Goal: Task Accomplishment & Management: Complete application form

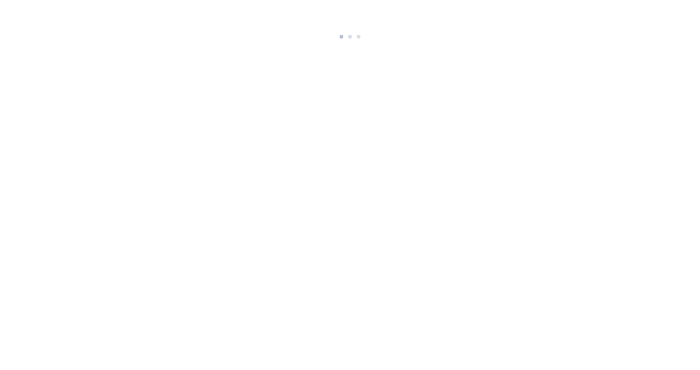
click at [398, 42] on html at bounding box center [350, 21] width 700 height 42
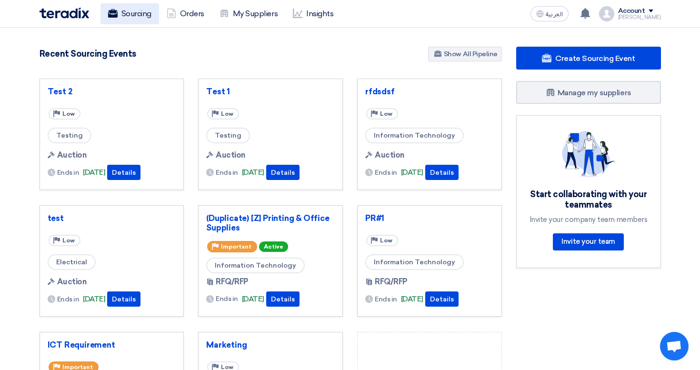
click at [140, 8] on link "Sourcing" at bounding box center [129, 13] width 59 height 21
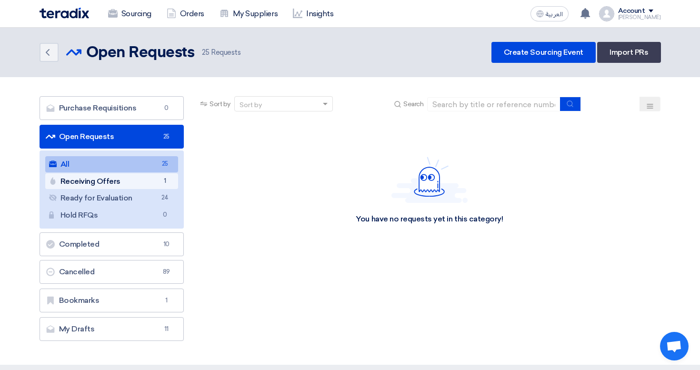
click at [172, 176] on link "Receiving Offers Receiving Offers 1" at bounding box center [111, 181] width 133 height 16
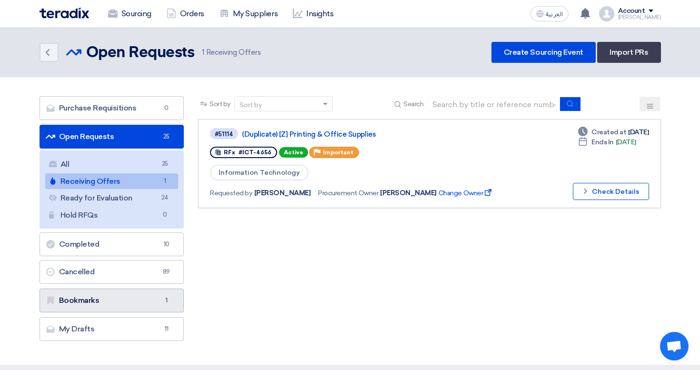
click at [166, 293] on link "Bookmarks Bookmarks 1" at bounding box center [112, 301] width 145 height 24
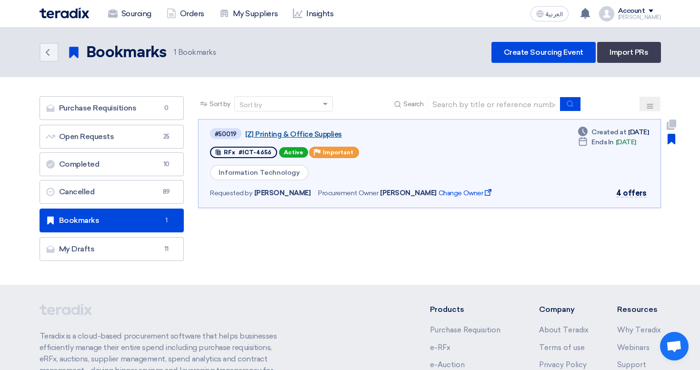
click at [271, 134] on link "[Z] Printing & Office Supplies" at bounding box center [364, 134] width 238 height 9
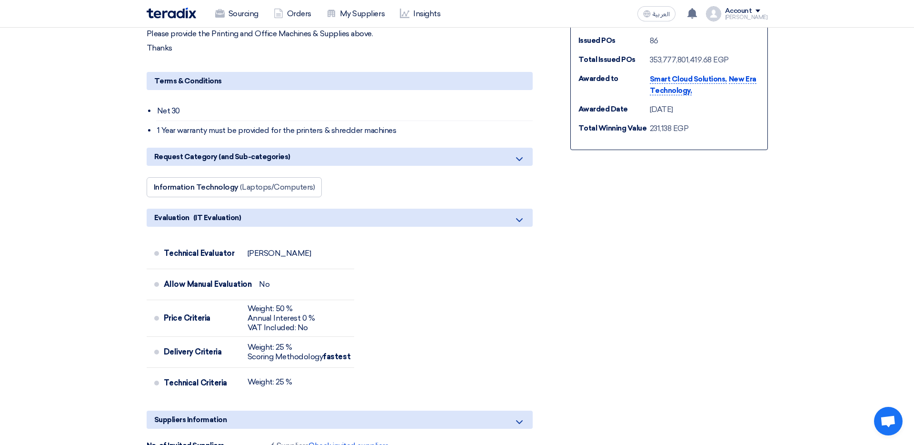
scroll to position [477, 0]
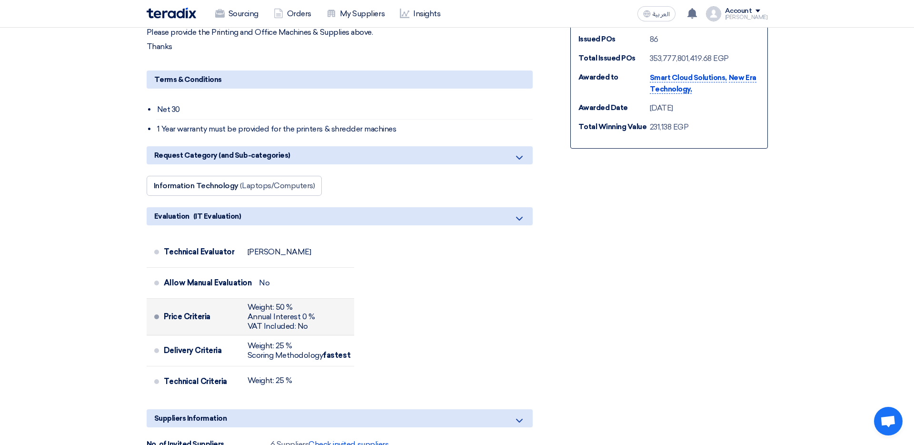
drag, startPoint x: 186, startPoint y: 312, endPoint x: 231, endPoint y: 318, distance: 45.6
click at [231, 318] on div "Price Criteria" at bounding box center [202, 316] width 76 height 23
drag, startPoint x: 267, startPoint y: 306, endPoint x: 298, endPoint y: 306, distance: 30.5
click at [298, 306] on div "Weight: 50 %" at bounding box center [282, 307] width 68 height 10
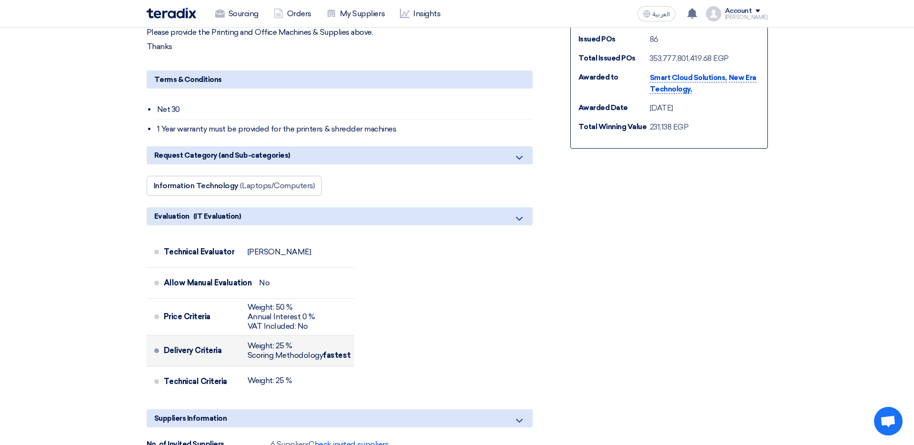
drag, startPoint x: 280, startPoint y: 341, endPoint x: 295, endPoint y: 341, distance: 14.8
click at [295, 341] on div "Weight: 25 %" at bounding box center [299, 346] width 103 height 10
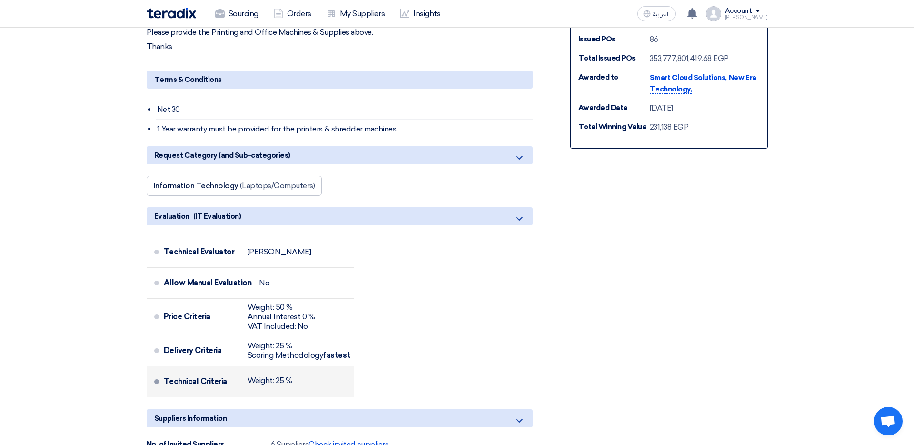
drag, startPoint x: 275, startPoint y: 379, endPoint x: 297, endPoint y: 379, distance: 22.4
click at [297, 370] on div "Technical Criteria Weight: 25 %" at bounding box center [257, 381] width 187 height 23
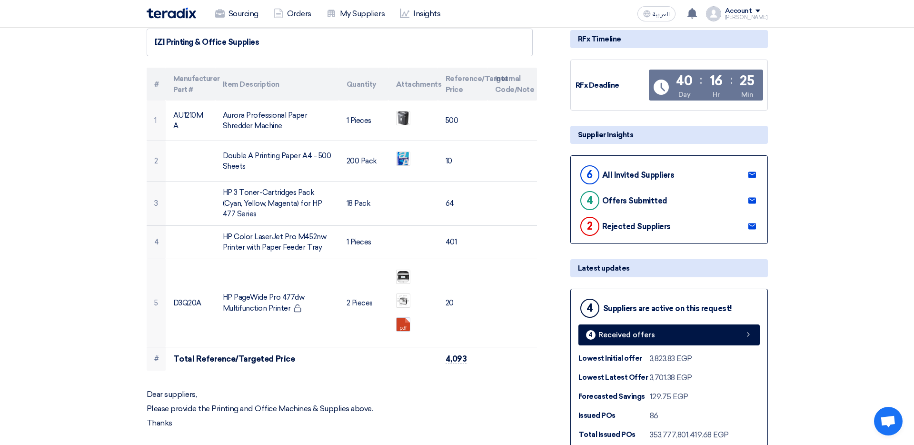
scroll to position [0, 0]
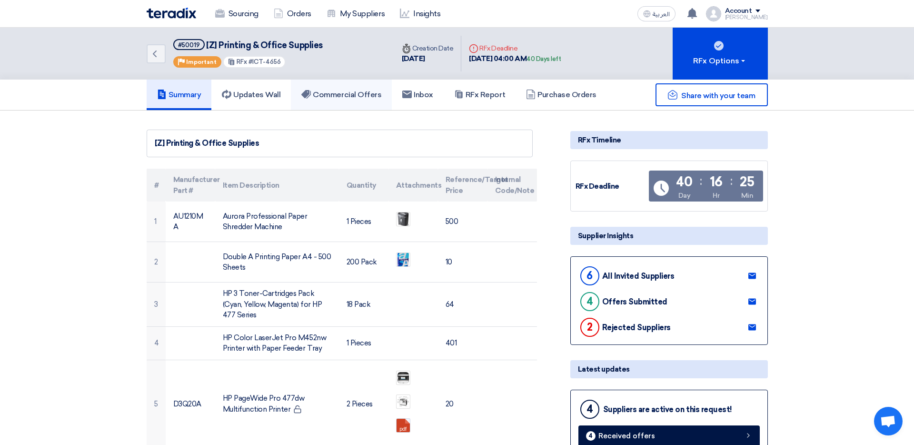
click at [322, 92] on h5 "Commercial Offers" at bounding box center [341, 95] width 80 height 10
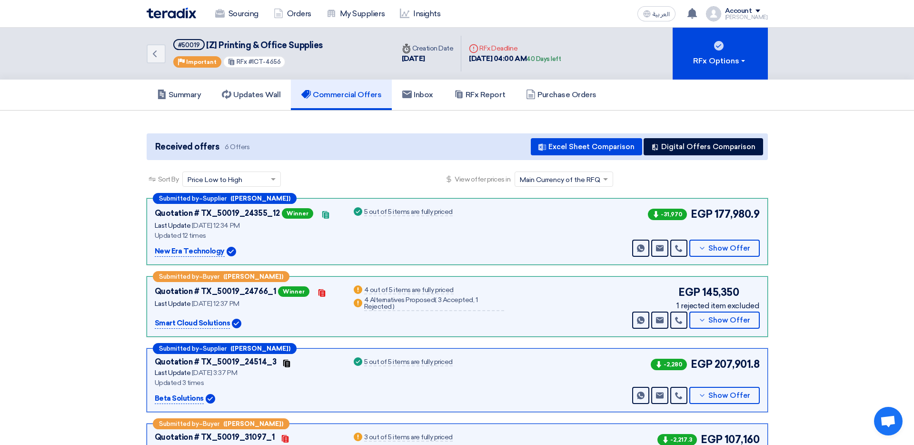
drag, startPoint x: 710, startPoint y: 210, endPoint x: 746, endPoint y: 210, distance: 35.7
click at [700, 210] on div "-31,970 EGP 177,980.9" at bounding box center [702, 214] width 113 height 16
drag, startPoint x: 681, startPoint y: 211, endPoint x: 640, endPoint y: 211, distance: 41.0
click at [640, 211] on div "-31,970 EGP 177,980.9 Send Message Send Message" at bounding box center [695, 231] width 130 height 50
drag, startPoint x: 156, startPoint y: 231, endPoint x: 209, endPoint y: 232, distance: 52.9
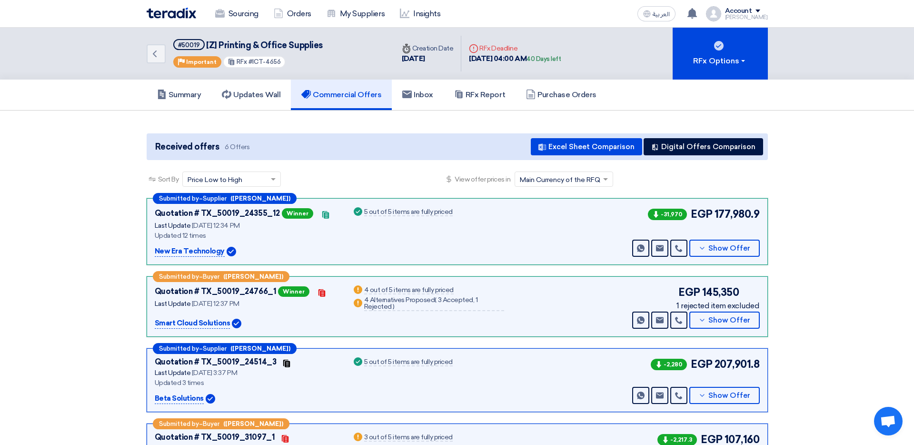
click at [209, 232] on div "Updated 12 times" at bounding box center [248, 235] width 186 height 10
click at [700, 246] on span "Show Offer" at bounding box center [730, 248] width 42 height 7
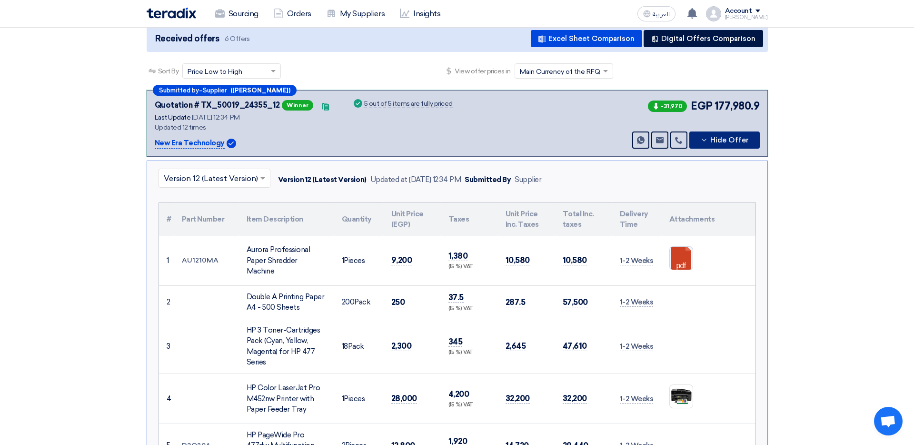
scroll to position [115, 0]
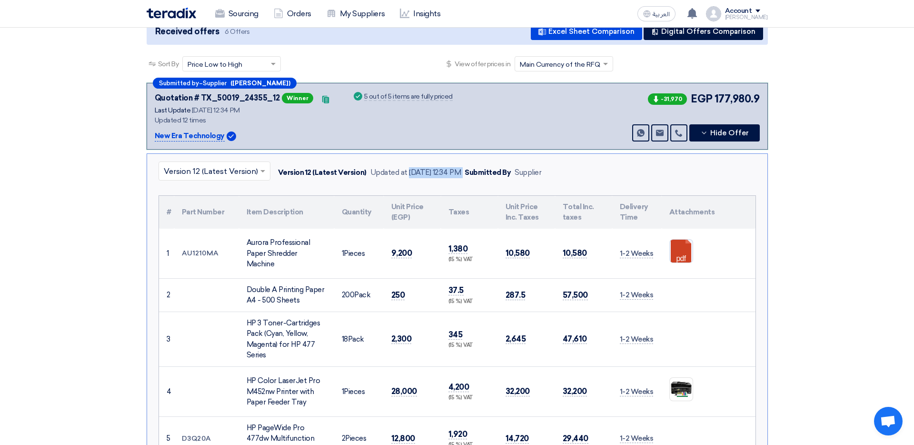
drag, startPoint x: 382, startPoint y: 166, endPoint x: 477, endPoint y: 169, distance: 95.3
click at [477, 169] on div "Version 12 (Latest Version) Updated at [DATE] 12:34 PM Submitted By Supplier" at bounding box center [408, 172] width 268 height 15
drag, startPoint x: 527, startPoint y: 168, endPoint x: 559, endPoint y: 168, distance: 32.4
click at [559, 168] on div "× Version 12 (Latest Version) Version 12 (Latest Version) Updated at [DATE] 12:…" at bounding box center [458, 172] width 598 height 22
drag, startPoint x: 568, startPoint y: 180, endPoint x: 502, endPoint y: 180, distance: 65.2
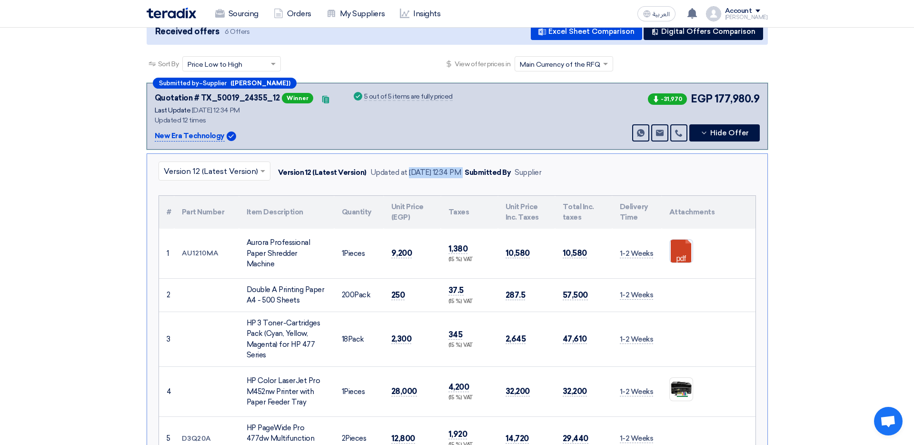
click at [502, 180] on div "× Version 12 (Latest Version) Version 12 (Latest Version) Updated at [DATE] 12:…" at bounding box center [458, 172] width 598 height 22
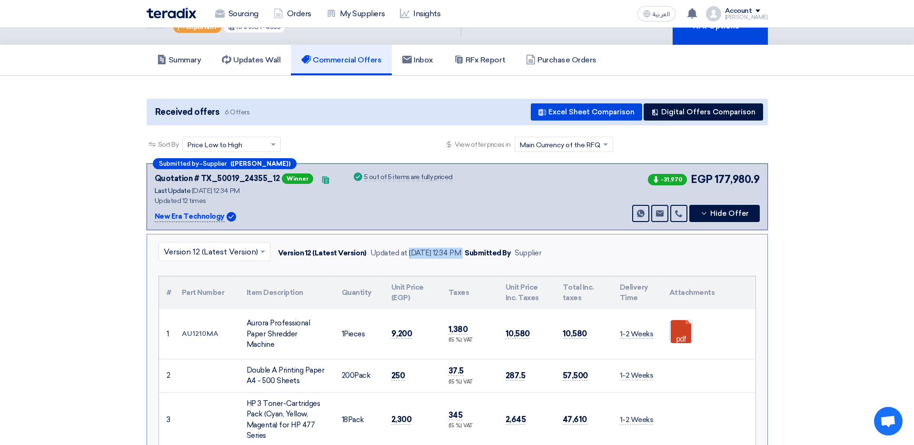
scroll to position [27, 0]
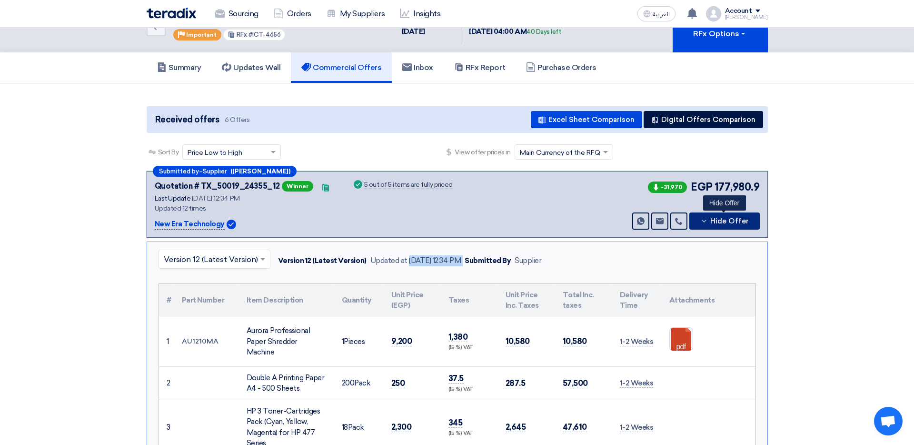
click at [700, 223] on span "Hide Offer" at bounding box center [729, 221] width 39 height 7
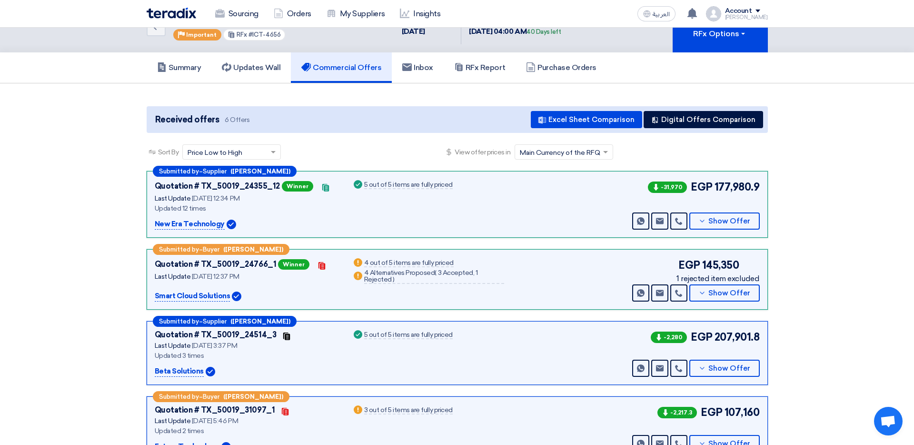
drag, startPoint x: 188, startPoint y: 170, endPoint x: 230, endPoint y: 170, distance: 41.9
click at [230, 170] on div "Submitted by – Supplier ([PERSON_NAME])" at bounding box center [225, 171] width 144 height 11
drag, startPoint x: 246, startPoint y: 170, endPoint x: 275, endPoint y: 170, distance: 29.5
click at [275, 170] on div "Sort By Sort by × Price Low to High × View offer prices in × Main Currency of t…" at bounding box center [457, 349] width 621 height 410
click at [177, 253] on div "Submitted by – Buyer ([PERSON_NAME])" at bounding box center [221, 249] width 137 height 11
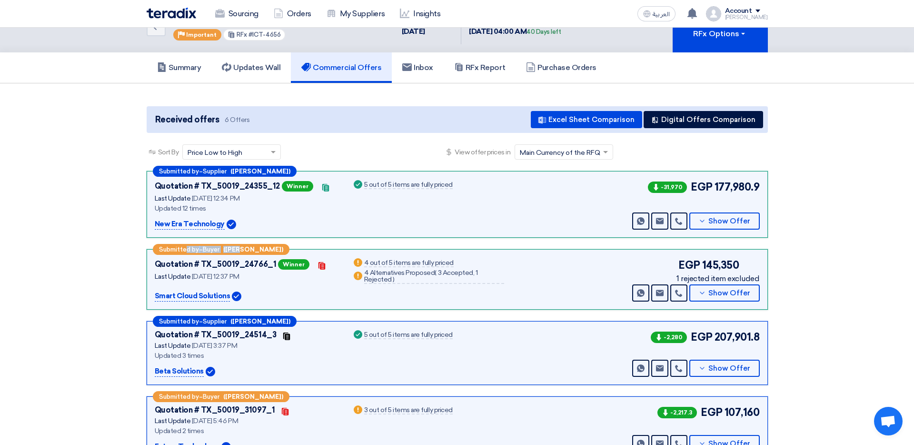
drag, startPoint x: 189, startPoint y: 249, endPoint x: 245, endPoint y: 249, distance: 56.2
click at [245, 249] on div "Submitted by – Buyer ([PERSON_NAME])" at bounding box center [221, 249] width 137 height 11
drag, startPoint x: 215, startPoint y: 247, endPoint x: 232, endPoint y: 247, distance: 17.1
click at [232, 247] on div "Submitted by – Buyer ([PERSON_NAME])" at bounding box center [221, 249] width 137 height 11
drag, startPoint x: 234, startPoint y: 247, endPoint x: 242, endPoint y: 247, distance: 8.1
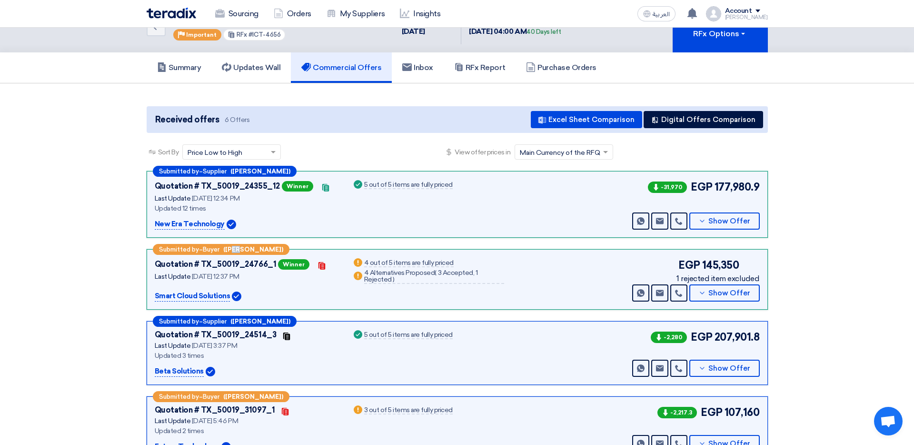
click at [242, 247] on b "([PERSON_NAME])" at bounding box center [253, 249] width 60 height 6
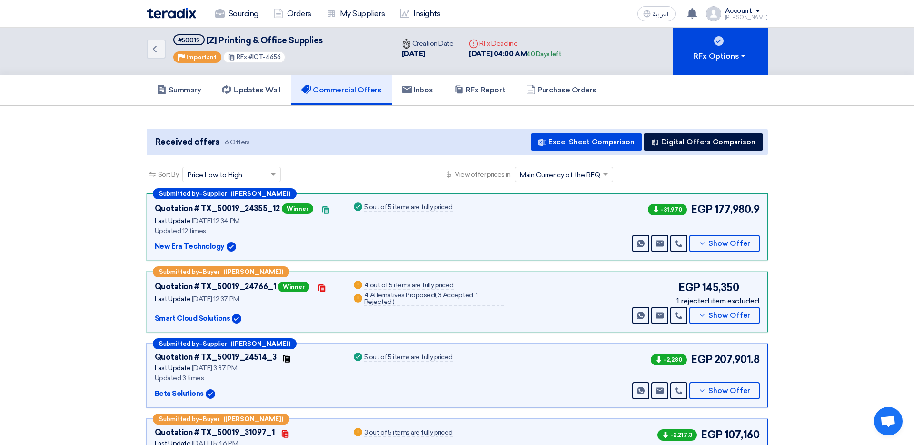
click at [444, 251] on div "Success 5 out of 5 items are fully priced" at bounding box center [402, 226] width 101 height 50
click at [700, 241] on icon at bounding box center [703, 244] width 8 height 8
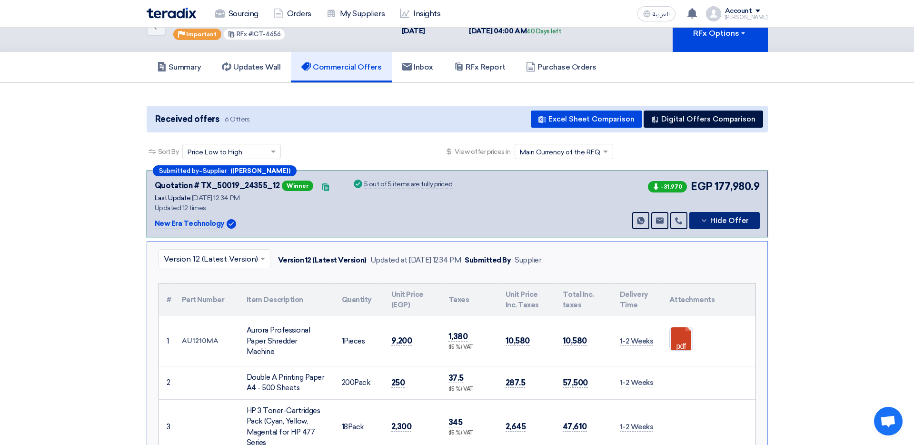
scroll to position [27, 0]
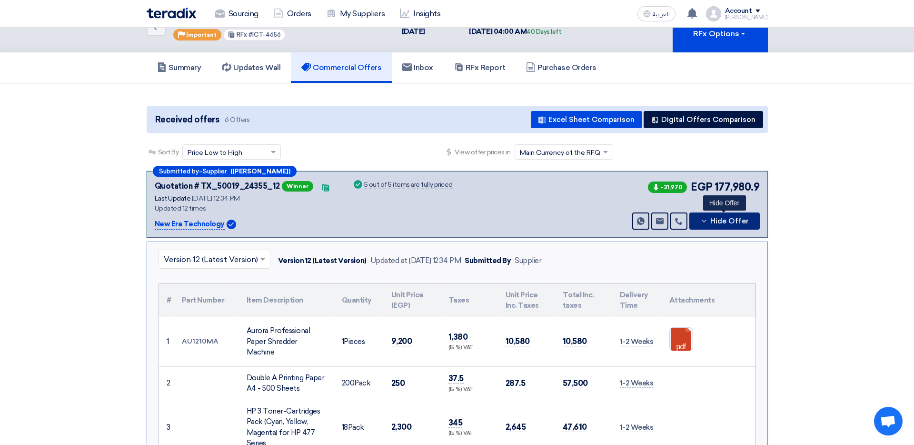
click at [700, 221] on span "Hide Offer" at bounding box center [729, 221] width 39 height 7
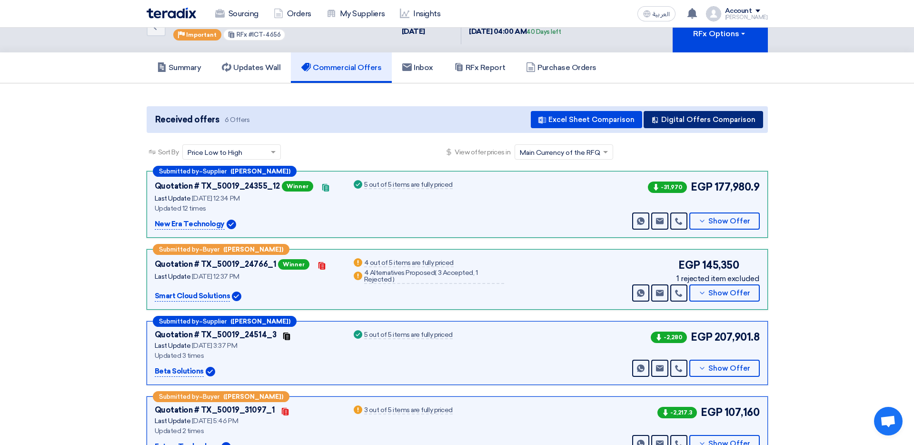
click at [700, 112] on button "Digital Offers Comparison" at bounding box center [704, 119] width 120 height 17
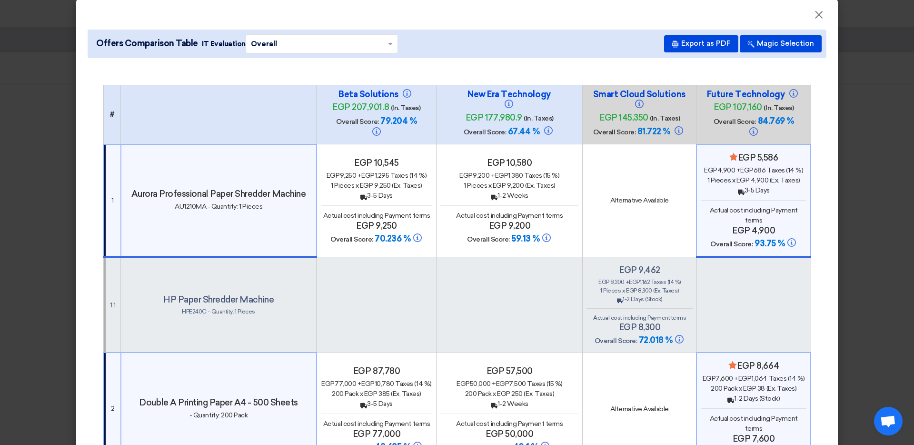
scroll to position [3, 0]
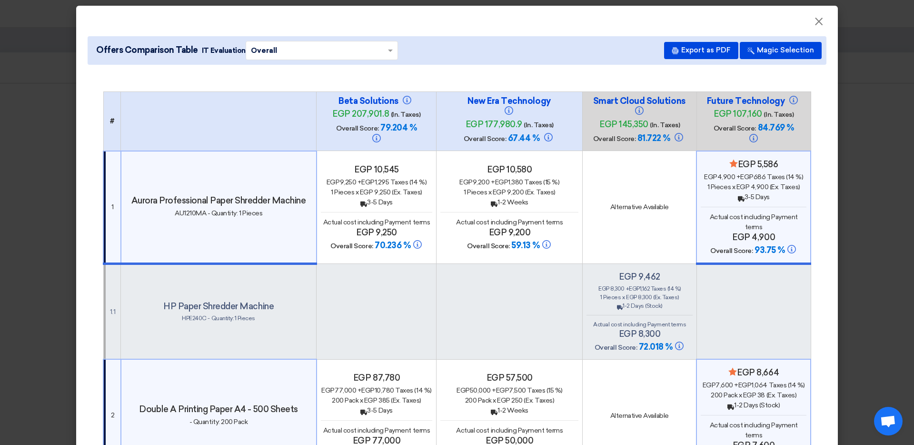
click at [469, 235] on h4 "egp 9,200" at bounding box center [509, 232] width 138 height 10
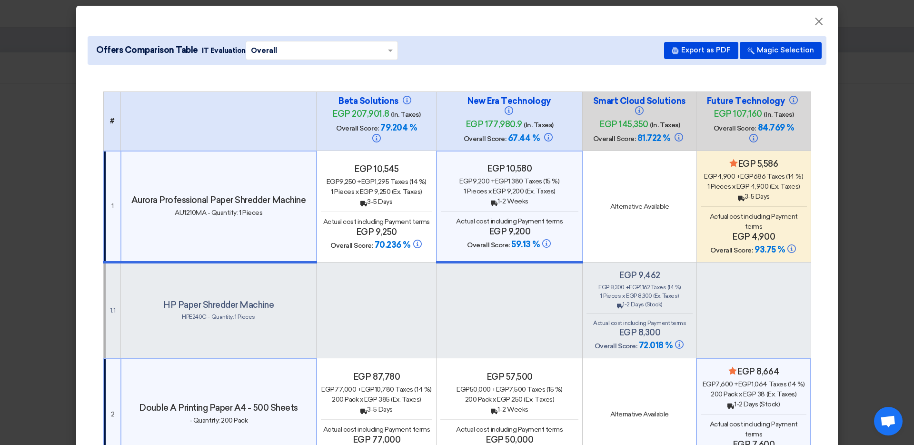
click at [700, 201] on div "Minimize/Maximize Category egp 5,586 egp 4,900 + egp 686 Taxes (14 %) 1 Pieces …" at bounding box center [754, 207] width 106 height 97
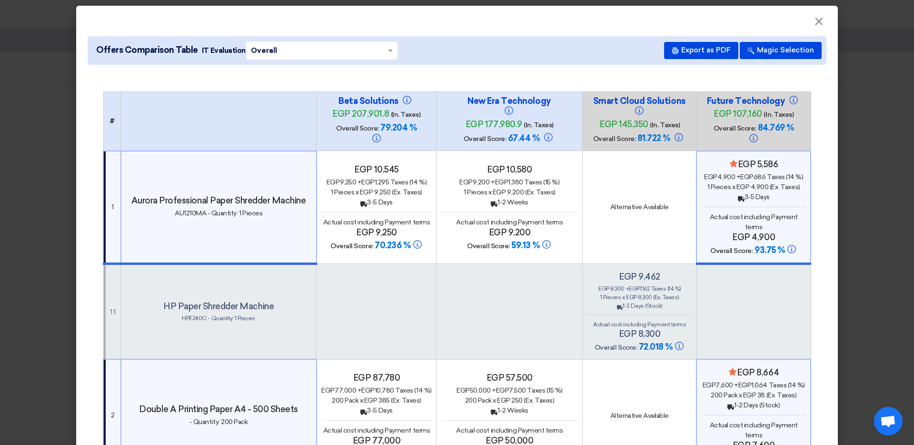
click at [656, 249] on td "Alternative Available" at bounding box center [640, 207] width 114 height 113
click at [545, 218] on span "Actual cost including Payment terms" at bounding box center [509, 222] width 107 height 8
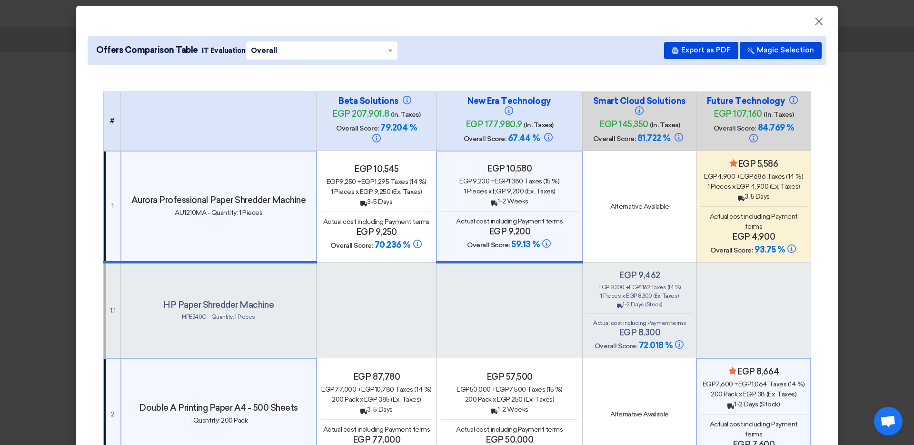
click at [496, 229] on h4 "egp 9,200" at bounding box center [510, 231] width 138 height 10
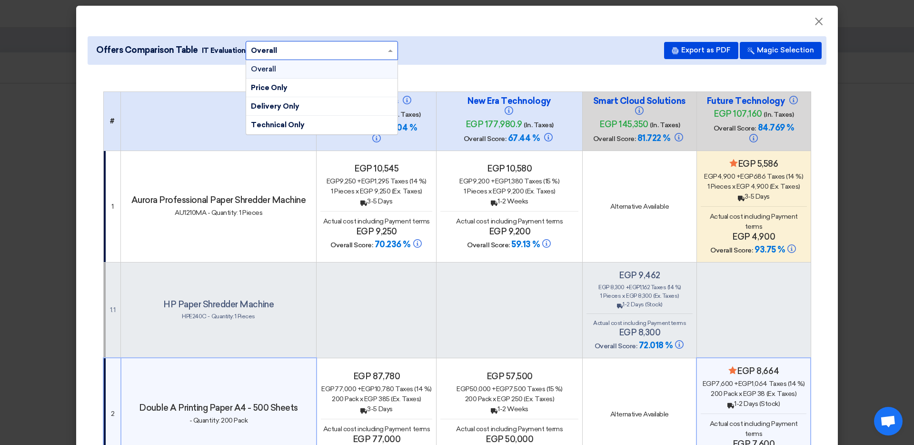
click at [355, 41] on div "× Overall ×" at bounding box center [322, 50] width 152 height 19
click at [336, 80] on div "Price Only" at bounding box center [321, 88] width 151 height 19
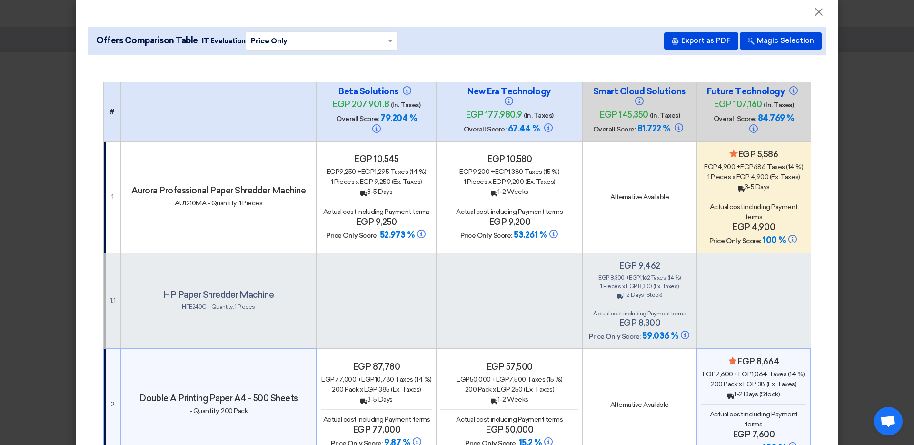
scroll to position [38, 0]
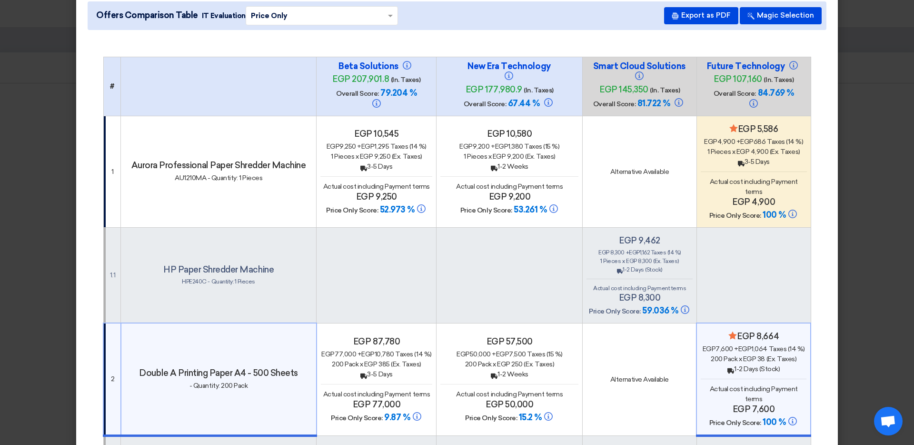
drag, startPoint x: 370, startPoint y: 206, endPoint x: 398, endPoint y: 208, distance: 28.6
click at [398, 208] on h4 "Price Only Score: 52.973 %" at bounding box center [376, 209] width 112 height 11
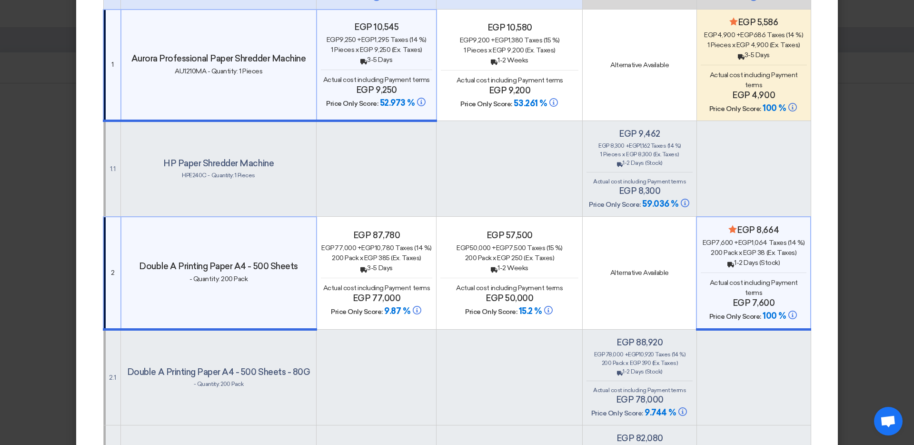
scroll to position [0, 0]
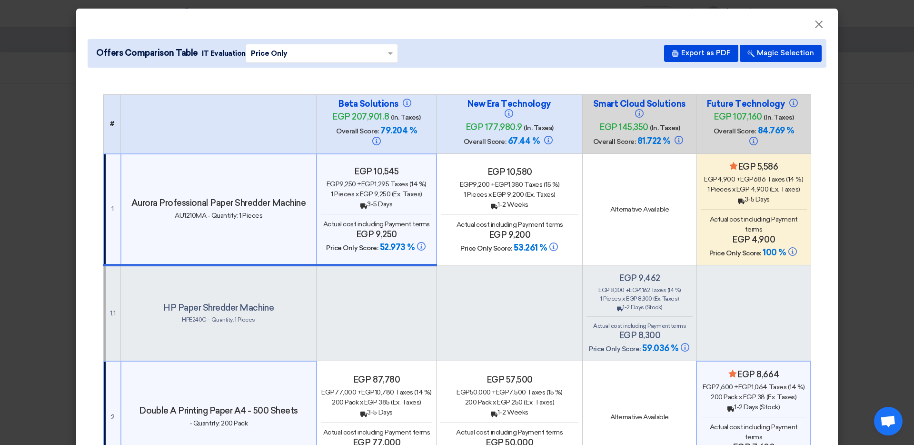
click at [275, 44] on div "× Price Only ×" at bounding box center [322, 53] width 152 height 19
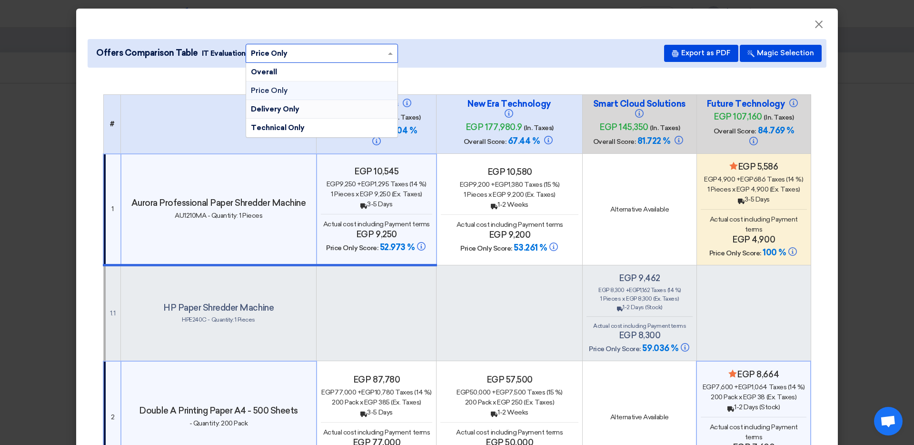
click at [281, 105] on span "Delivery Only" at bounding box center [275, 109] width 49 height 9
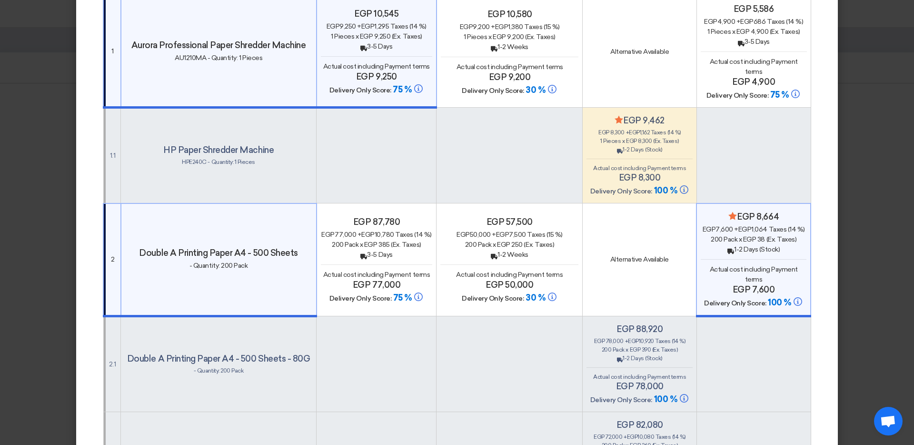
scroll to position [142, 0]
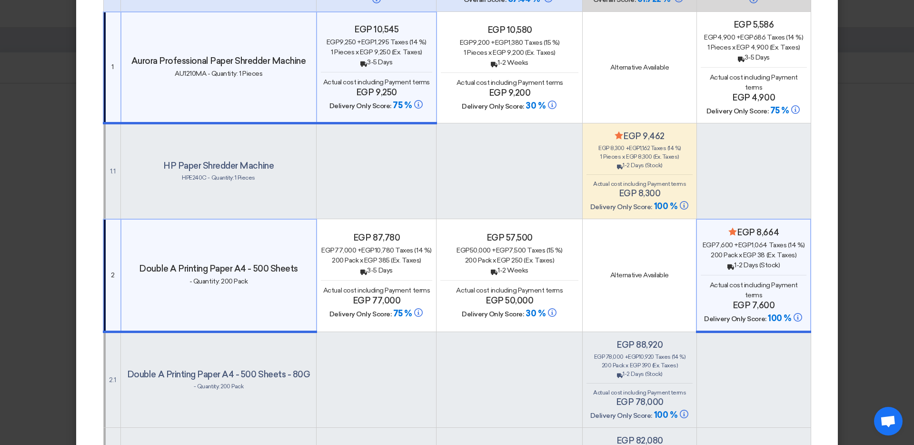
click at [655, 160] on div "1 Pieces x egp 8,300 (Ex. Taxes)" at bounding box center [640, 156] width 106 height 9
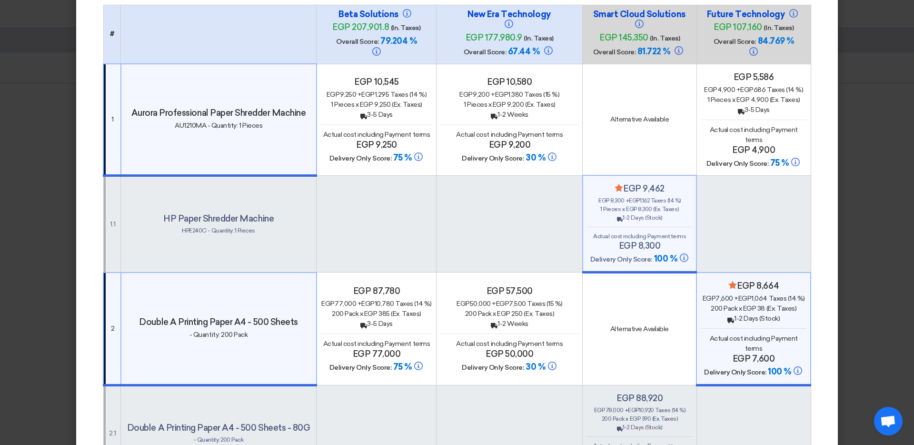
scroll to position [32, 0]
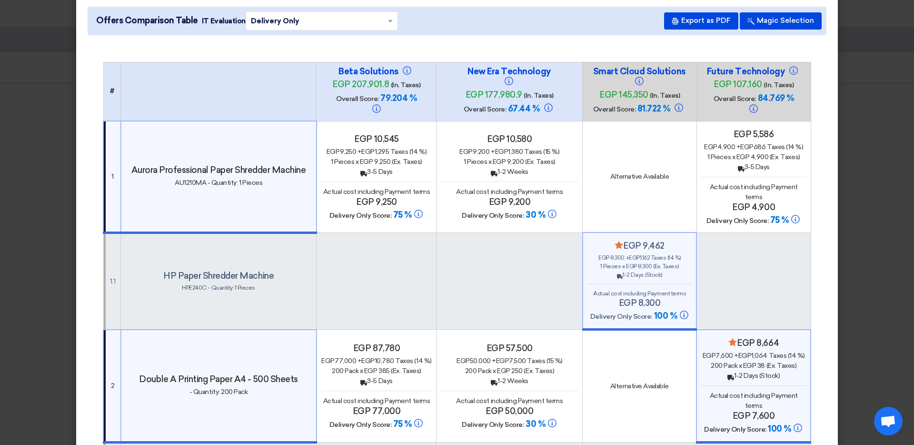
click at [349, 11] on div "× Delivery Only ×" at bounding box center [322, 20] width 152 height 19
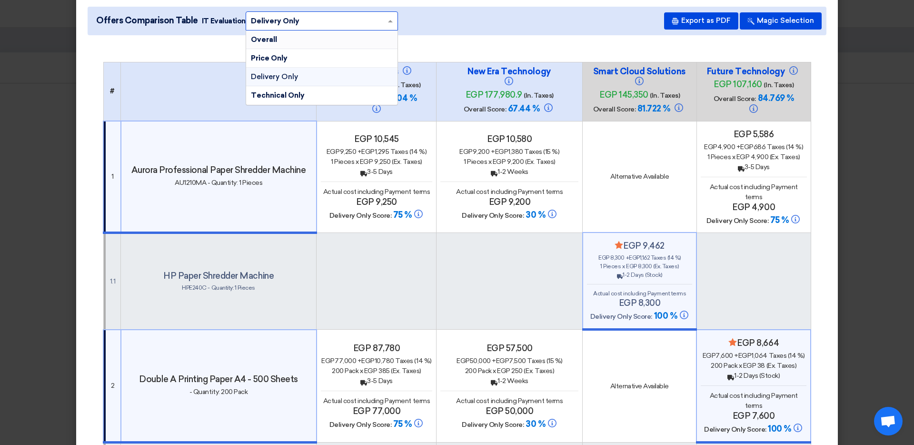
click at [340, 35] on div "Overall" at bounding box center [321, 39] width 151 height 19
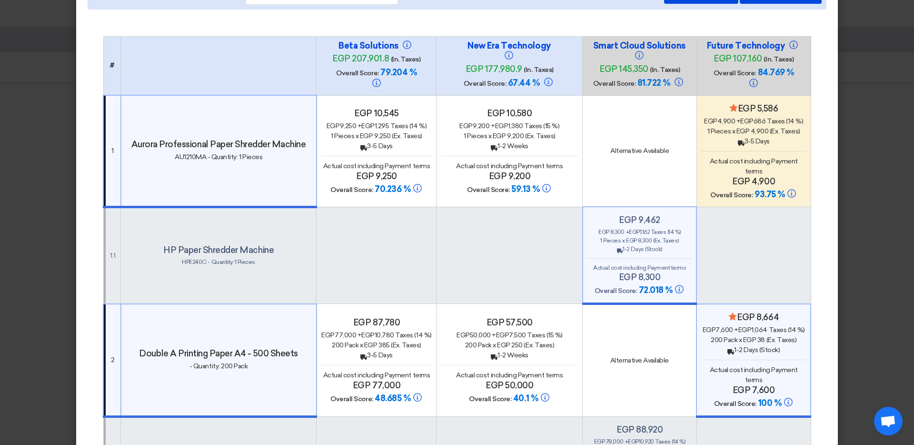
scroll to position [64, 0]
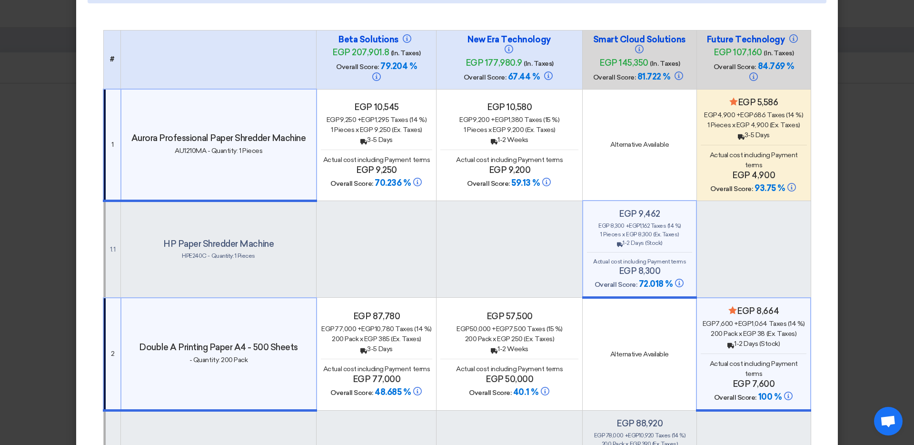
click at [700, 179] on h4 "egp 4,900" at bounding box center [754, 175] width 106 height 10
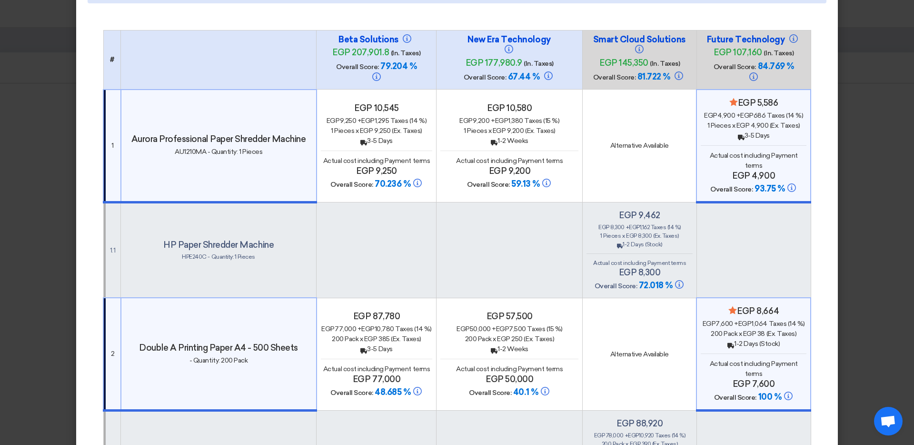
click at [700, 70] on modal-container "× Offers Comparison Table IT Evaluation × Overall × Export as PDF Magic Selecti…" at bounding box center [457, 222] width 914 height 445
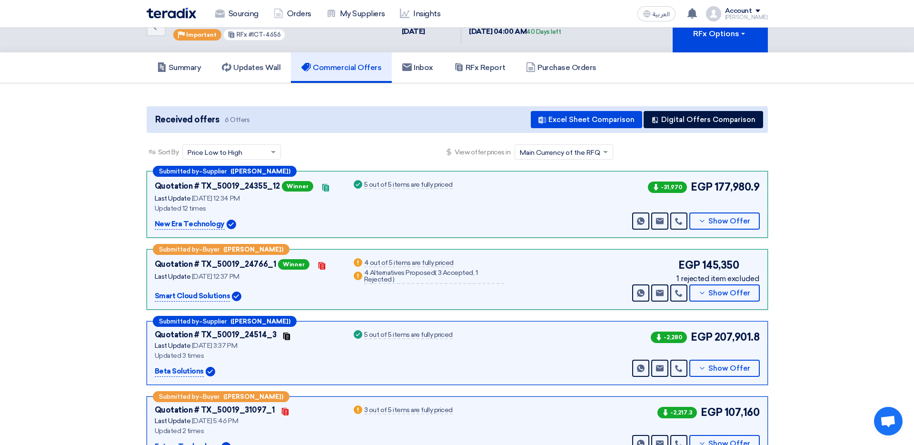
click at [700, 21] on div "العربية ع You have a new offer for 'Q2 Event Production' with price '*****' [DA…" at bounding box center [701, 13] width 134 height 19
click at [700, 10] on div "Account" at bounding box center [746, 11] width 43 height 8
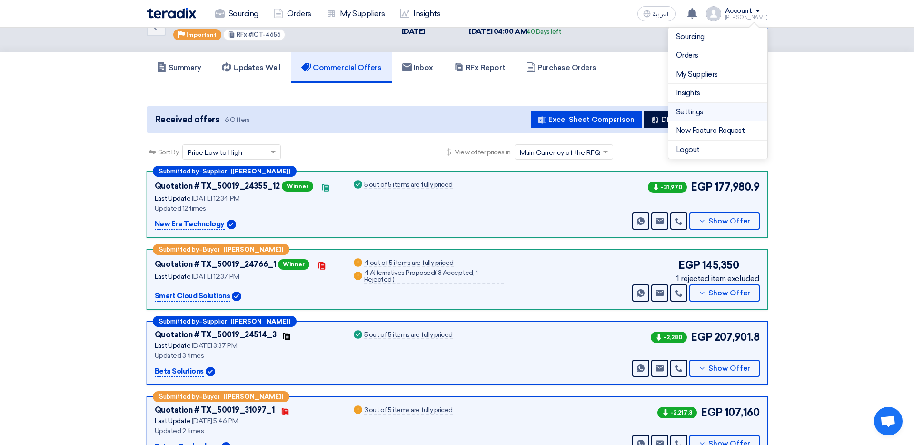
click at [700, 119] on li "Settings" at bounding box center [718, 112] width 99 height 19
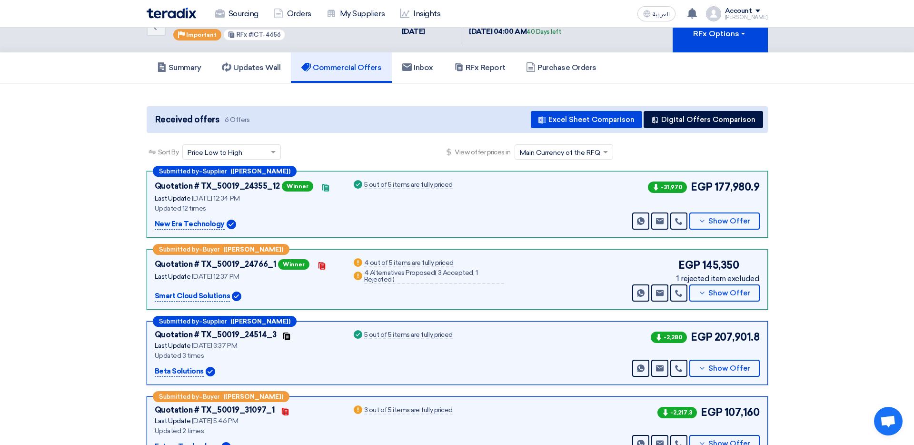
click at [700, 15] on div "[PERSON_NAME]" at bounding box center [746, 17] width 43 height 5
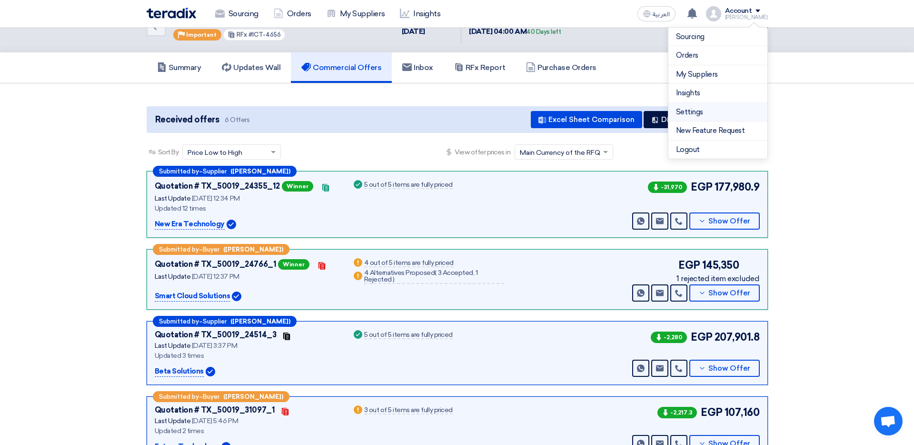
click at [700, 110] on link "Settings" at bounding box center [718, 112] width 84 height 11
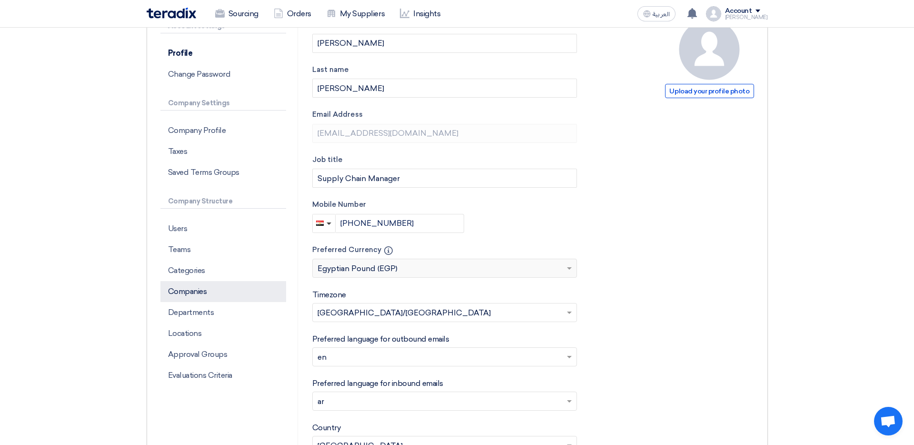
scroll to position [106, 0]
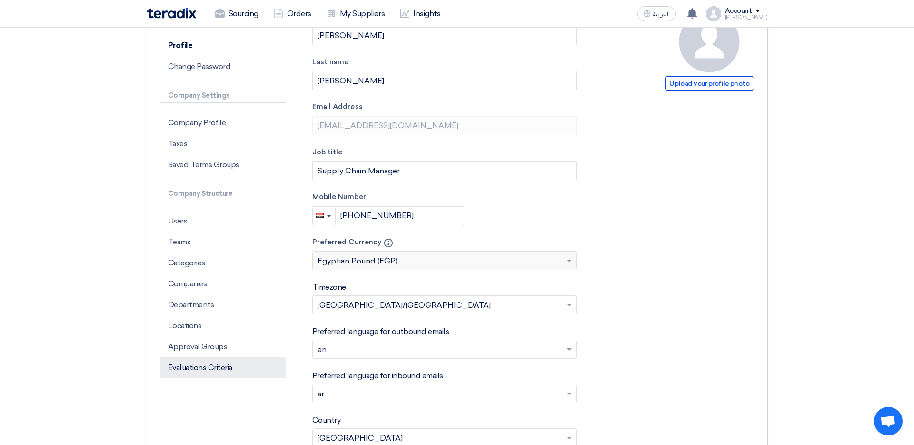
click at [204, 364] on p "Evaluations Criteria" at bounding box center [223, 367] width 126 height 21
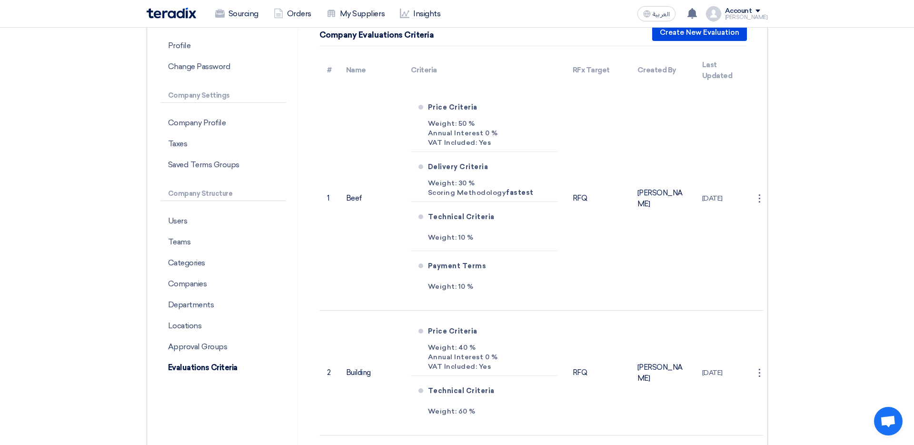
click at [700, 41] on div "Company Evaluations Criteria Create New Evaluation" at bounding box center [534, 32] width 428 height 27
click at [700, 33] on button "Create New Evaluation" at bounding box center [699, 32] width 95 height 17
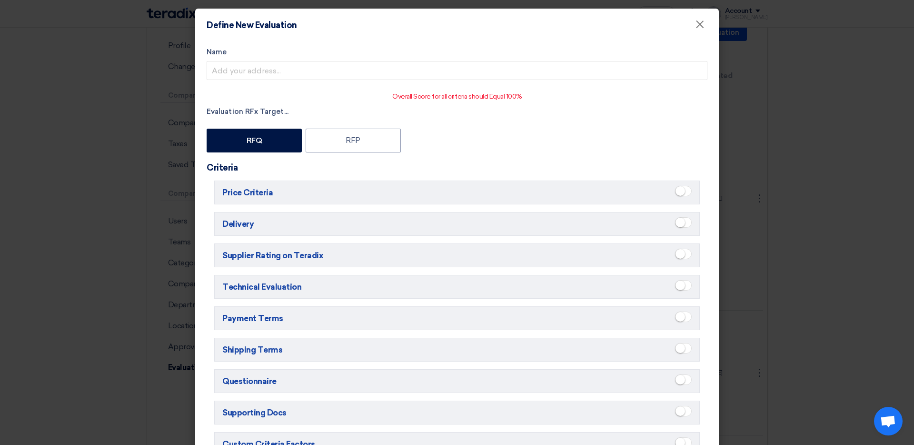
click at [290, 190] on h5 "Price Criteria" at bounding box center [457, 192] width 486 height 24
click at [689, 192] on span at bounding box center [683, 191] width 17 height 10
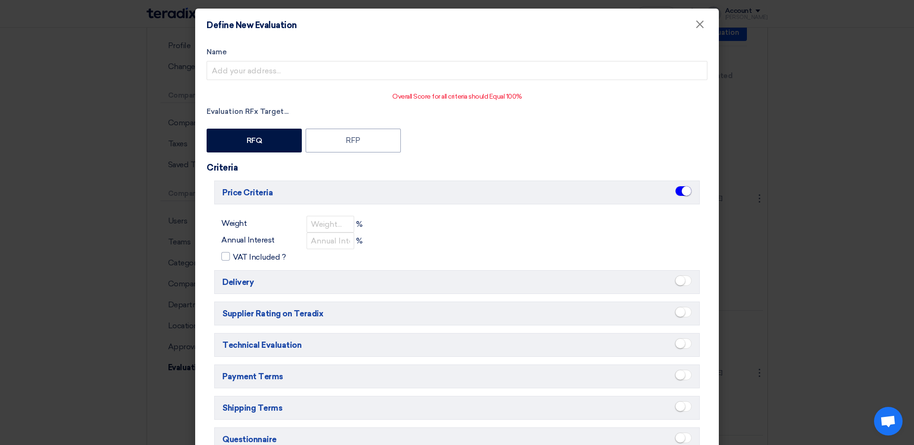
click at [700, 175] on modal-container "Define New Evaluation × Name Overall Score for all criteria should Equal 100% E…" at bounding box center [457, 222] width 914 height 445
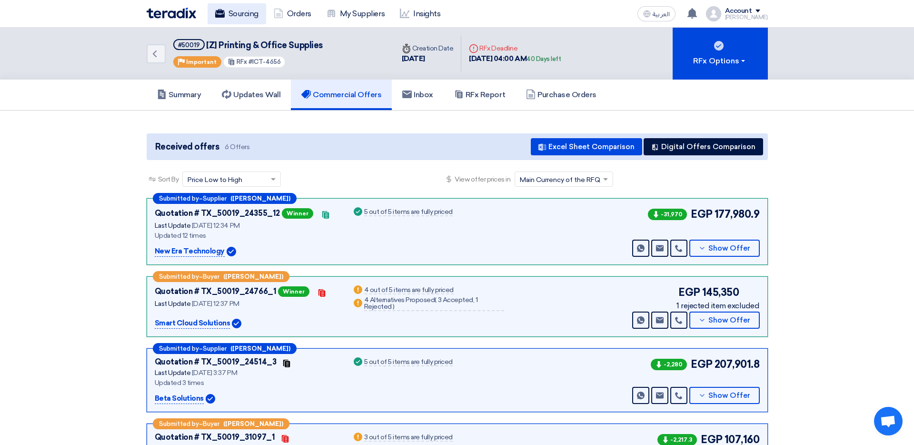
click at [255, 10] on link "Sourcing" at bounding box center [237, 13] width 59 height 21
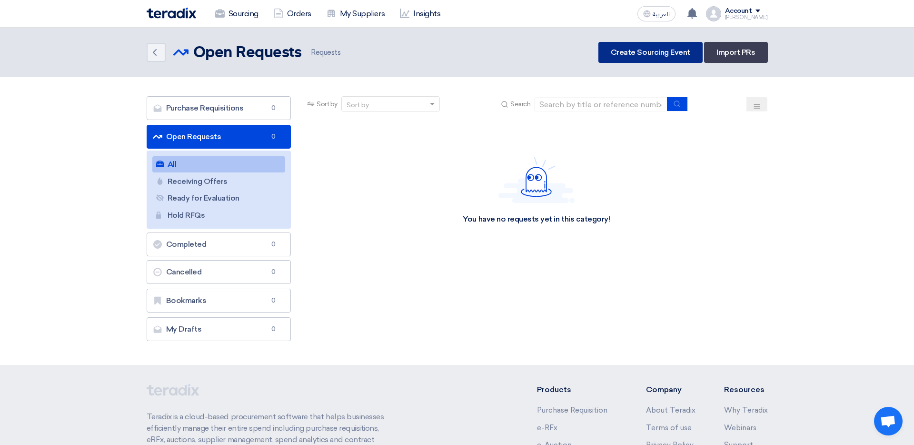
click at [673, 50] on link "Create Sourcing Event" at bounding box center [651, 52] width 104 height 21
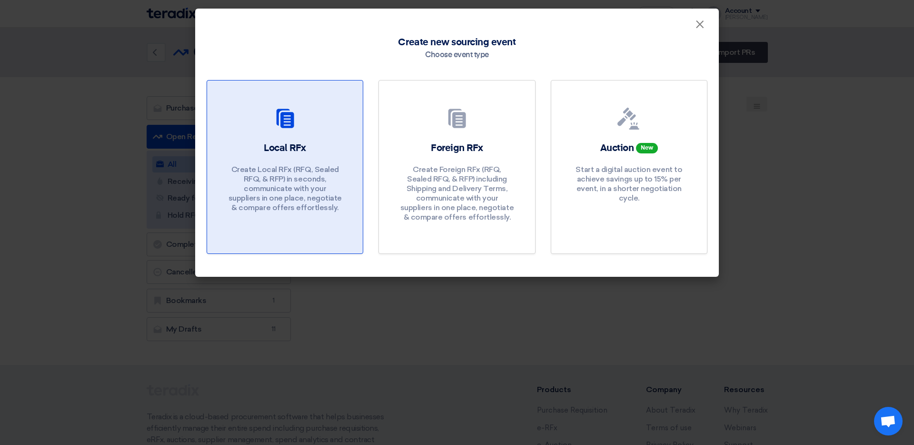
click at [328, 138] on link "Local RFx Create Local RFx (RFQ, Sealed RFQ, & RFP) in seconds, communicate wit…" at bounding box center [285, 167] width 157 height 174
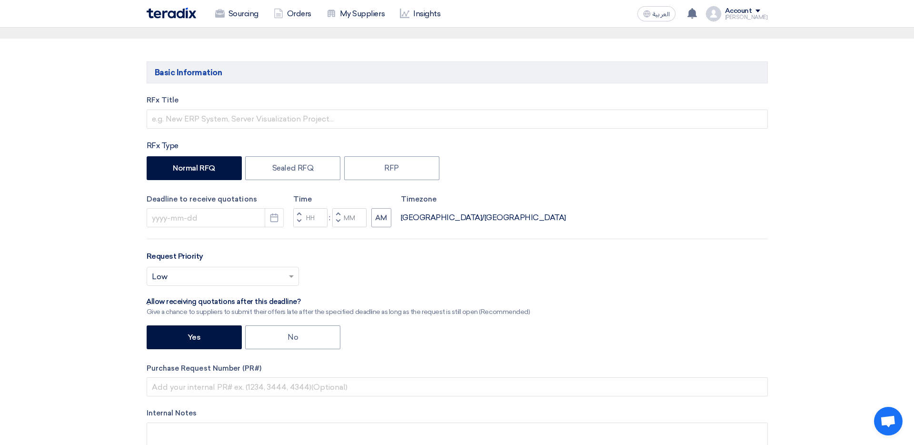
scroll to position [94, 0]
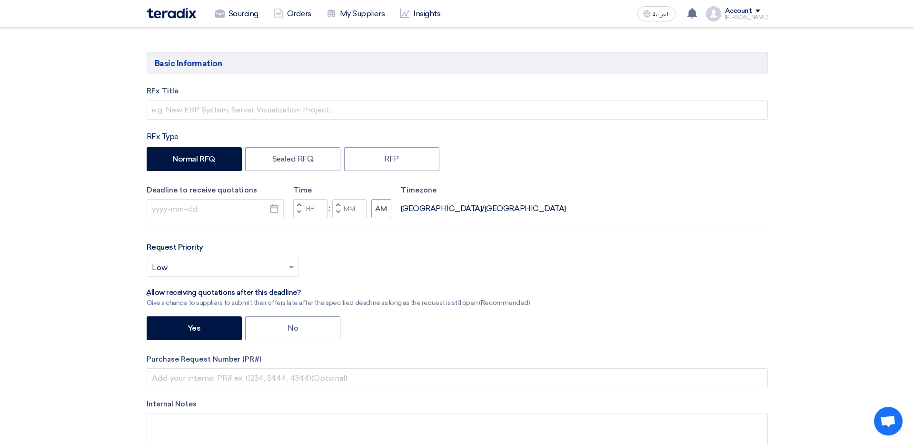
click at [283, 266] on input "text" at bounding box center [218, 268] width 132 height 16
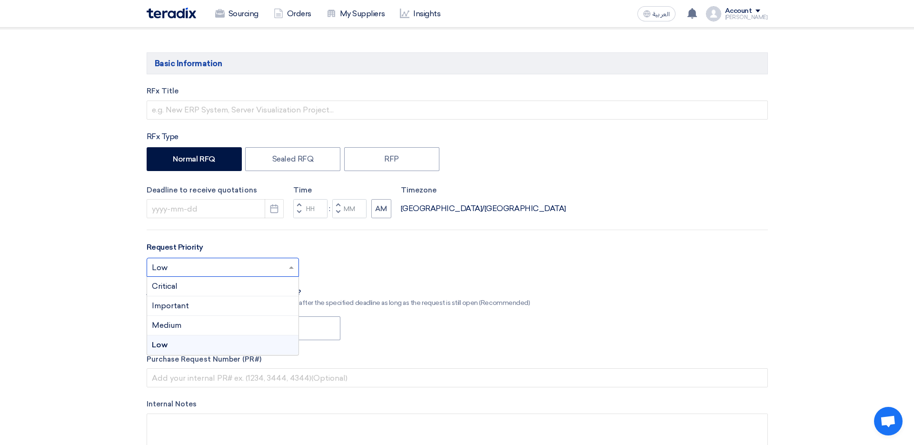
click at [700, 340] on div "Yes No" at bounding box center [457, 329] width 621 height 26
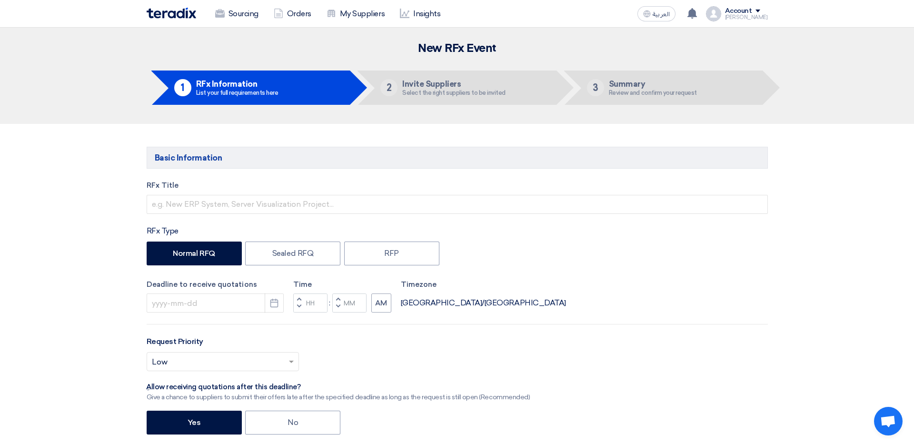
scroll to position [0, 0]
click at [259, 8] on link "Sourcing" at bounding box center [237, 13] width 59 height 21
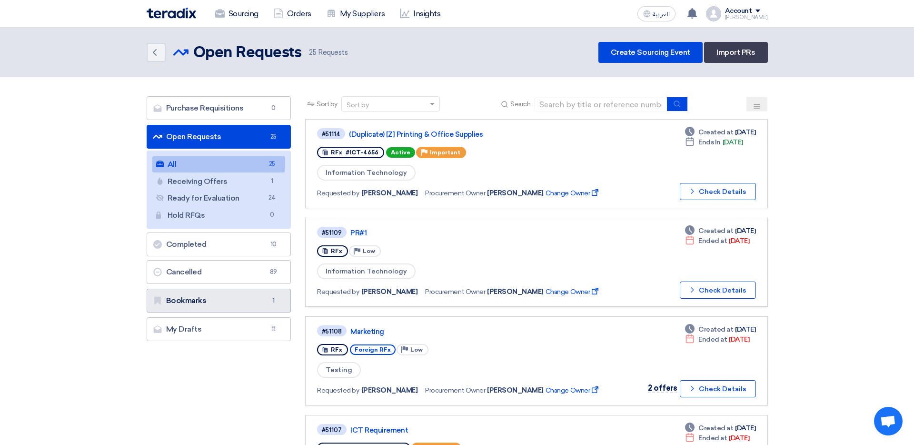
click at [265, 296] on link "Bookmarks Bookmarks 1" at bounding box center [219, 301] width 145 height 24
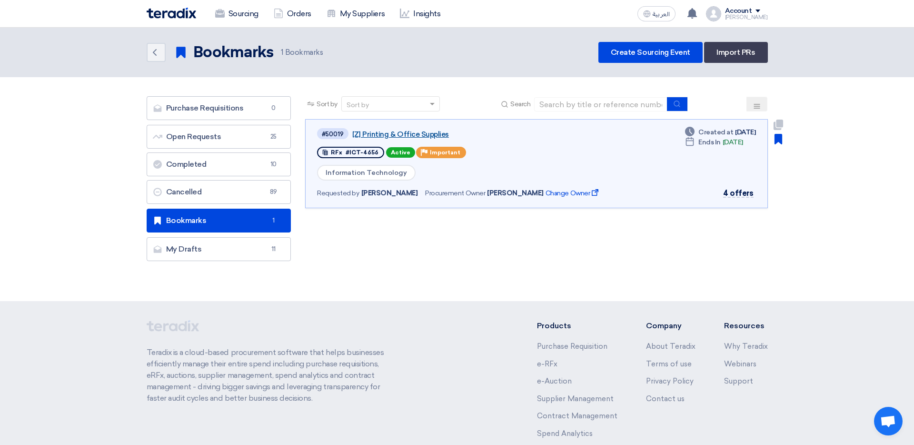
click at [386, 136] on link "[Z] Printing & Office Supplies" at bounding box center [471, 134] width 238 height 9
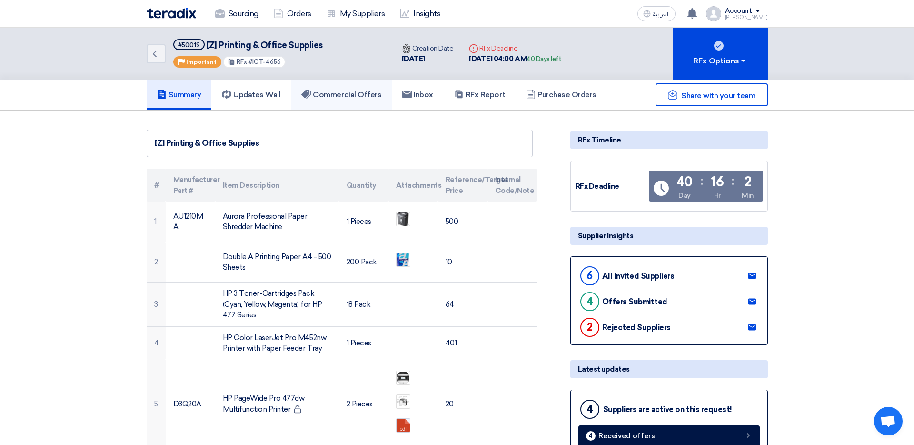
click at [359, 92] on h5 "Commercial Offers" at bounding box center [341, 95] width 80 height 10
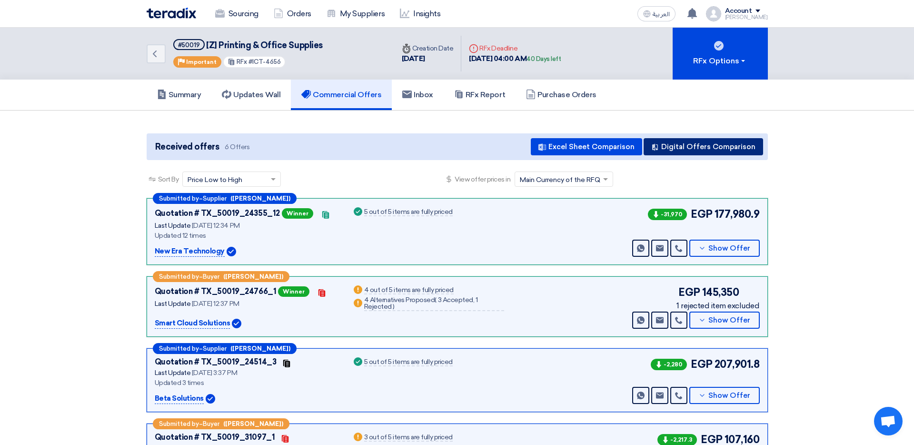
click at [700, 152] on button "Digital Offers Comparison" at bounding box center [704, 146] width 120 height 17
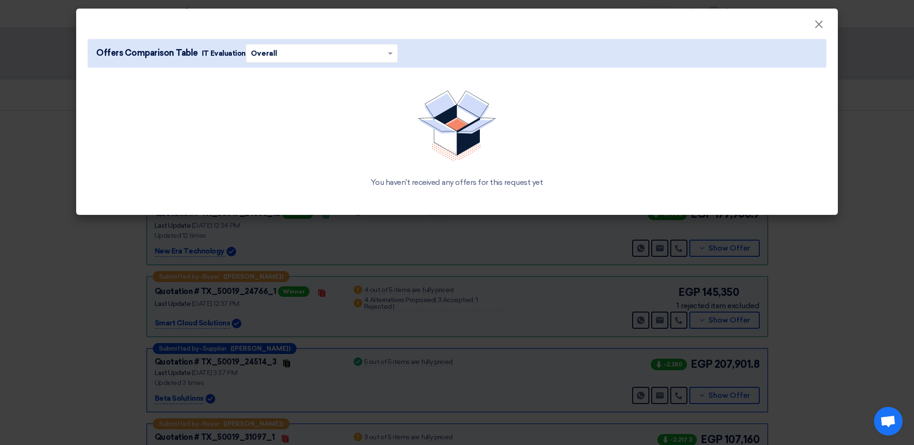
click at [700, 332] on modal-container "× Offers Comparison Table IT Evaluation × Overall × You haven't received any of…" at bounding box center [457, 222] width 914 height 445
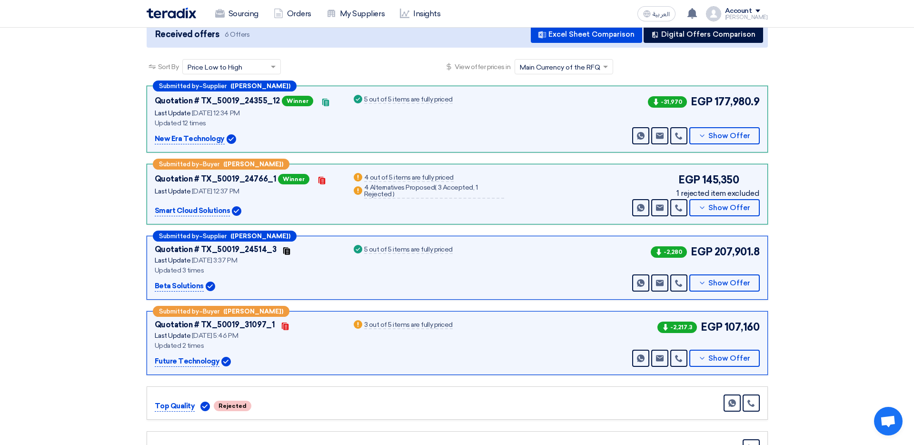
scroll to position [85, 0]
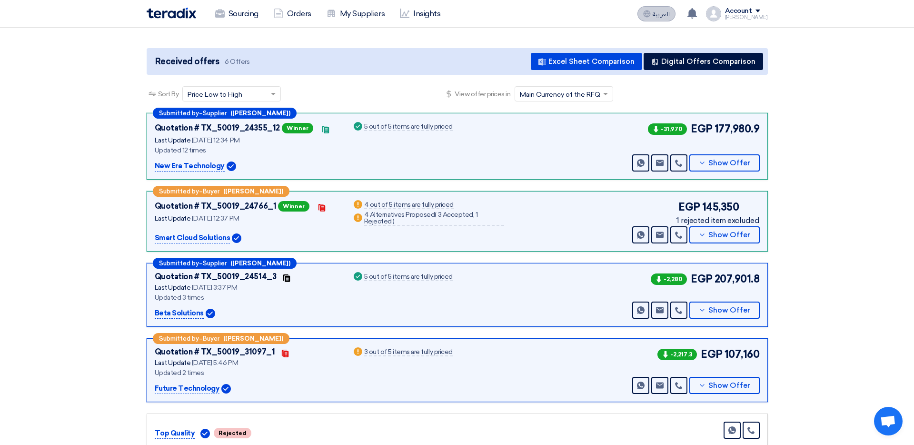
click at [650, 13] on use at bounding box center [646, 13] width 7 height 7
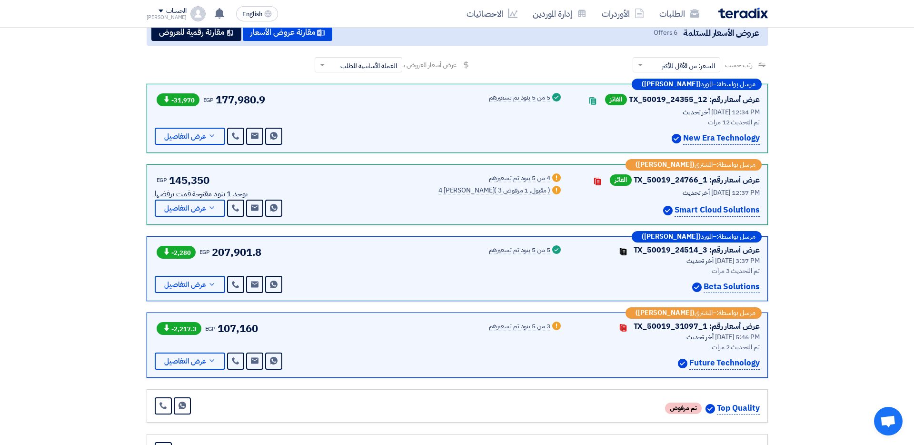
scroll to position [120, 0]
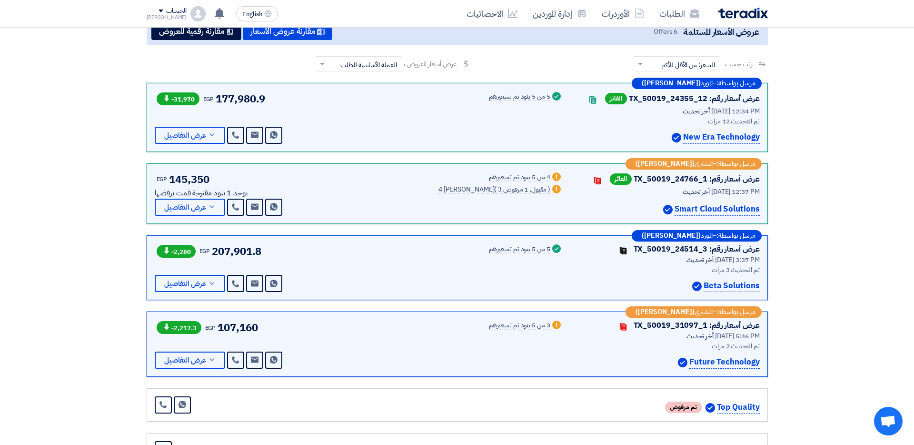
drag, startPoint x: 682, startPoint y: 86, endPoint x: 707, endPoint y: 86, distance: 24.8
click at [700, 86] on div "مرسل بواسطة: – المورد ([PERSON_NAME])" at bounding box center [697, 83] width 130 height 11
drag, startPoint x: 670, startPoint y: 163, endPoint x: 689, endPoint y: 163, distance: 19.0
click at [689, 163] on b "([PERSON_NAME])" at bounding box center [665, 163] width 59 height 7
drag, startPoint x: 214, startPoint y: 96, endPoint x: 250, endPoint y: 95, distance: 36.2
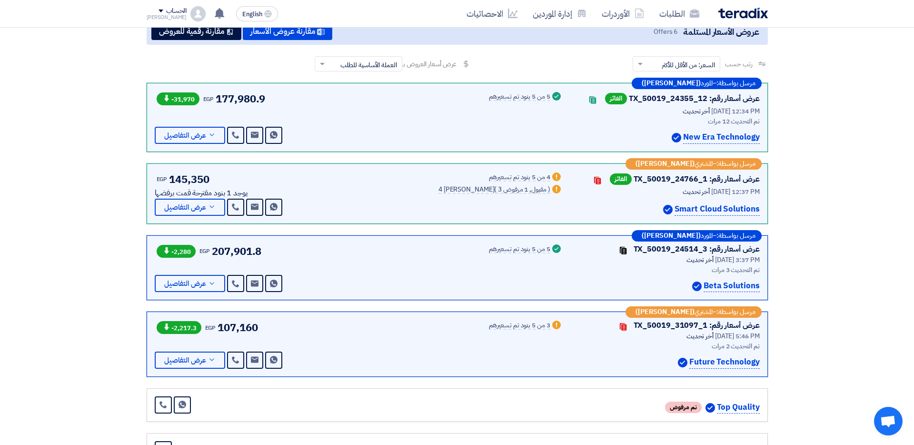
click at [250, 95] on div "-31,970 EGP 177,980.9" at bounding box center [210, 99] width 111 height 16
click at [197, 129] on button "عرض التفاصيل" at bounding box center [190, 135] width 70 height 17
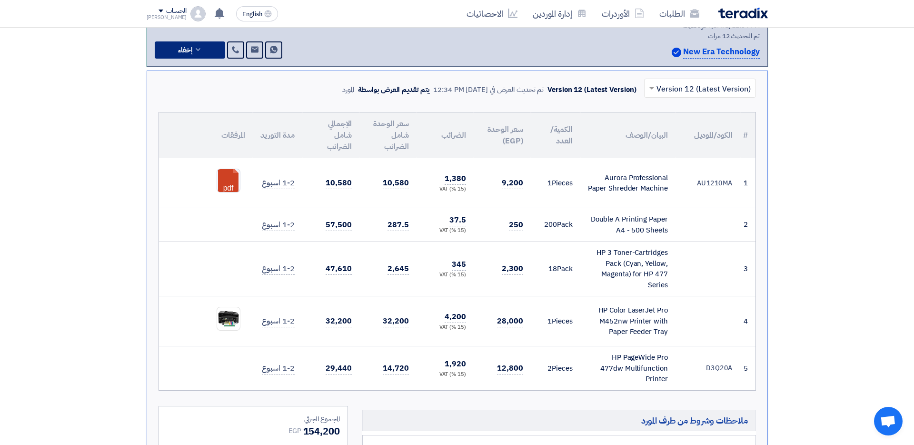
scroll to position [206, 0]
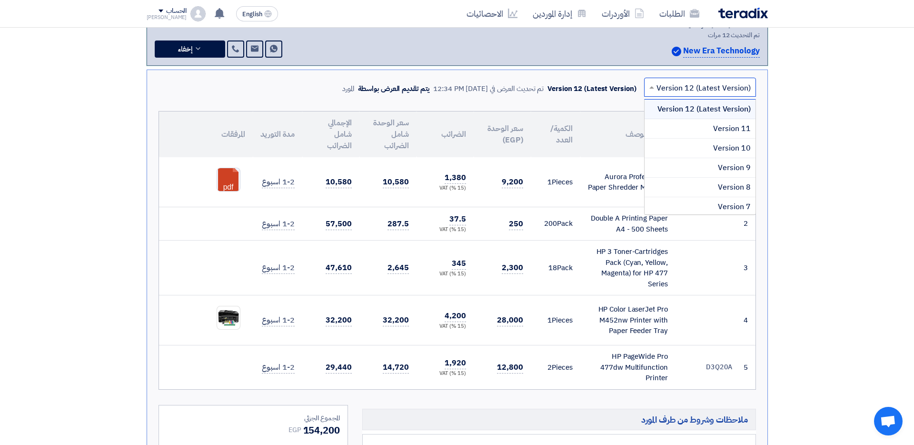
click at [678, 85] on input "text" at bounding box center [705, 88] width 93 height 16
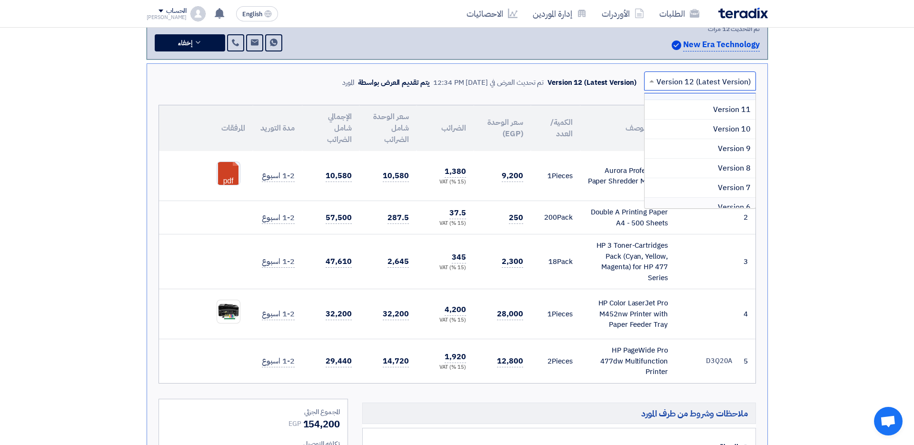
click at [562, 177] on td "1 Pieces" at bounding box center [556, 176] width 50 height 50
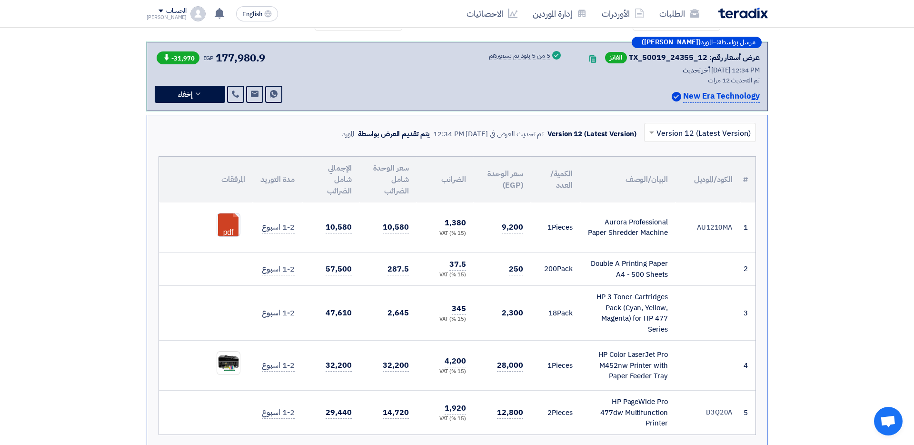
scroll to position [145, 0]
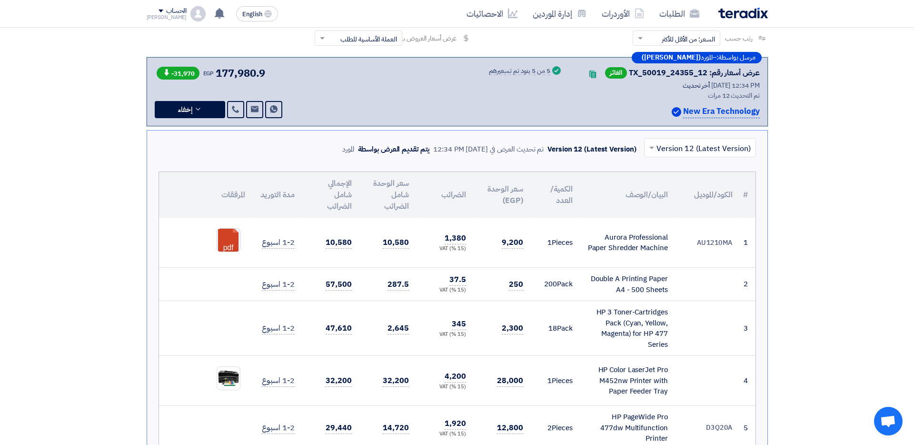
drag, startPoint x: 173, startPoint y: 73, endPoint x: 190, endPoint y: 73, distance: 17.6
click at [190, 73] on span "-31,970" at bounding box center [178, 73] width 43 height 13
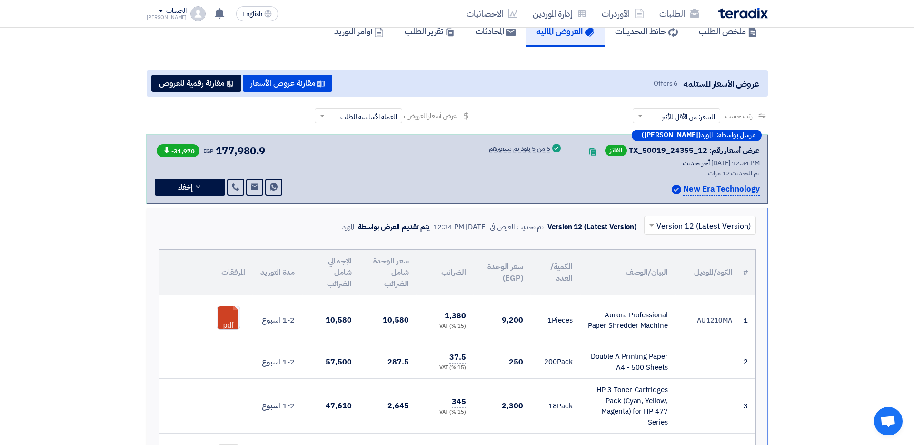
scroll to position [0, 0]
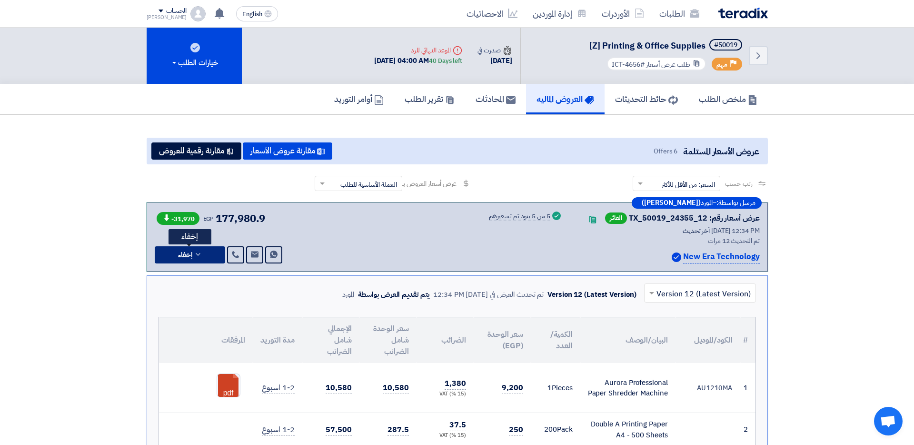
click at [189, 252] on span "إخفاء" at bounding box center [185, 254] width 14 height 7
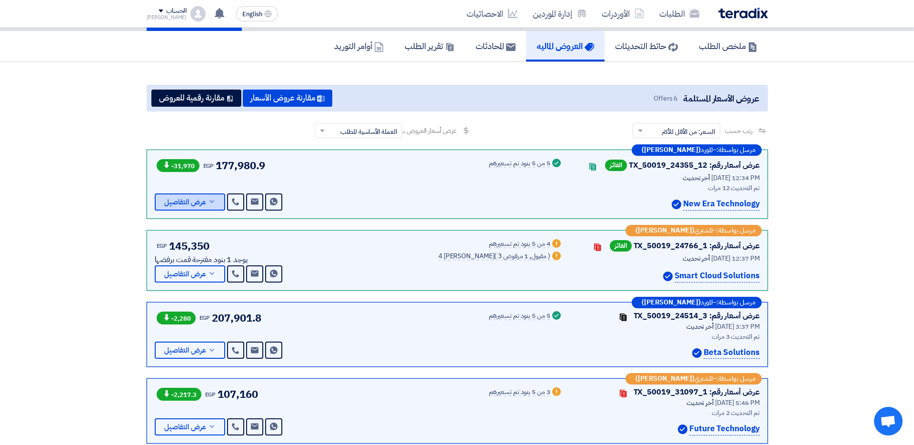
scroll to position [33, 0]
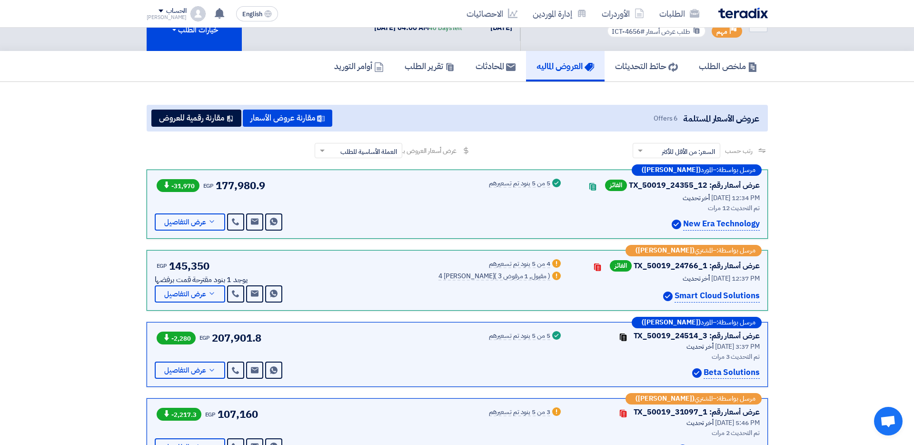
drag, startPoint x: 548, startPoint y: 182, endPoint x: 523, endPoint y: 182, distance: 24.8
click at [523, 182] on div "5 من 5 بنود تم تسعيرهم" at bounding box center [519, 184] width 61 height 8
drag, startPoint x: 552, startPoint y: 265, endPoint x: 530, endPoint y: 265, distance: 22.9
click at [530, 265] on div "Warn 4 من 5 بنود تم تسعيرهم" at bounding box center [501, 264] width 124 height 12
drag, startPoint x: 533, startPoint y: 275, endPoint x: 481, endPoint y: 275, distance: 52.4
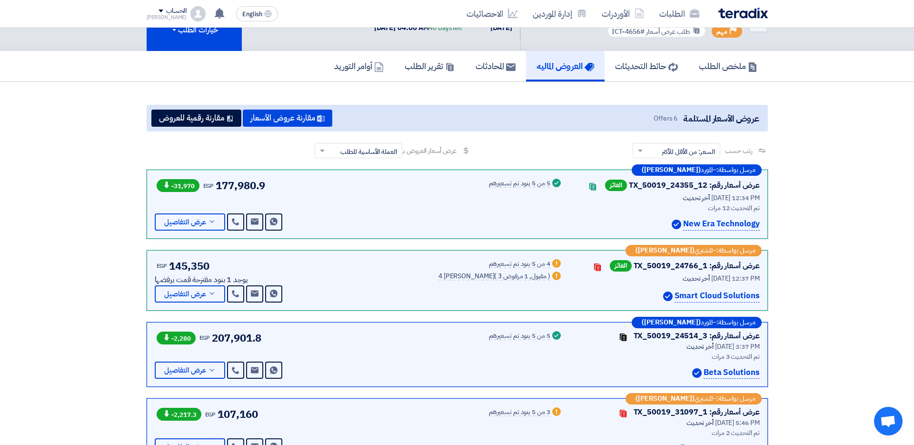
click at [481, 275] on div "4 [PERSON_NAME] ( 3 مقبول, 1 مرفوض )" at bounding box center [495, 277] width 112 height 8
click at [503, 275] on span "1 مرفوض" at bounding box center [515, 276] width 25 height 10
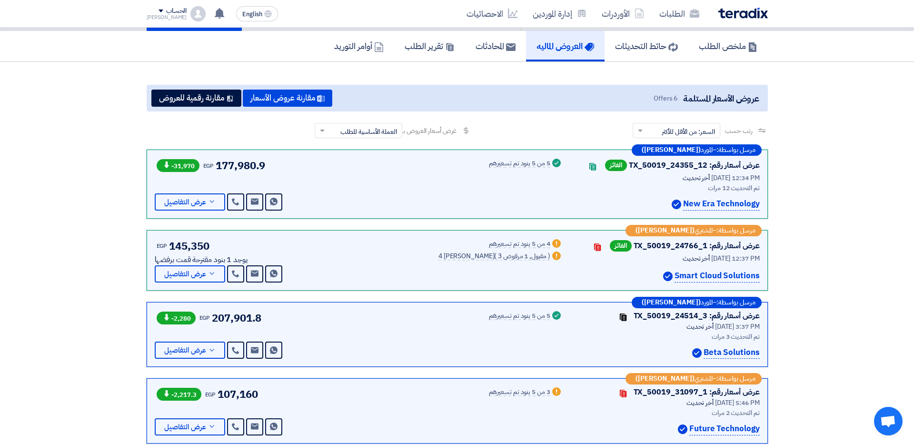
drag, startPoint x: 557, startPoint y: 312, endPoint x: 506, endPoint y: 312, distance: 51.4
click at [506, 312] on div "Success 5 من 5 بنود تم تسعيرهم" at bounding box center [526, 316] width 74 height 12
drag, startPoint x: 201, startPoint y: 328, endPoint x: 228, endPoint y: 328, distance: 26.7
click at [228, 328] on div "-2,280 EGP 207,901.8 Send Message Send Message" at bounding box center [220, 334] width 130 height 49
drag, startPoint x: 170, startPoint y: 249, endPoint x: 209, endPoint y: 249, distance: 39.0
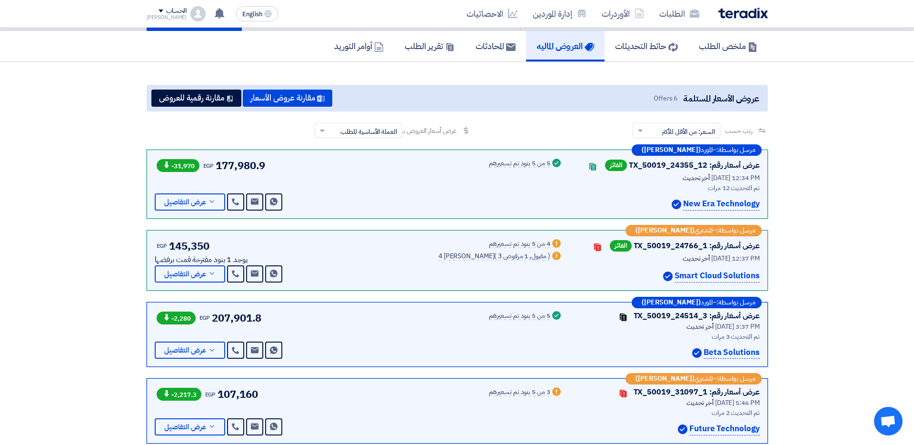
click at [209, 249] on span "145,350" at bounding box center [189, 246] width 40 height 16
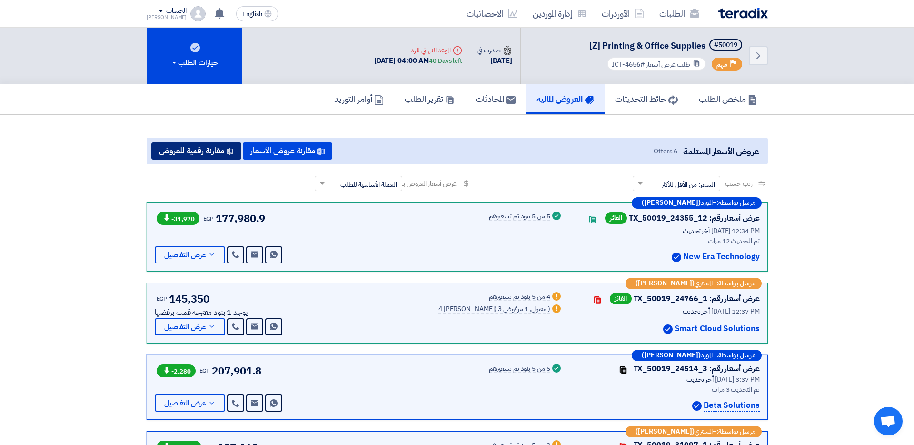
click at [217, 152] on button "مقارنة رقمية للعروض" at bounding box center [196, 150] width 90 height 17
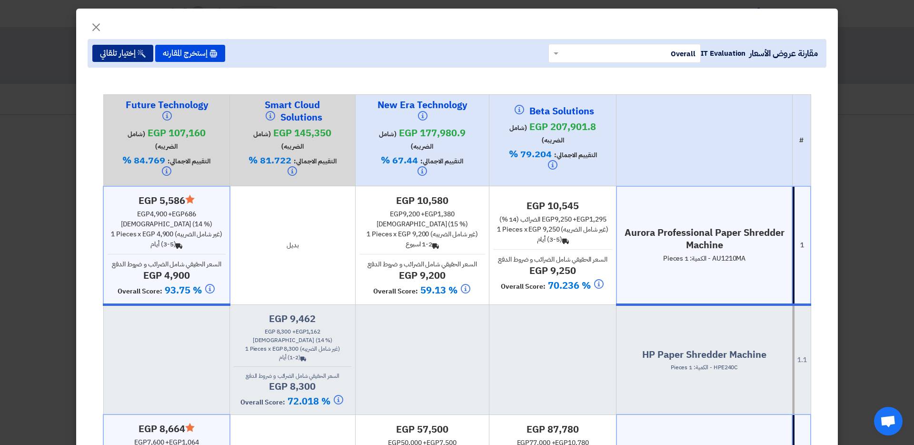
click at [125, 54] on button "إختيار تلقائي" at bounding box center [122, 53] width 61 height 17
click at [532, 244] on div "Back (3-5) أيام" at bounding box center [552, 239] width 119 height 10
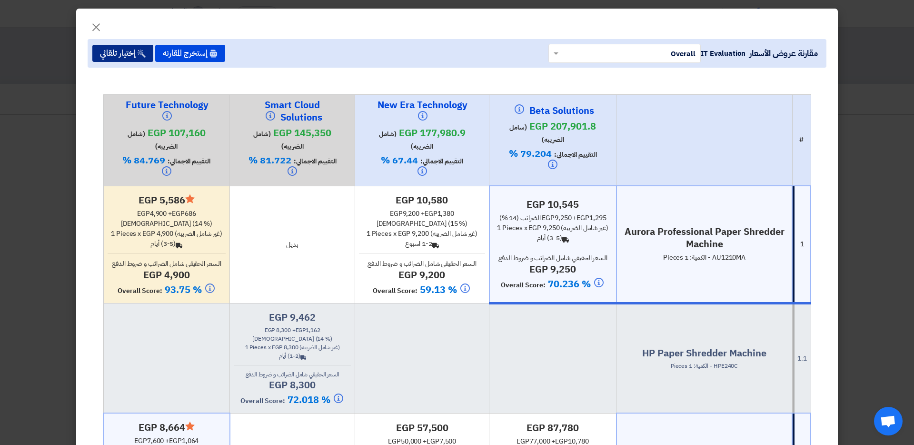
click at [135, 60] on button "إختيار تلقائي" at bounding box center [122, 53] width 61 height 17
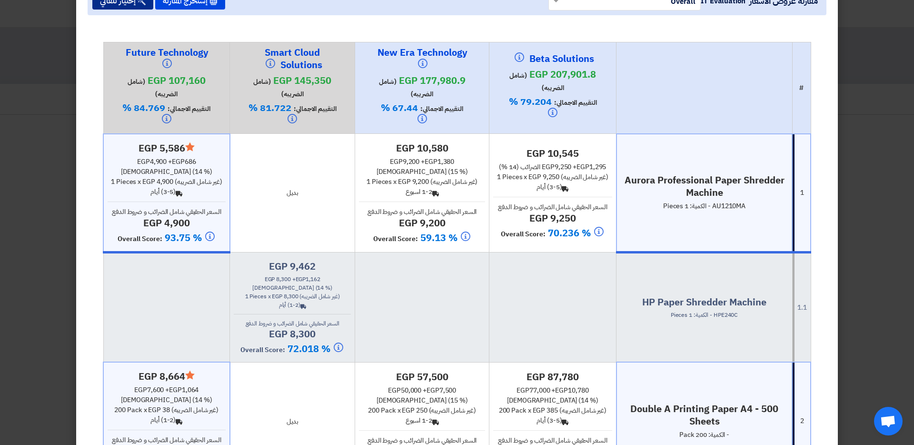
scroll to position [50, 0]
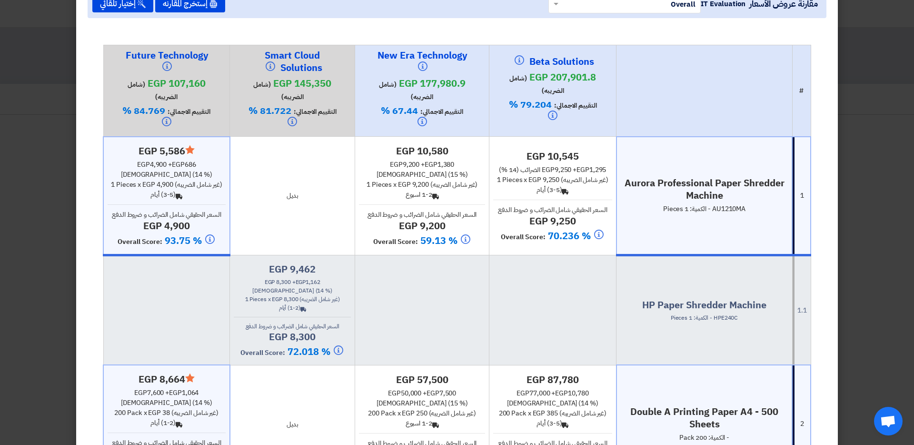
click at [545, 185] on div "1 Pieces x egp 9,250 (غير شامل الضريبه)" at bounding box center [552, 180] width 119 height 10
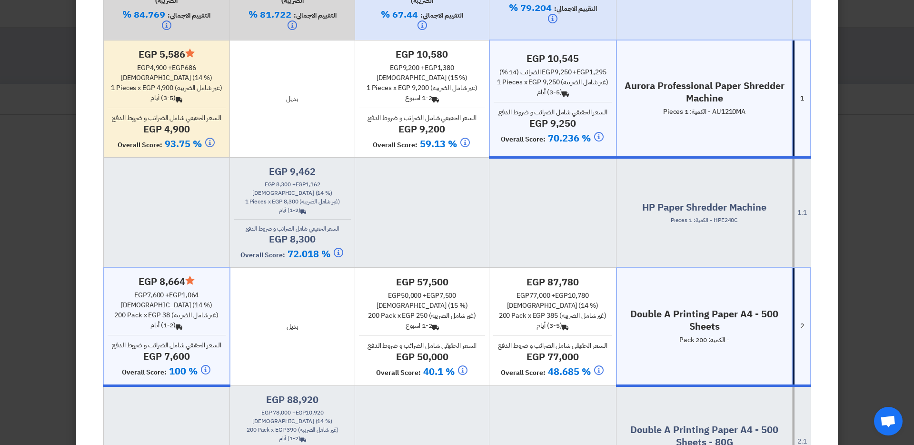
scroll to position [82, 0]
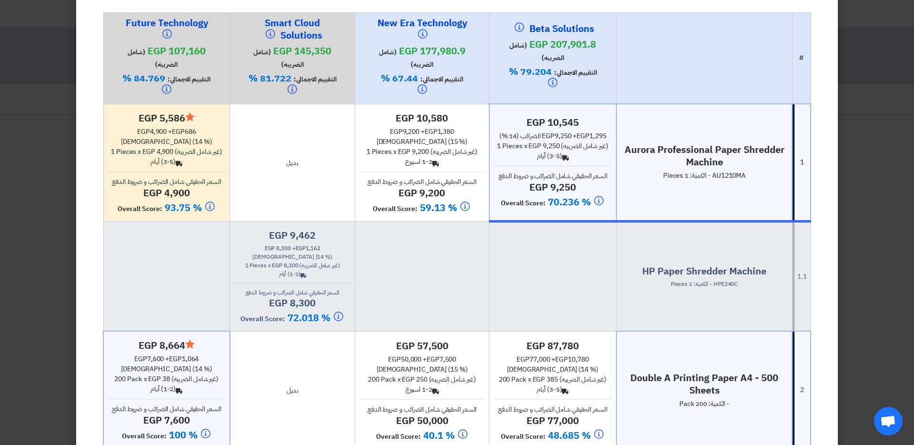
click at [532, 183] on div "egp 10,545 egp 9,250 + egp 1,295 الضرائب (14 %) 1 Pieces x egp 9,250 (غير شامل …" at bounding box center [553, 162] width 119 height 93
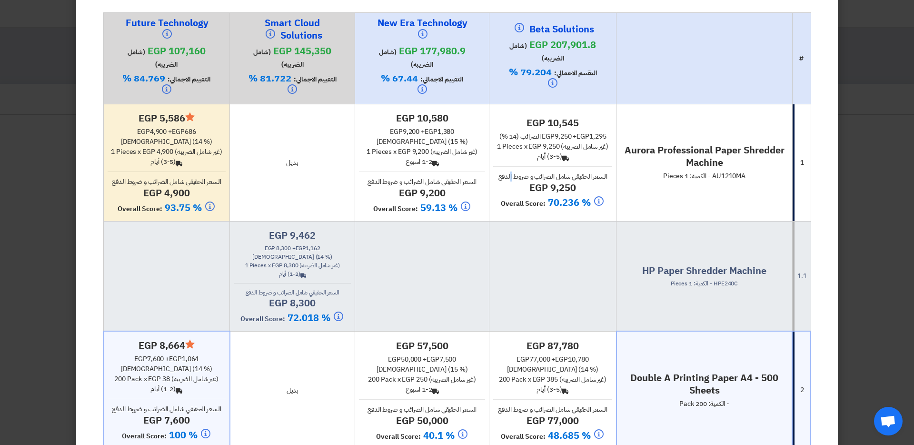
click at [538, 181] on span "السعر الحقيقي شامل الضرائب و ضروط الدفع" at bounding box center [553, 176] width 109 height 10
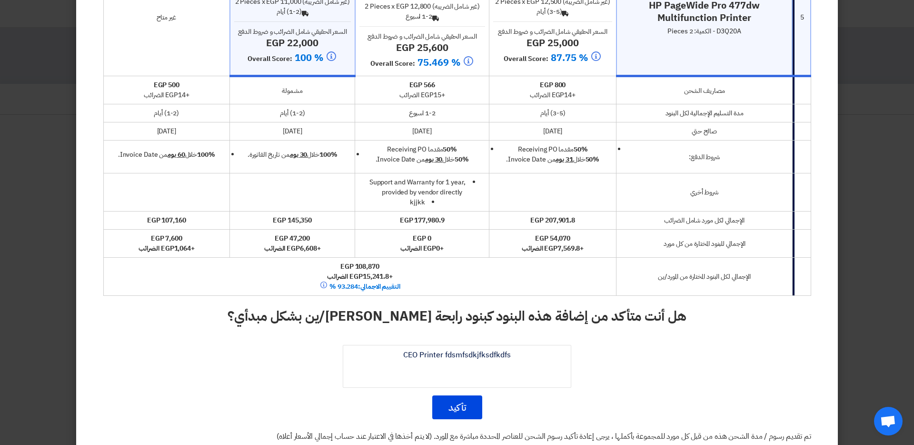
scroll to position [1141, 0]
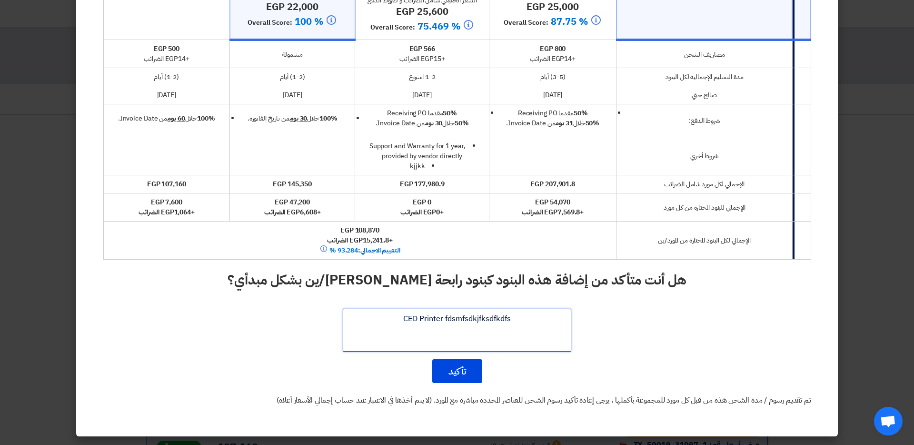
drag, startPoint x: 520, startPoint y: 324, endPoint x: 399, endPoint y: 317, distance: 121.6
click at [399, 317] on textarea at bounding box center [457, 330] width 229 height 43
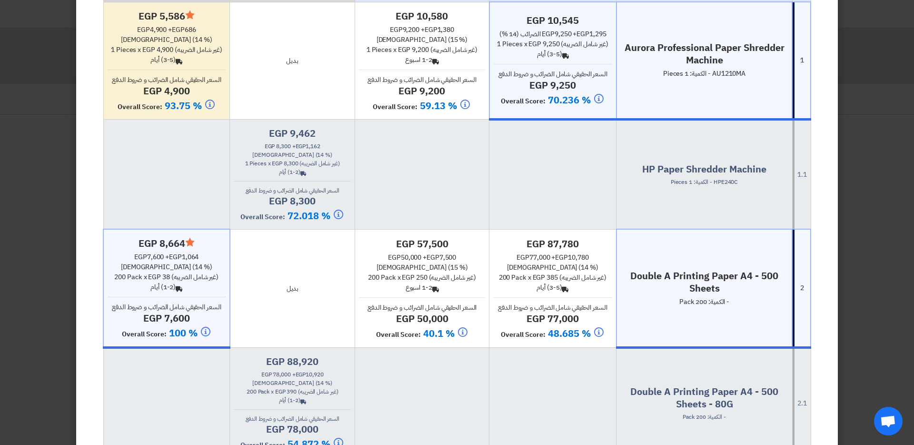
scroll to position [172, 0]
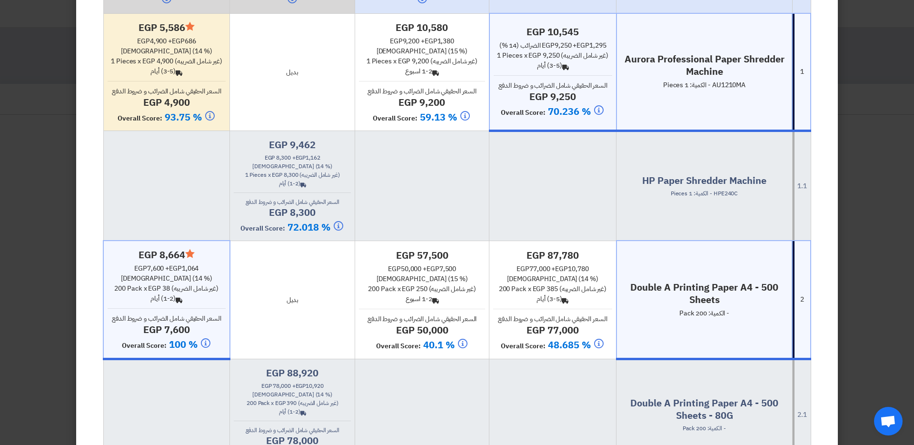
type textarea "jgkjfdhkgghfhgjkk"
click at [453, 324] on div "egp 57,500 egp 50,000 + egp 7,500 الضرائب (15 %) 200 Pack x egp 250 (غير شامل ا…" at bounding box center [422, 300] width 126 height 103
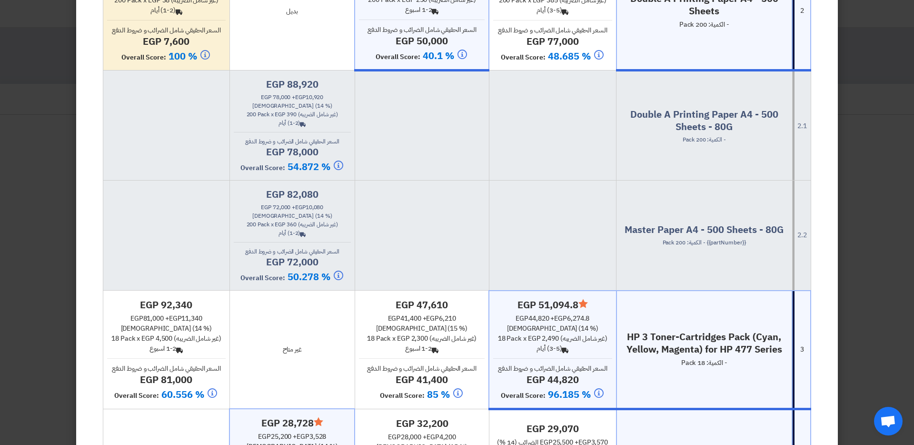
scroll to position [520, 0]
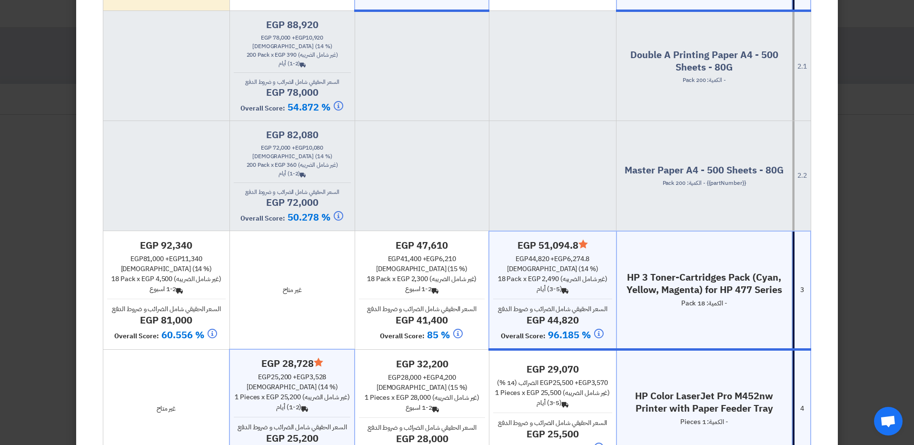
click at [560, 284] on span "(غير شامل الضريبه)" at bounding box center [583, 279] width 47 height 10
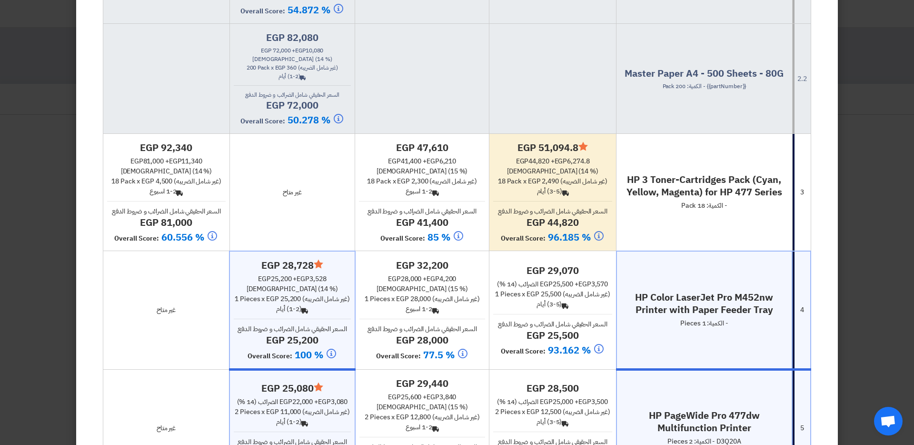
click at [510, 216] on span "السعر الحقيقي شامل الضرائب و ضروط الدفع" at bounding box center [552, 211] width 109 height 10
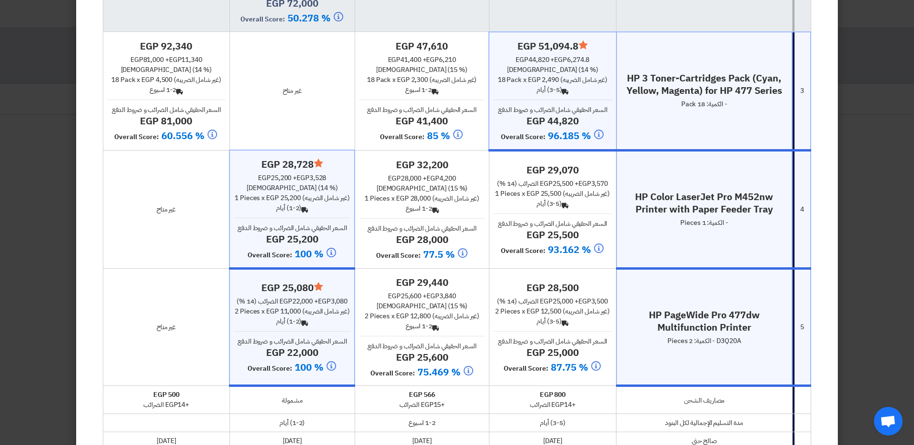
scroll to position [730, 0]
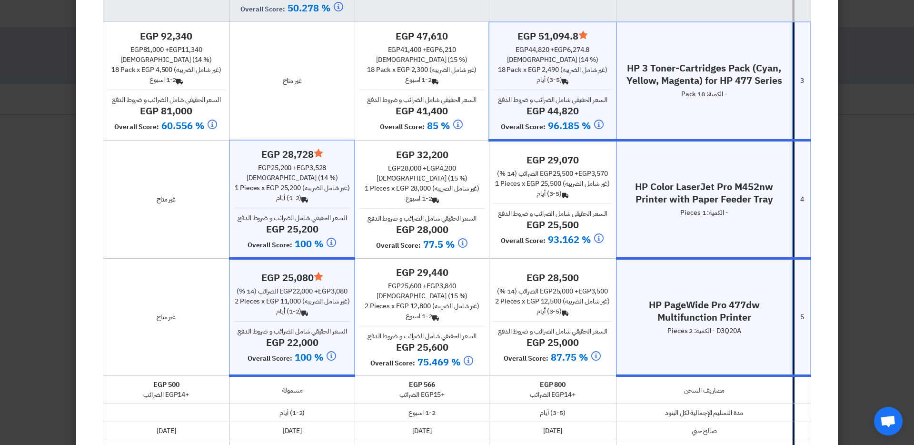
click at [403, 223] on span "السعر الحقيقي شامل الضرائب و ضروط الدفع" at bounding box center [422, 218] width 109 height 10
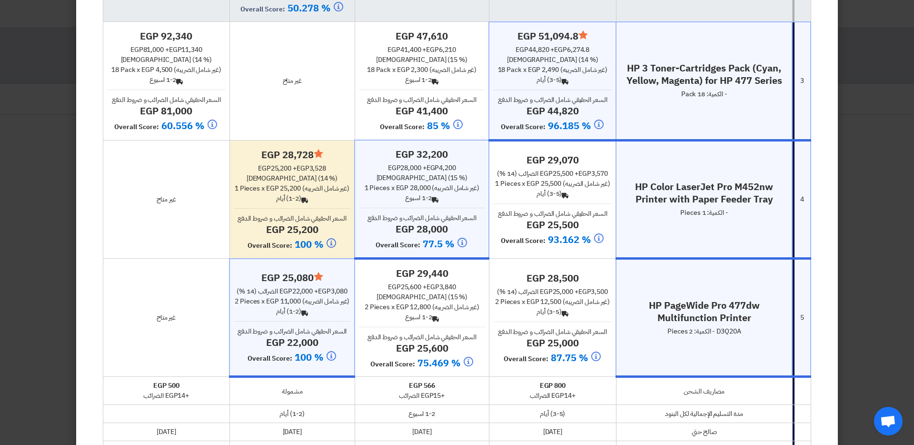
click at [413, 280] on h4 "egp 29,440" at bounding box center [422, 273] width 126 height 12
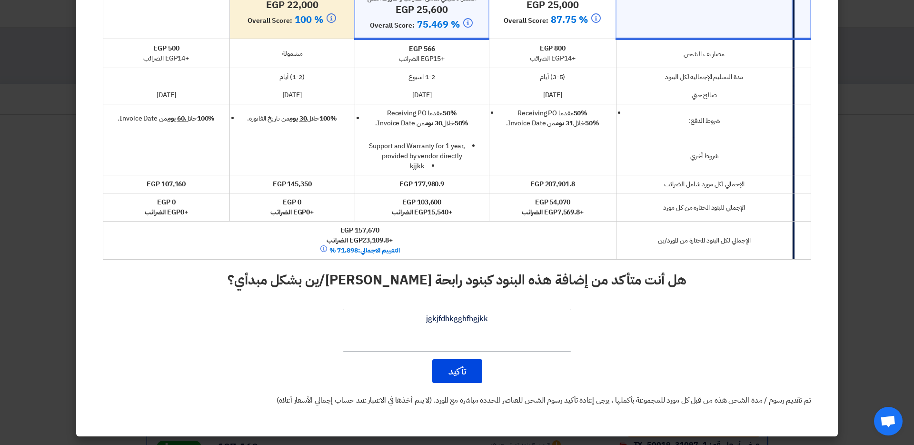
scroll to position [1140, 0]
click at [483, 319] on textarea at bounding box center [457, 330] width 229 height 43
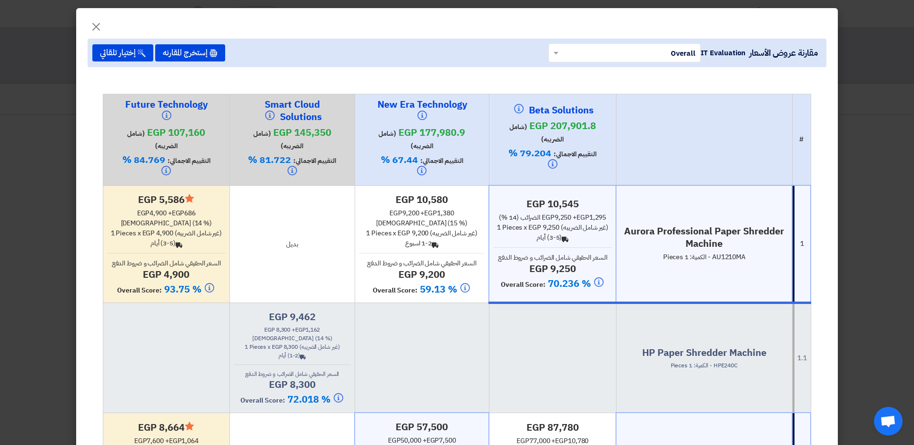
scroll to position [0, 0]
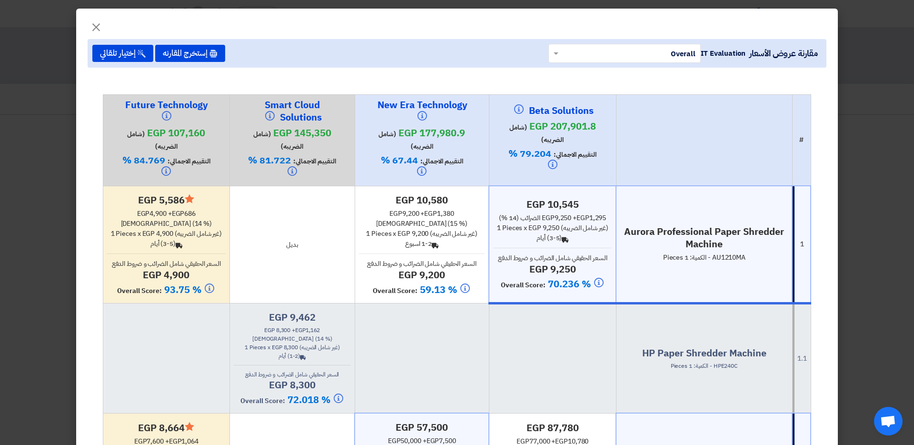
click at [606, 55] on input "text" at bounding box center [629, 53] width 133 height 16
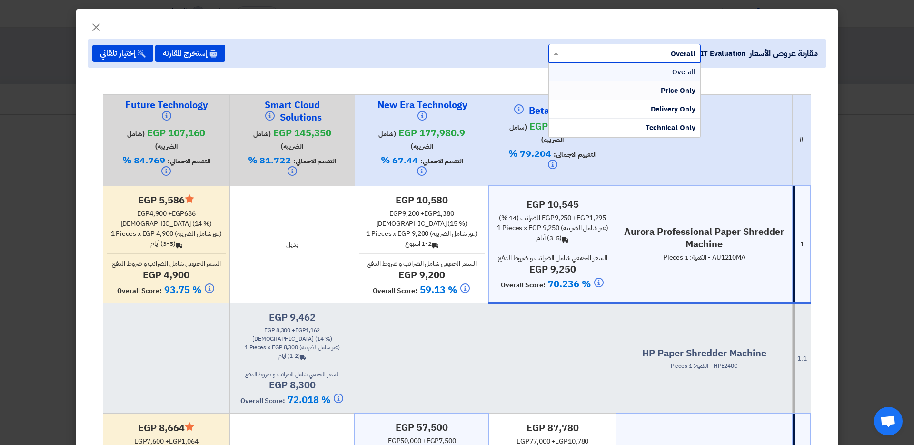
click at [635, 89] on div "Price Only" at bounding box center [624, 90] width 151 height 19
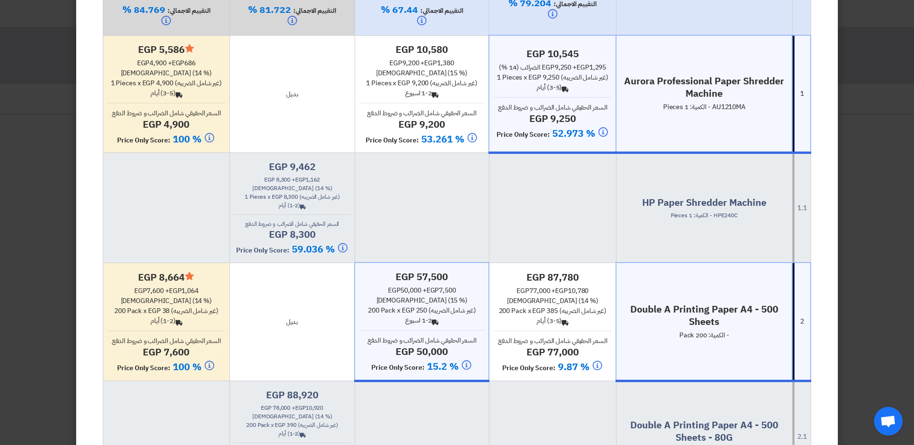
scroll to position [11, 0]
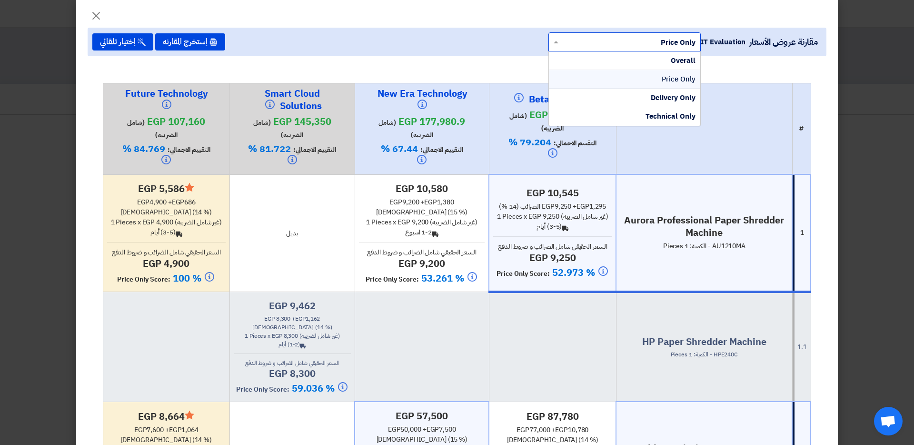
click at [633, 43] on input "text" at bounding box center [629, 42] width 133 height 16
click at [640, 67] on div "Overall" at bounding box center [624, 60] width 151 height 19
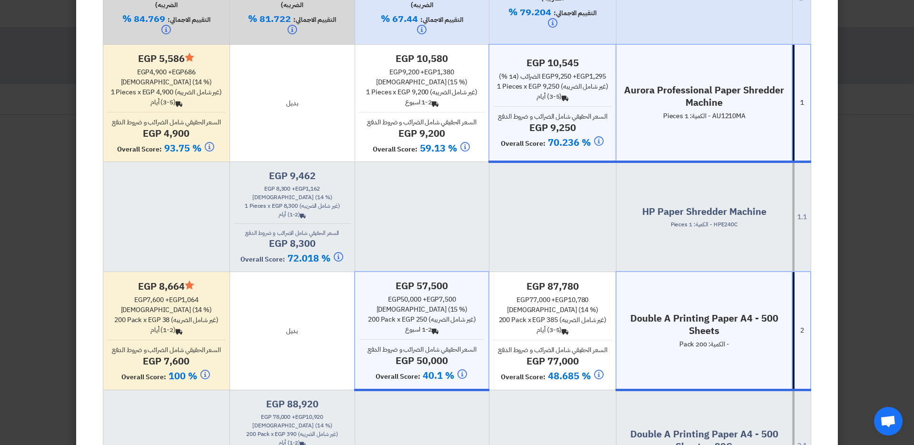
scroll to position [0, 0]
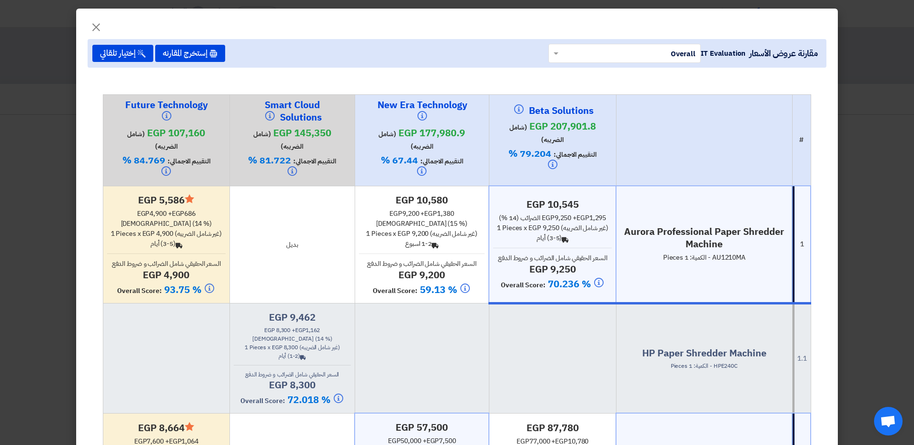
click at [662, 52] on input "text" at bounding box center [629, 53] width 133 height 16
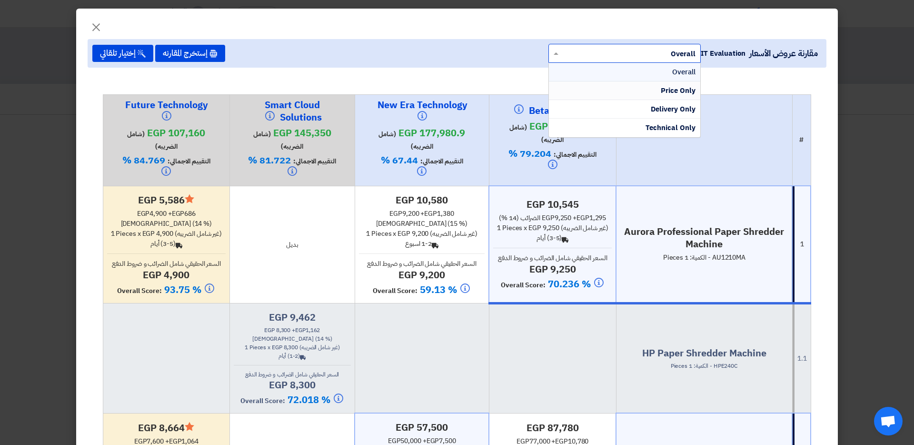
click at [667, 84] on div "Price Only" at bounding box center [624, 90] width 151 height 19
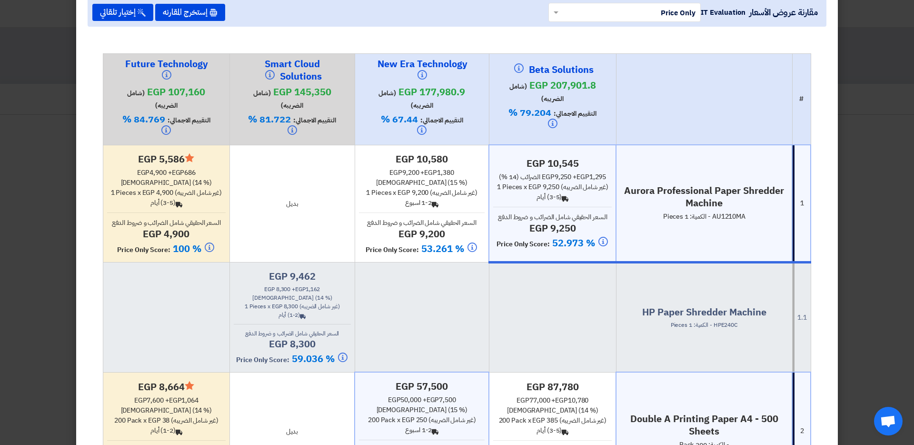
scroll to position [29, 0]
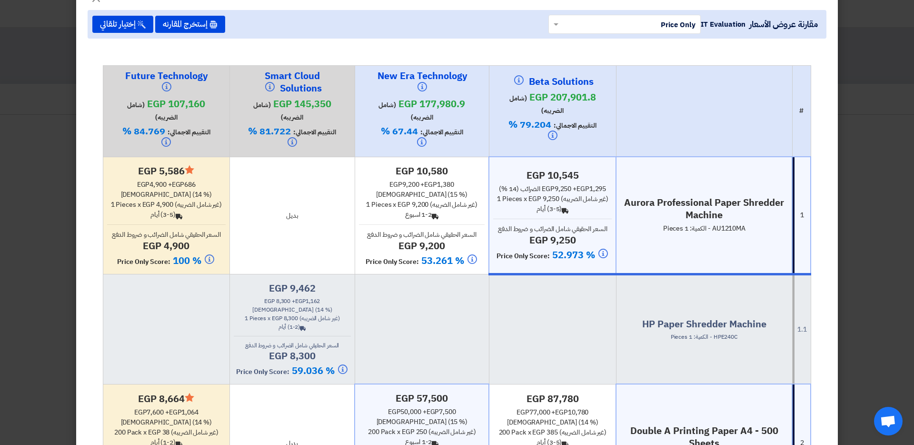
click at [637, 30] on input "text" at bounding box center [629, 24] width 133 height 16
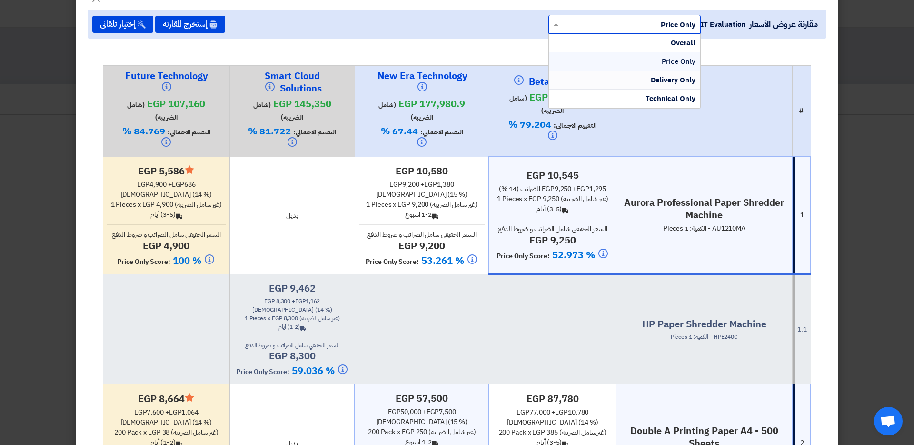
click at [651, 86] on div "Delivery Only" at bounding box center [624, 80] width 151 height 19
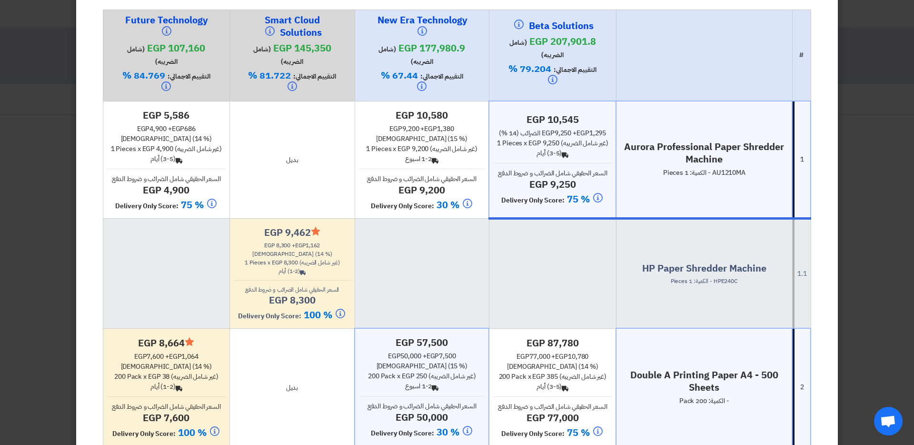
scroll to position [0, 0]
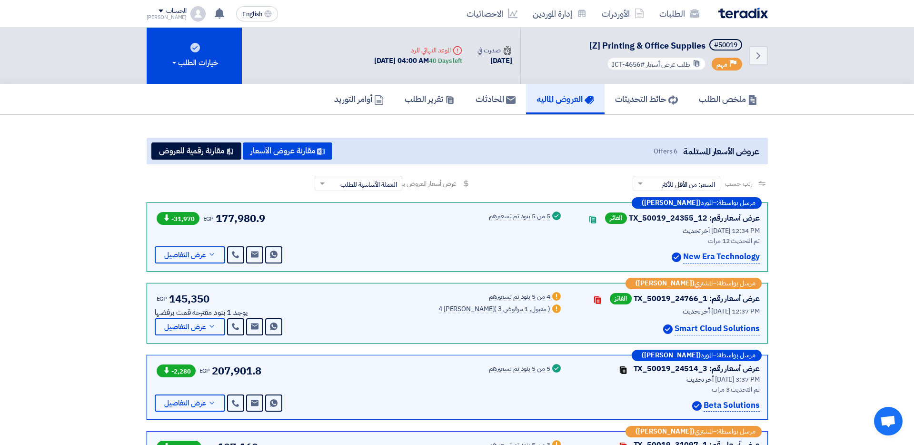
click at [187, 6] on div "الحساب [PERSON_NAME] الطلبات الأوردرات إدارة الموردين الاحصائيات الإعدادات اقتر…" at bounding box center [177, 13] width 60 height 15
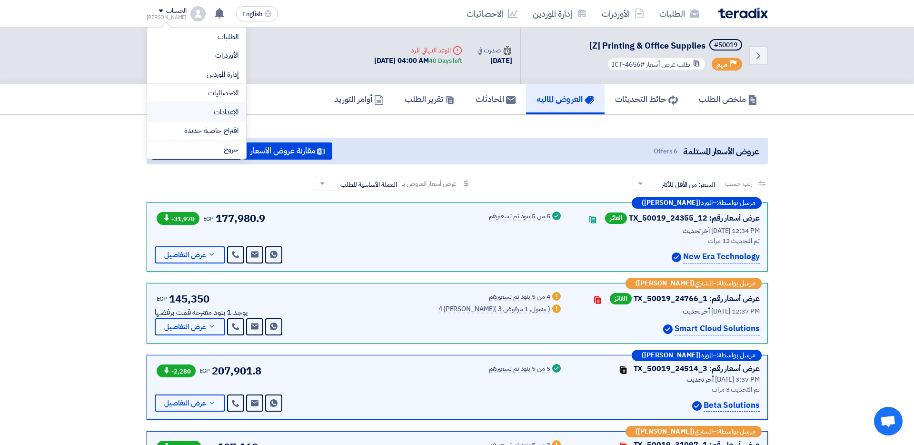
click at [214, 110] on link "الإعدادات" at bounding box center [197, 112] width 84 height 11
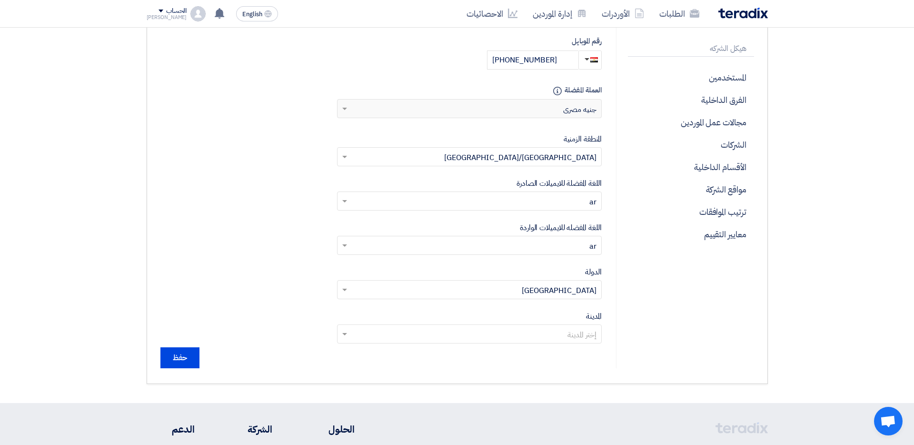
scroll to position [283, 0]
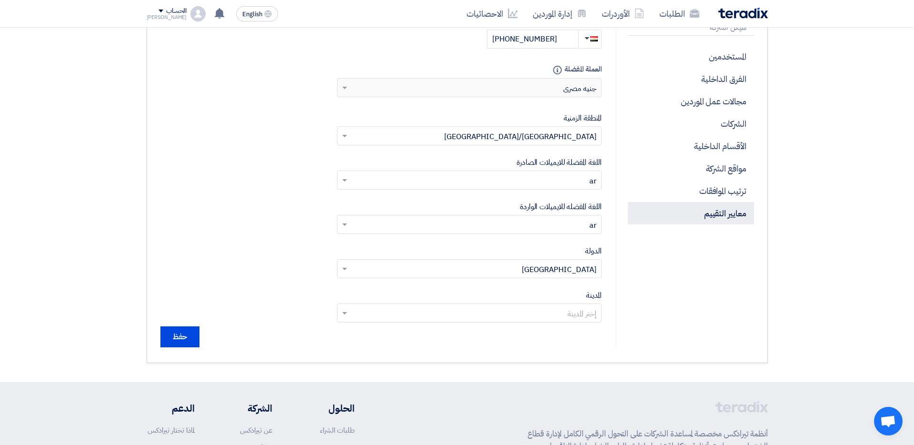
click at [700, 213] on p "معايير التقييم" at bounding box center [691, 213] width 126 height 22
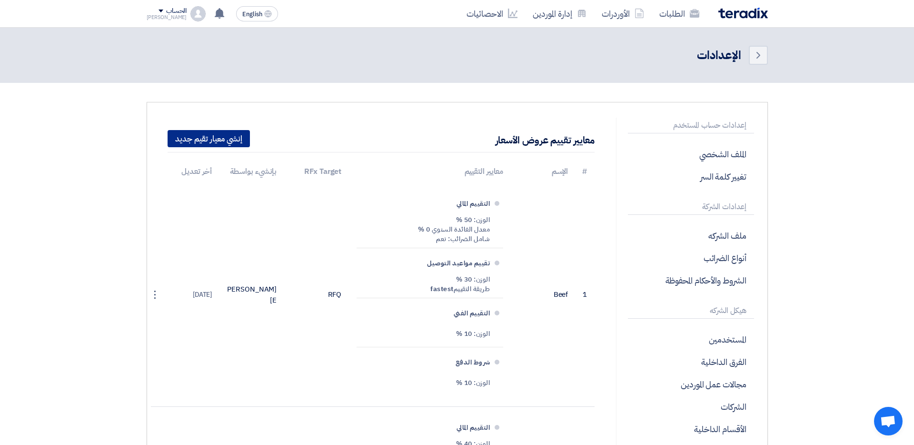
click at [215, 137] on button "إنشي معيار تقيم جديد" at bounding box center [209, 138] width 82 height 17
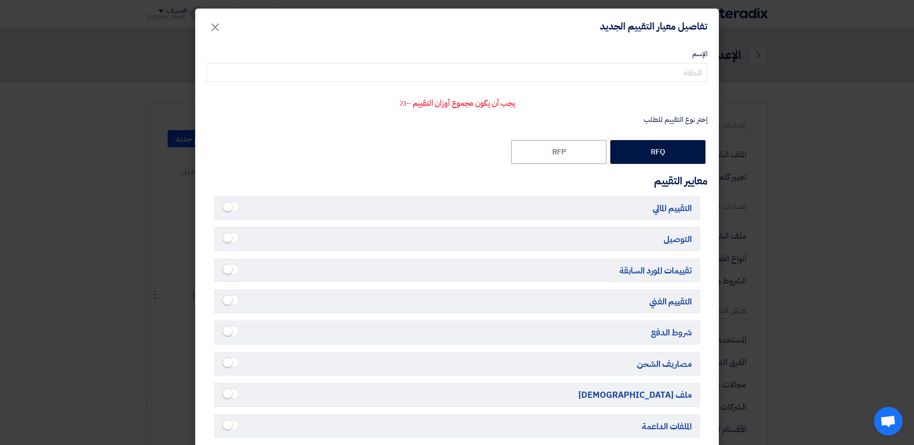
scroll to position [71, 0]
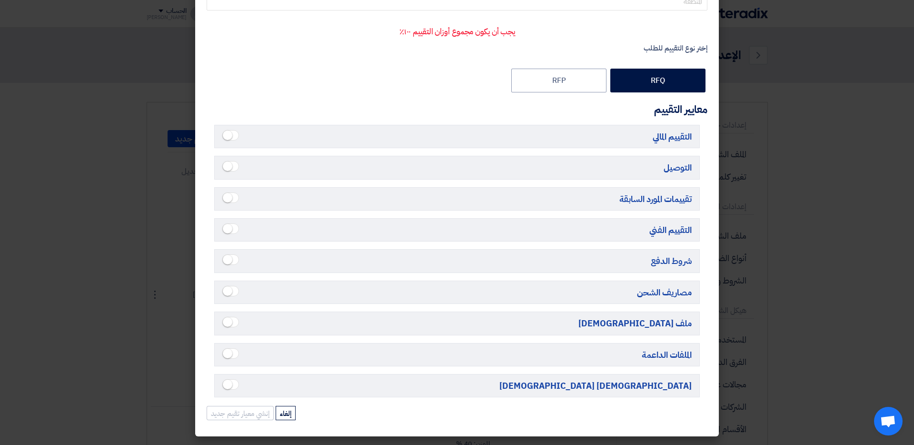
drag, startPoint x: 691, startPoint y: 141, endPoint x: 655, endPoint y: 141, distance: 36.2
click at [655, 141] on h5 "التقييم المالي" at bounding box center [457, 136] width 486 height 23
drag, startPoint x: 681, startPoint y: 170, endPoint x: 668, endPoint y: 170, distance: 12.9
click at [668, 170] on h5 "التوصيل" at bounding box center [457, 167] width 486 height 23
drag, startPoint x: 687, startPoint y: 201, endPoint x: 646, endPoint y: 201, distance: 41.0
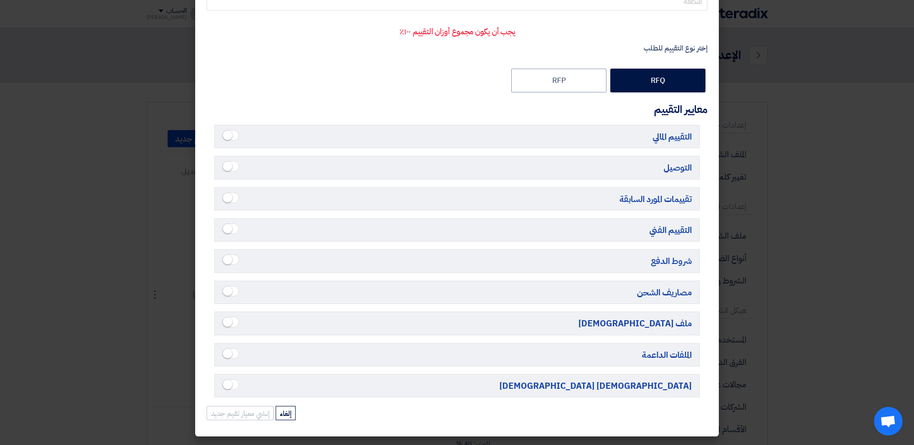
click at [646, 201] on h5 "تقييمات المورد السابقة" at bounding box center [457, 198] width 486 height 23
drag, startPoint x: 646, startPoint y: 201, endPoint x: 914, endPoint y: 134, distance: 276.4
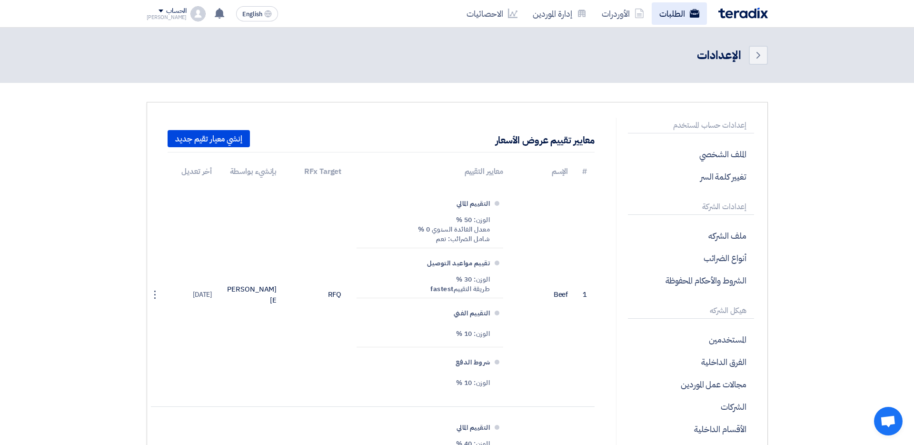
click at [679, 9] on link "الطلبات" at bounding box center [679, 13] width 55 height 22
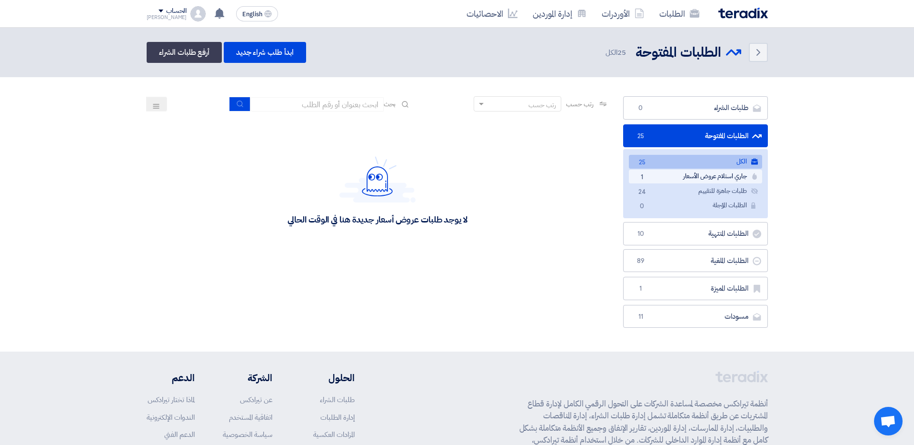
click at [700, 174] on link "جاري استلام عروض الأسعار جاري استلام عروض الأسعار 1" at bounding box center [695, 177] width 133 height 14
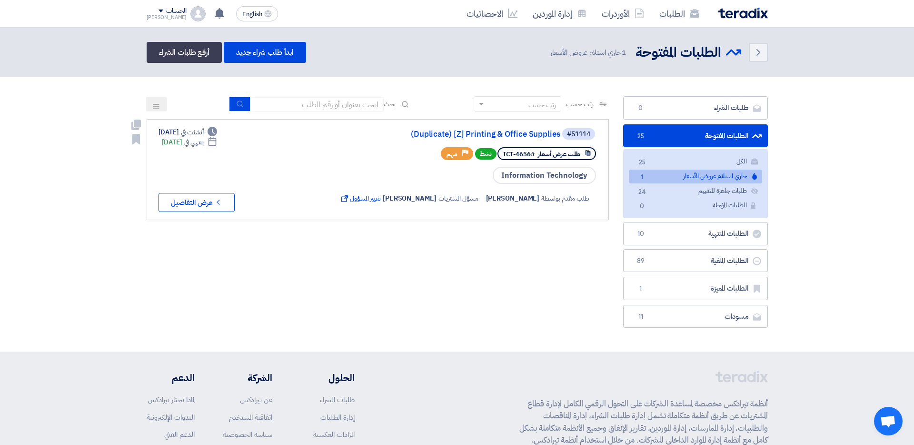
click at [520, 139] on div "#51114 (Duplicate) [Z] Printing & Office Supplies" at bounding box center [468, 133] width 260 height 13
click at [508, 132] on link "(Duplicate) [Z] Printing & Office Supplies" at bounding box center [465, 134] width 190 height 9
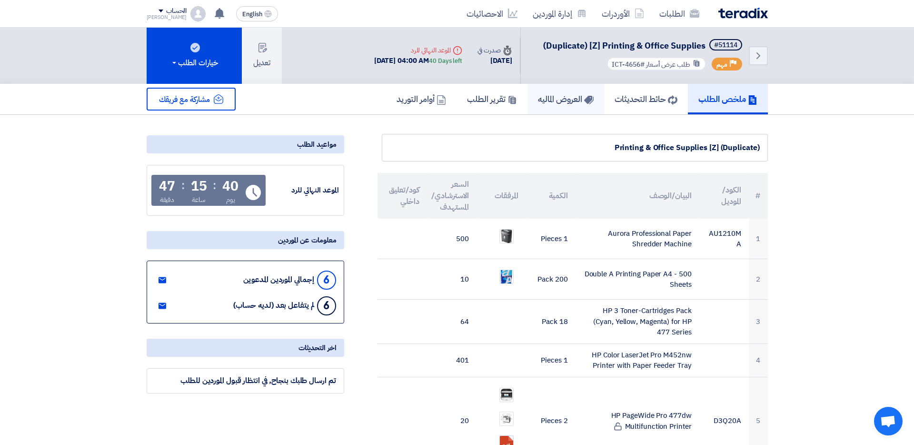
click at [538, 95] on h5 "العروض الماليه" at bounding box center [566, 98] width 56 height 11
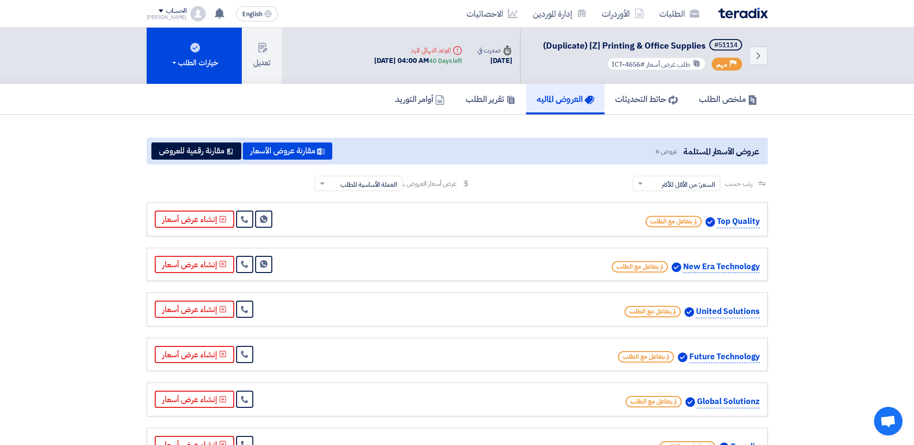
drag, startPoint x: 731, startPoint y: 218, endPoint x: 764, endPoint y: 218, distance: 33.3
click at [700, 218] on div "Top Quality لم يتفاعل مع الطلب Send Message" at bounding box center [457, 219] width 621 height 34
click at [194, 226] on button "إنشاء عرض أسعار" at bounding box center [195, 218] width 80 height 17
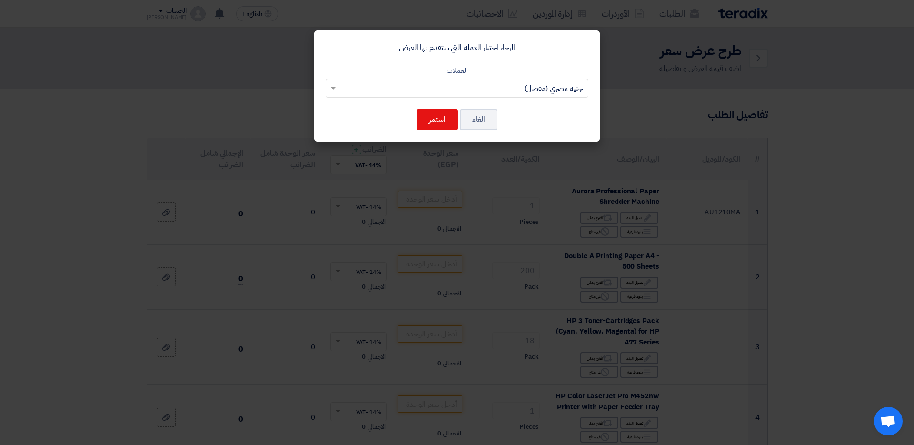
click at [560, 90] on input "text" at bounding box center [462, 89] width 244 height 16
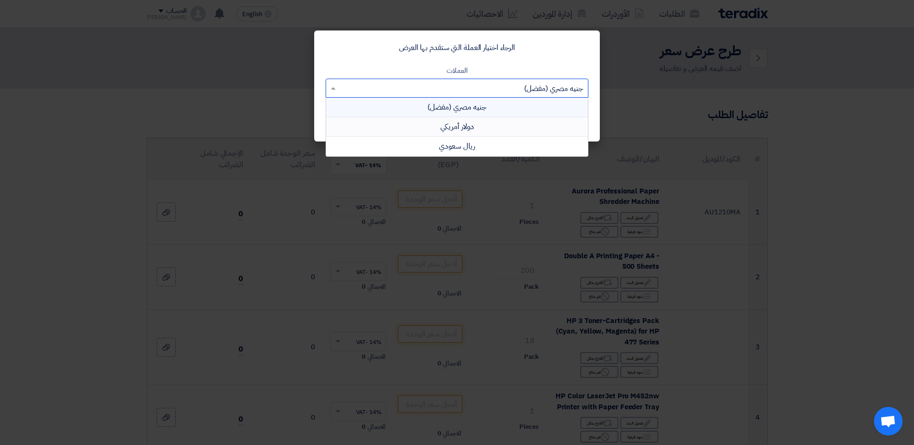
click at [550, 120] on div "دولار أمريكي" at bounding box center [457, 127] width 262 height 20
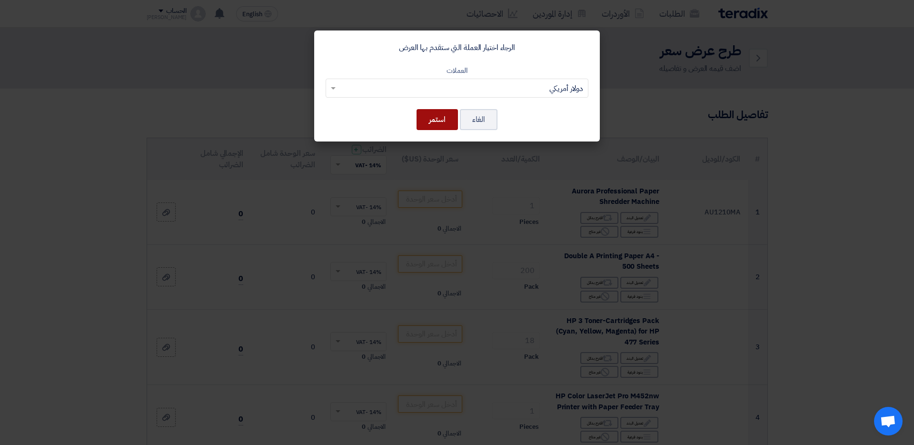
click at [428, 114] on button "استمر" at bounding box center [437, 119] width 41 height 21
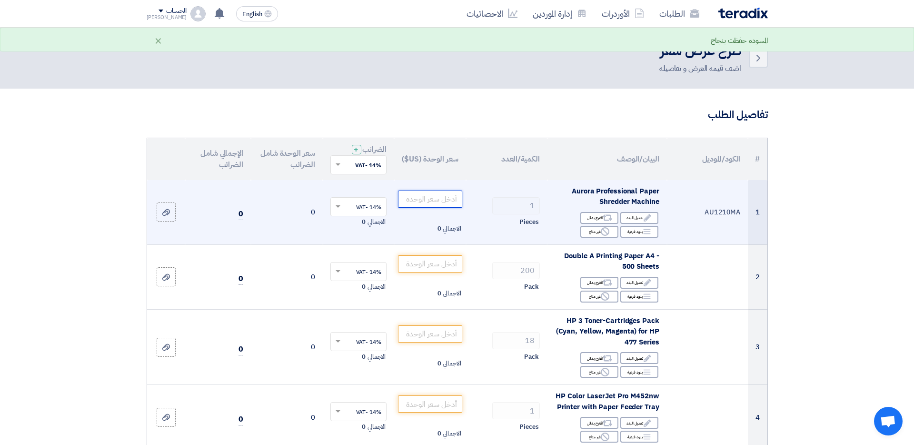
click at [445, 199] on input "number" at bounding box center [430, 198] width 64 height 17
click at [375, 205] on input "text" at bounding box center [364, 208] width 38 height 16
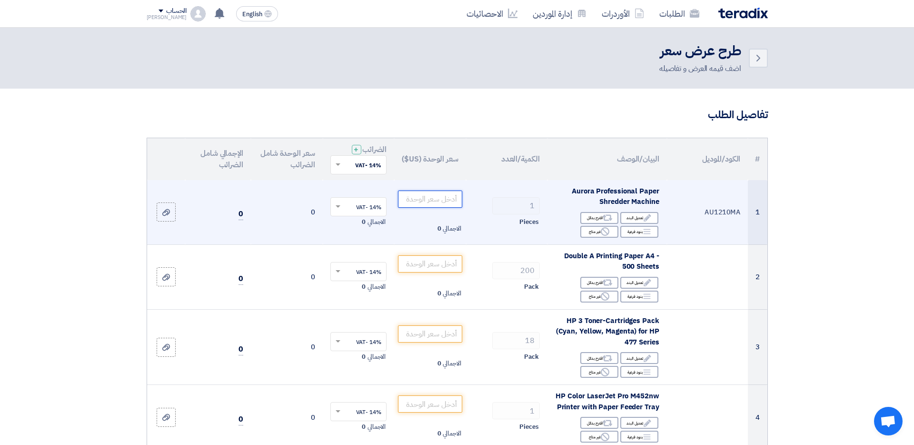
click at [454, 199] on input "number" at bounding box center [430, 198] width 64 height 17
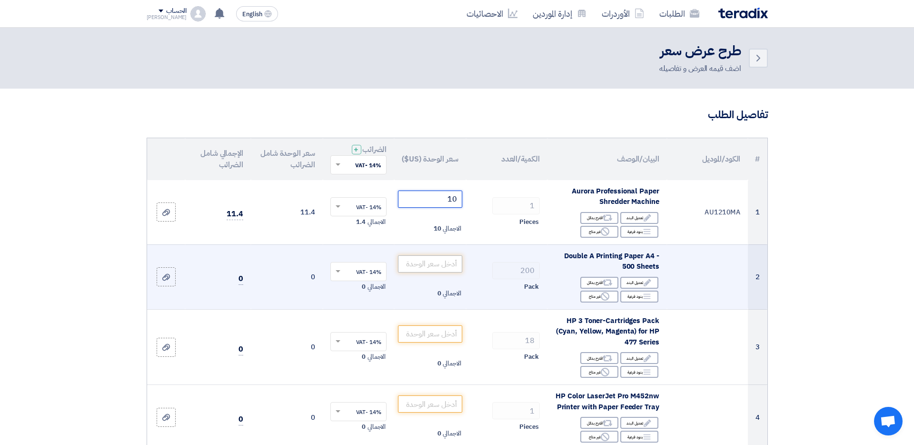
type input "10"
click at [432, 265] on input "number" at bounding box center [430, 263] width 64 height 17
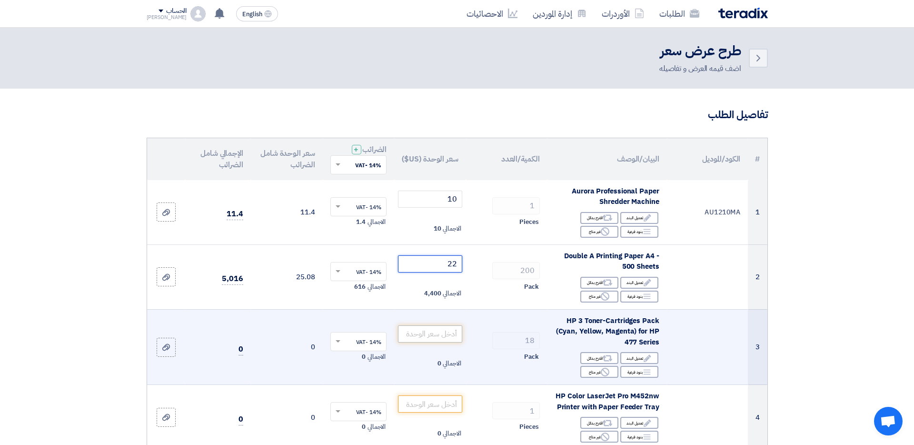
type input "22"
click at [435, 338] on input "number" at bounding box center [430, 333] width 64 height 17
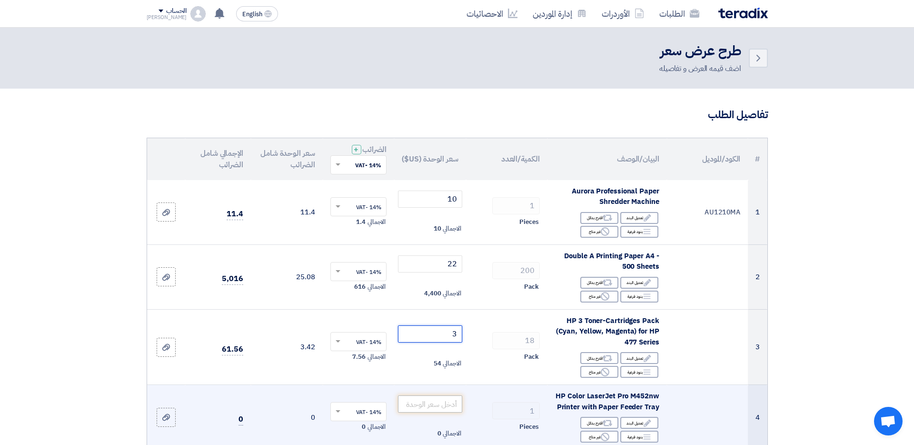
type input "3"
click at [436, 370] on input "number" at bounding box center [430, 403] width 64 height 17
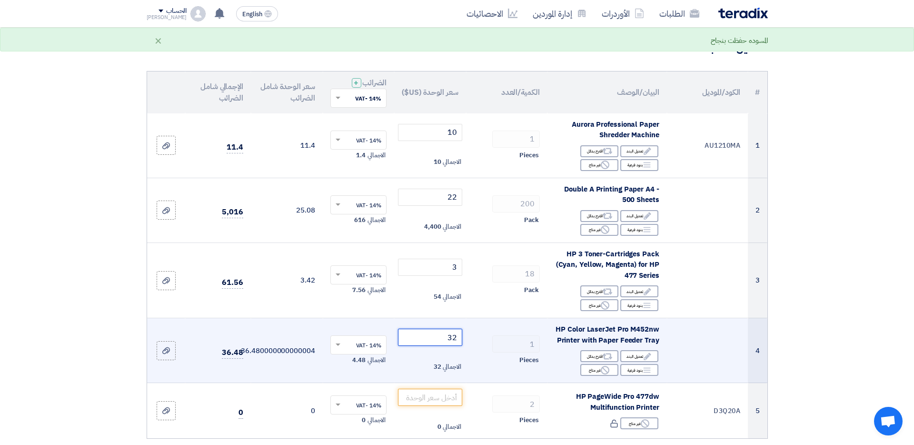
scroll to position [76, 0]
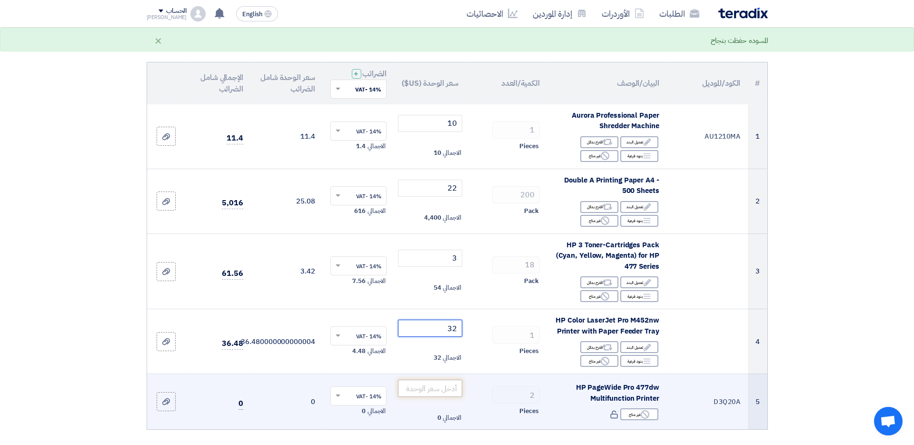
type input "32"
click at [426, 370] on input "number" at bounding box center [430, 388] width 64 height 17
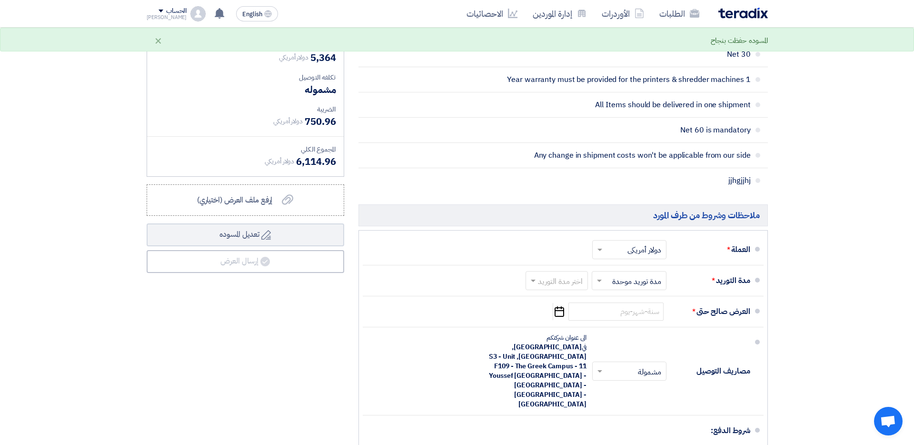
scroll to position [534, 0]
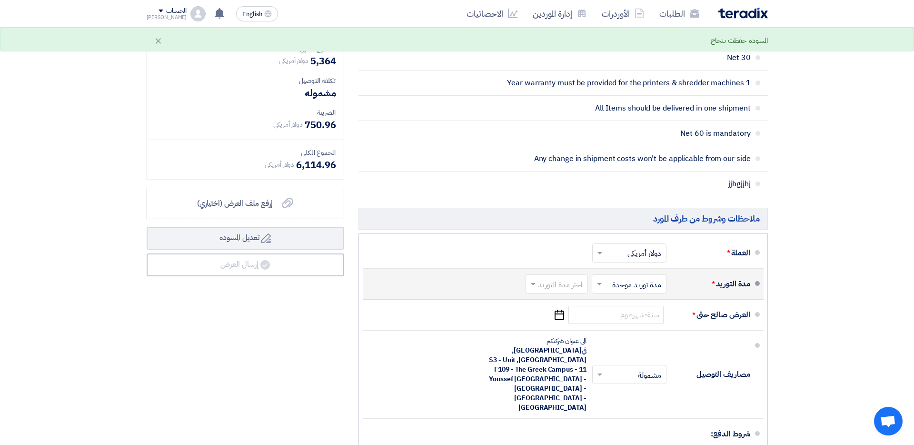
type input "434"
click at [551, 286] on input "text" at bounding box center [555, 285] width 58 height 14
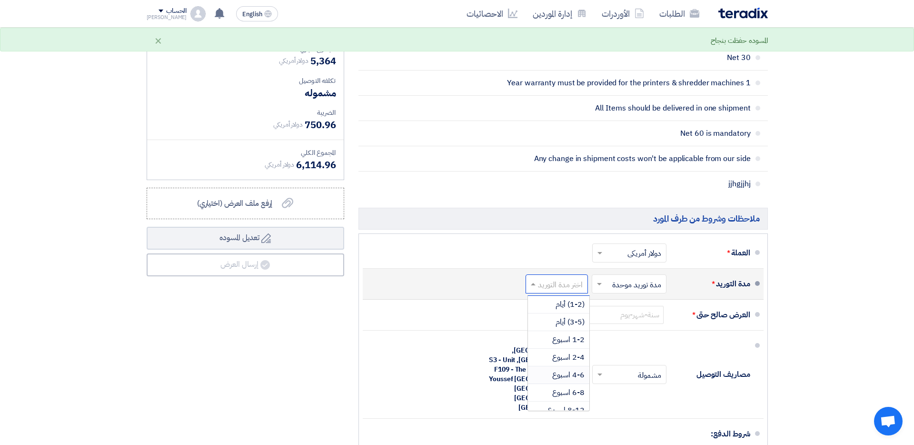
click at [573, 370] on span "4-6 اسبوع" at bounding box center [568, 374] width 32 height 11
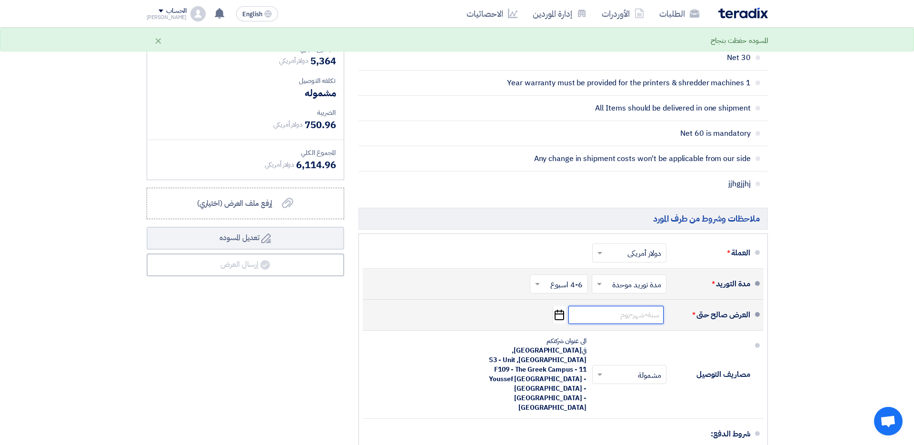
click at [638, 317] on input at bounding box center [616, 315] width 95 height 18
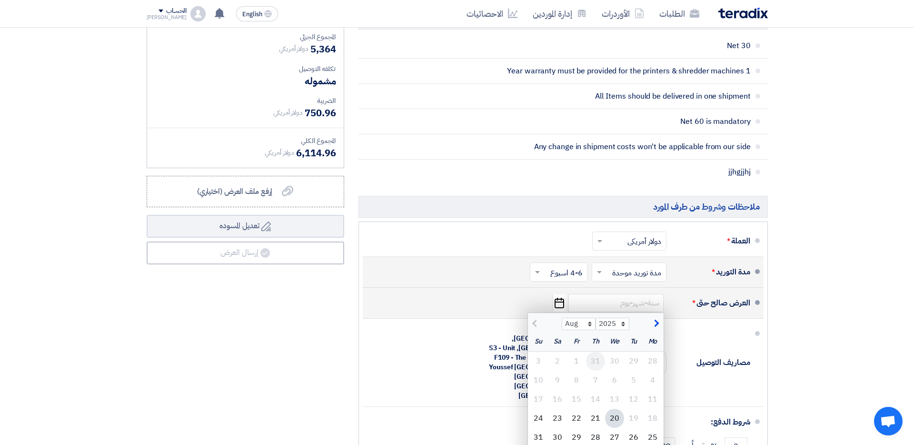
scroll to position [550, 0]
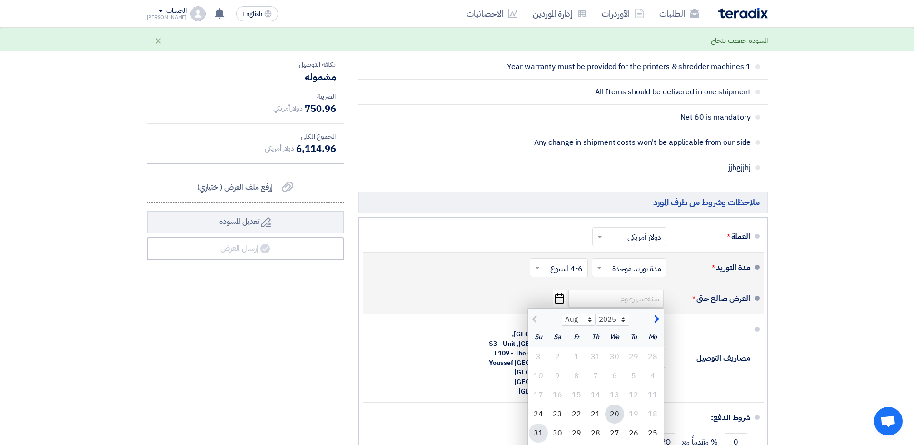
click at [543, 370] on div "31" at bounding box center [538, 432] width 19 height 19
type input "[DATE]"
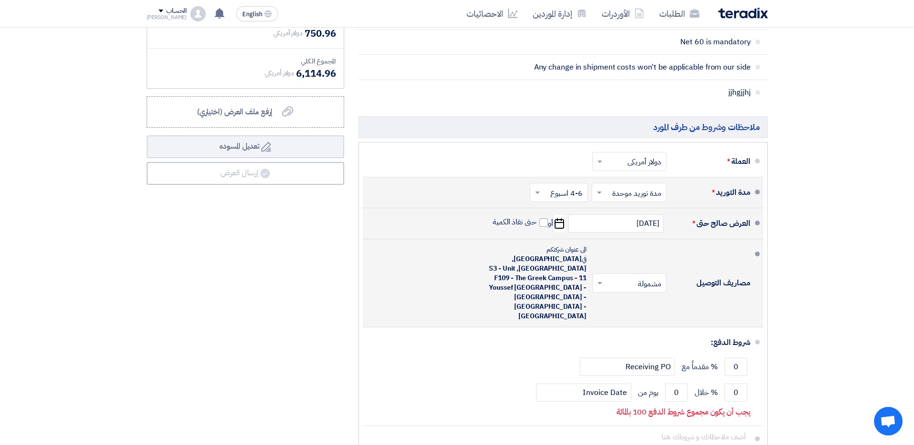
scroll to position [627, 0]
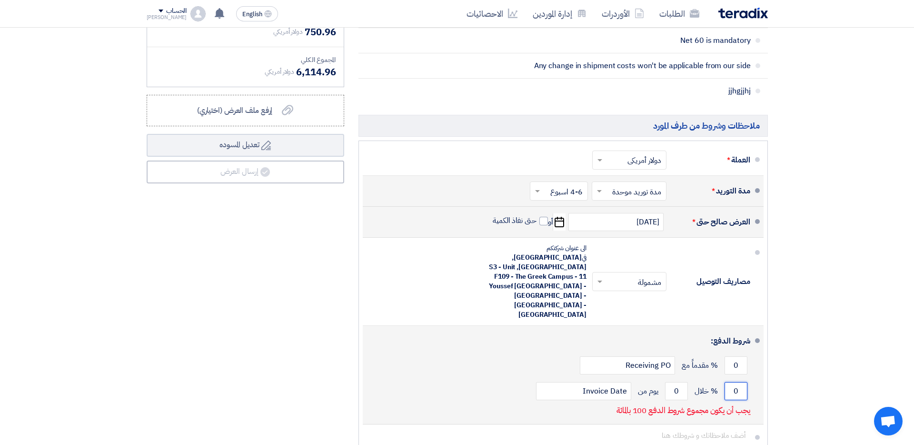
drag, startPoint x: 747, startPoint y: 349, endPoint x: 726, endPoint y: 349, distance: 20.5
click at [700, 370] on input "0" at bounding box center [736, 391] width 23 height 18
type input "100"
drag, startPoint x: 684, startPoint y: 352, endPoint x: 643, endPoint y: 351, distance: 41.0
click at [643, 370] on div "100 % خلال 0 يوم من Invoice Date" at bounding box center [560, 391] width 380 height 26
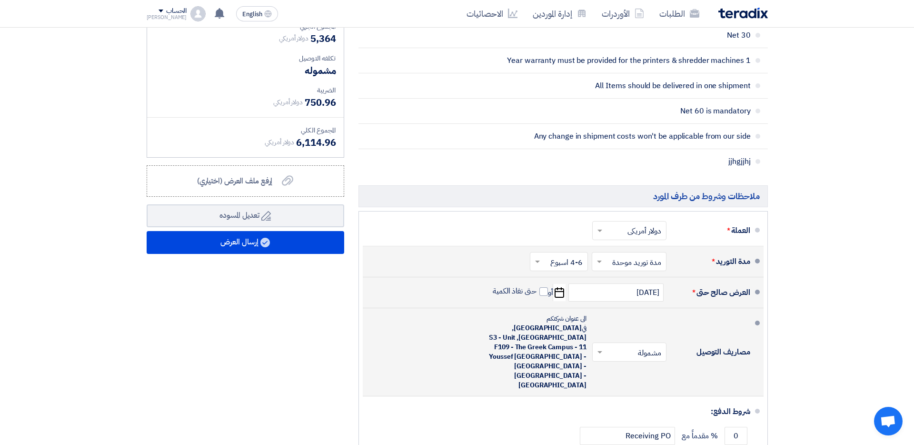
scroll to position [534, 0]
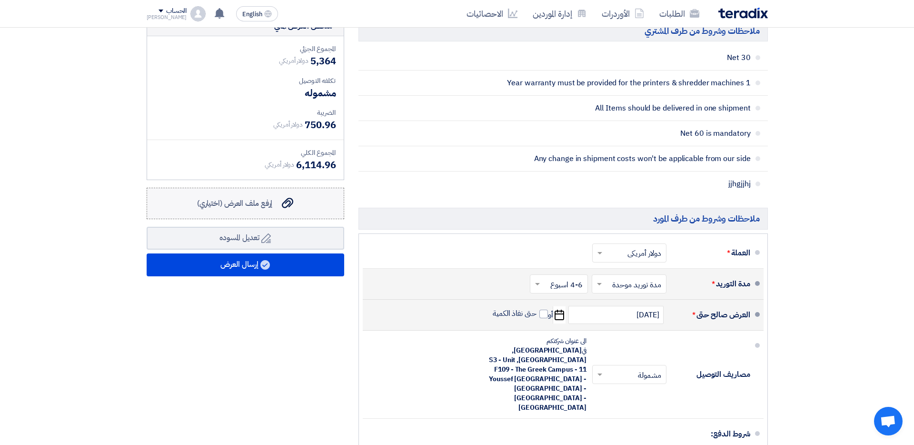
type input "90"
click at [285, 210] on label "إرفع ملف العرض (اختياري) إرفع ملف العرض (اختياري)" at bounding box center [246, 203] width 198 height 31
click at [0, 0] on input "إرفع ملف العرض (اختياري) إرفع ملف العرض (اختياري)" at bounding box center [0, 0] width 0 height 0
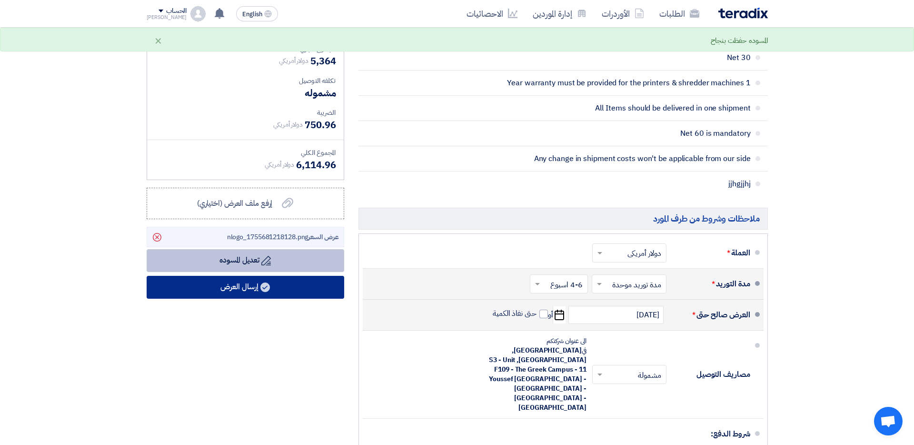
click at [274, 268] on button "Draft تعديل المسوده" at bounding box center [246, 260] width 198 height 23
click at [284, 289] on button "إرسال العرض" at bounding box center [246, 287] width 198 height 23
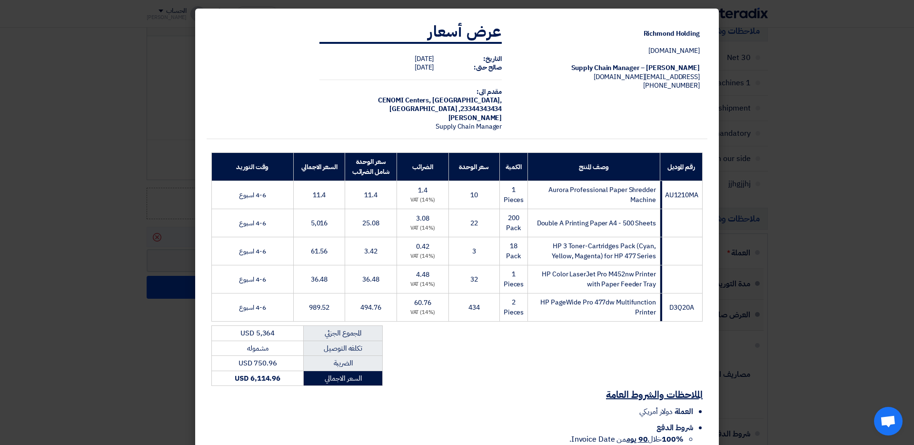
scroll to position [114, 0]
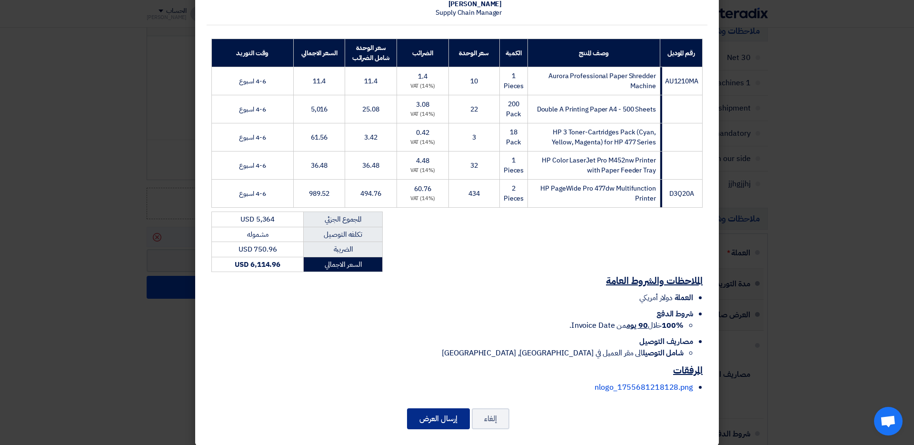
click at [450, 370] on button "إرسال العرض" at bounding box center [438, 418] width 63 height 21
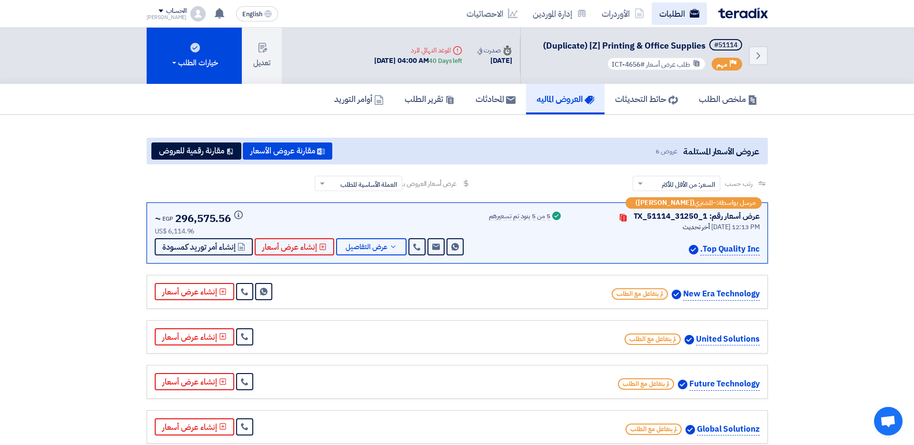
click at [688, 14] on link "الطلبات" at bounding box center [679, 13] width 55 height 22
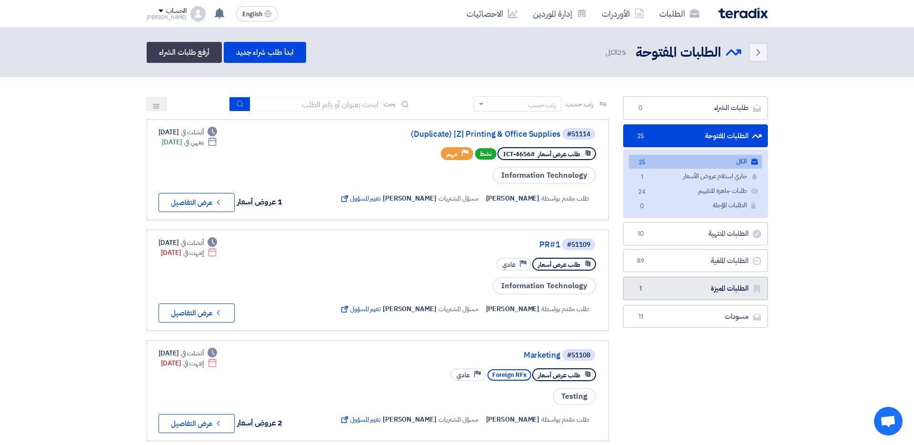
click at [700, 293] on link "الطلبات المميزة الطلبات المميزة 1" at bounding box center [695, 288] width 145 height 23
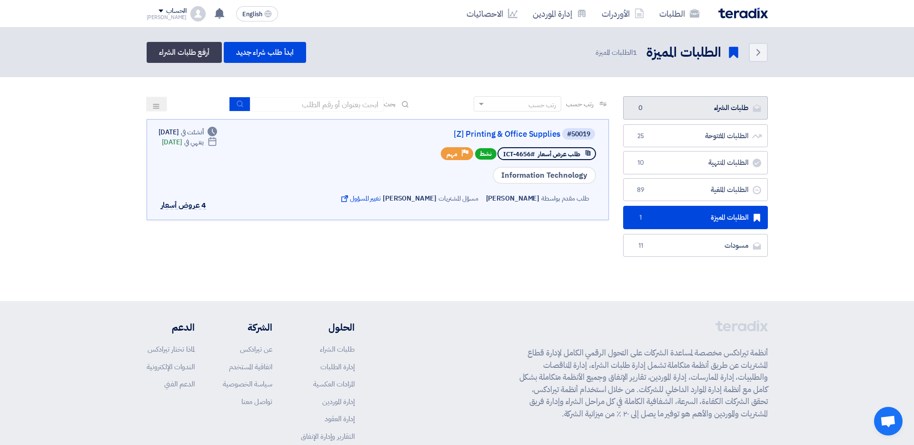
click at [700, 112] on link "طلبات الشراء طلبات الشراء 0" at bounding box center [695, 107] width 145 height 23
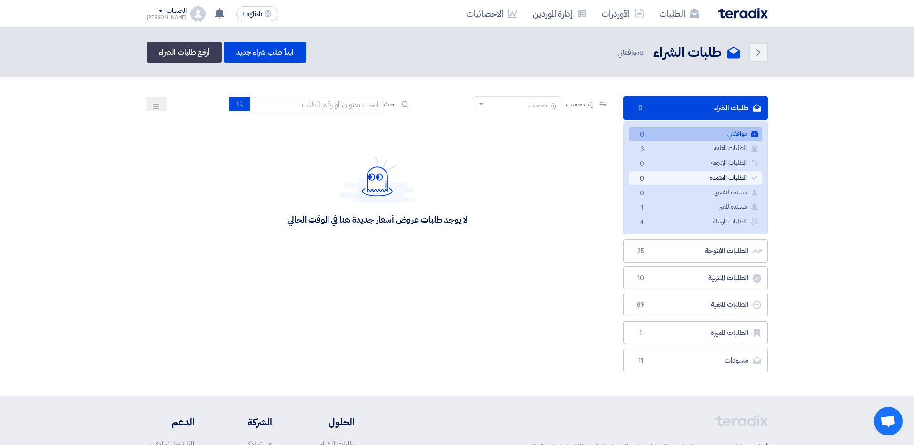
click at [700, 179] on link "الطلبات المعتمدة الطلبات المعتمدة 0" at bounding box center [695, 178] width 133 height 14
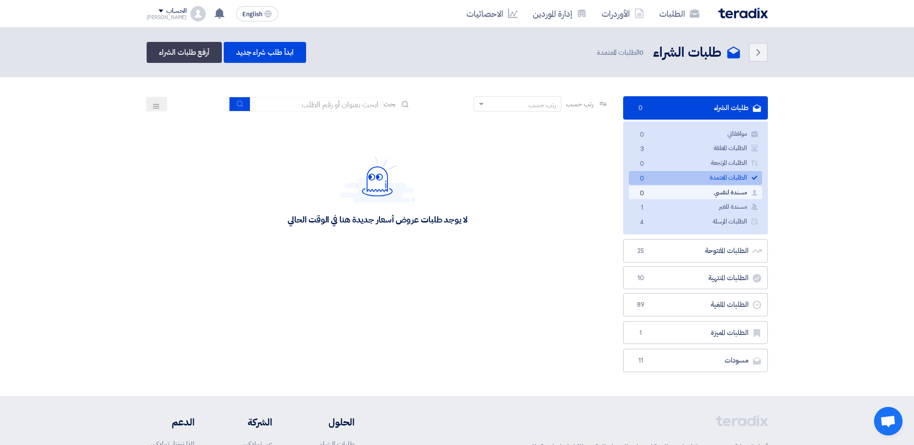
click at [700, 194] on link "مسندة لنفسي مسندة لنفسي 0" at bounding box center [695, 193] width 133 height 14
click at [700, 204] on link "مسندة للغير مسندة للغير 1" at bounding box center [695, 207] width 133 height 14
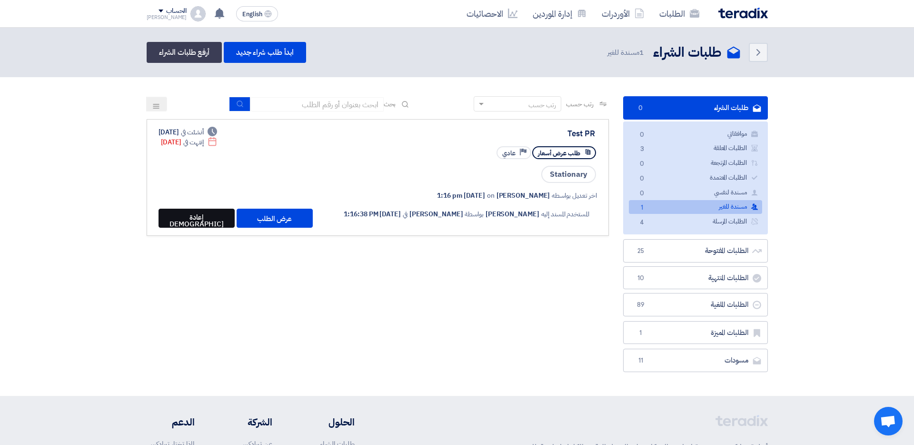
click at [199, 222] on button "إعادة [DEMOGRAPHIC_DATA] لمستخدم" at bounding box center [197, 218] width 76 height 19
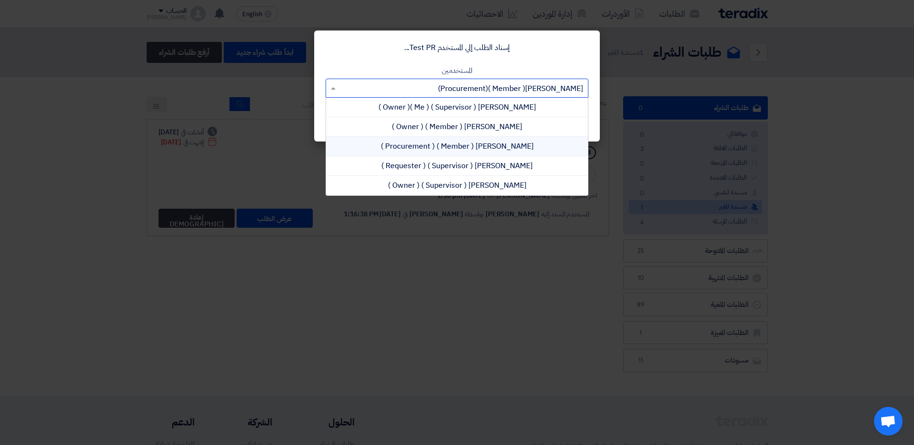
click at [555, 84] on input "text" at bounding box center [462, 89] width 244 height 16
click at [520, 180] on div "[PERSON_NAME] ( Supervisor ) ( Owner )" at bounding box center [457, 185] width 262 height 19
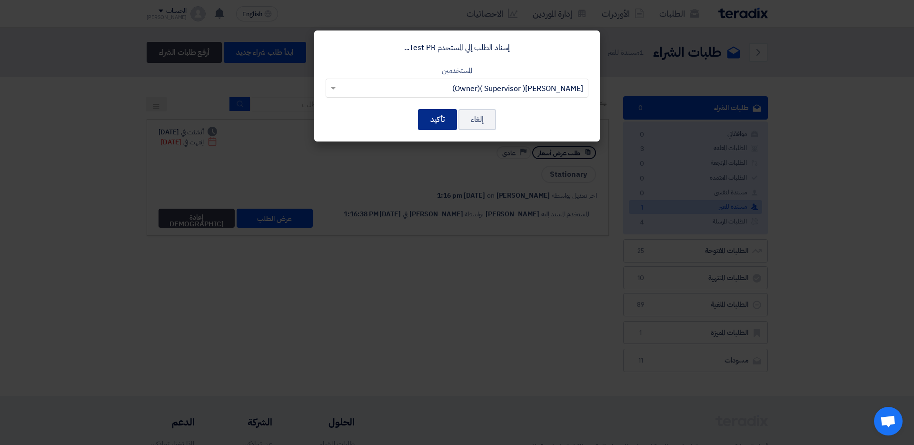
click at [430, 126] on button "تأكيد" at bounding box center [437, 119] width 39 height 21
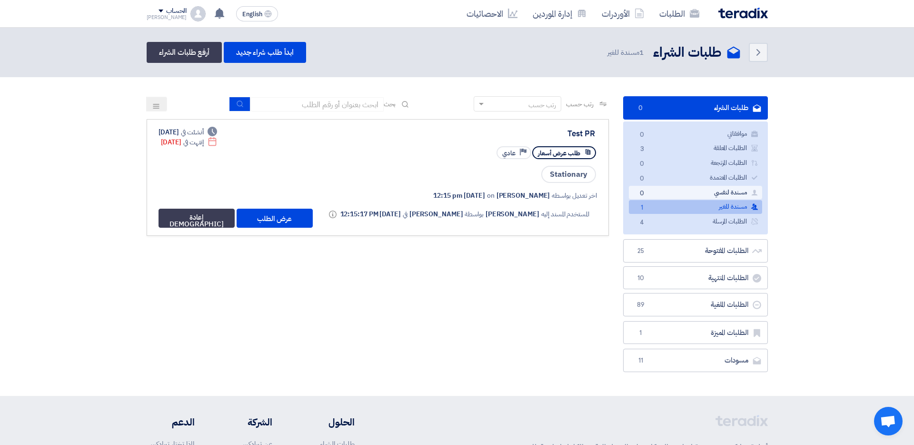
click at [700, 191] on link "مسندة لنفسي مسندة لنفسي 0" at bounding box center [695, 193] width 133 height 14
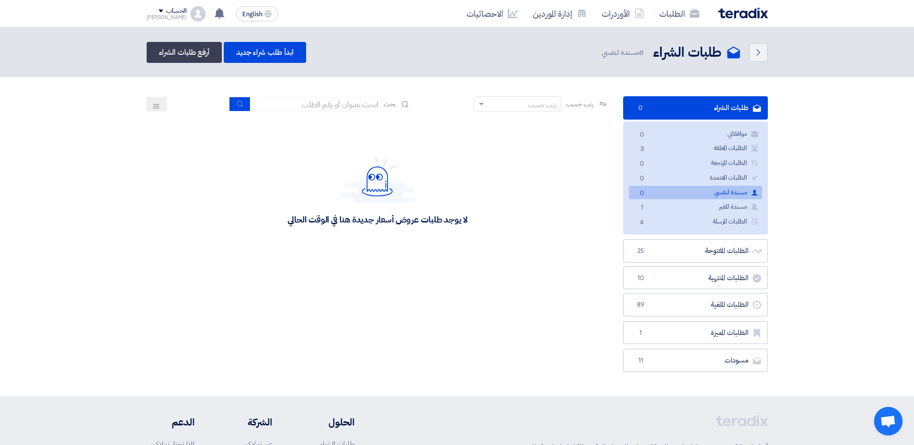
click at [700, 198] on link "مسندة لنفسي مسندة لنفسي 0" at bounding box center [695, 193] width 133 height 14
click at [700, 218] on link "الطلبات المرسلة الطلبات المرسلة 4" at bounding box center [695, 222] width 133 height 14
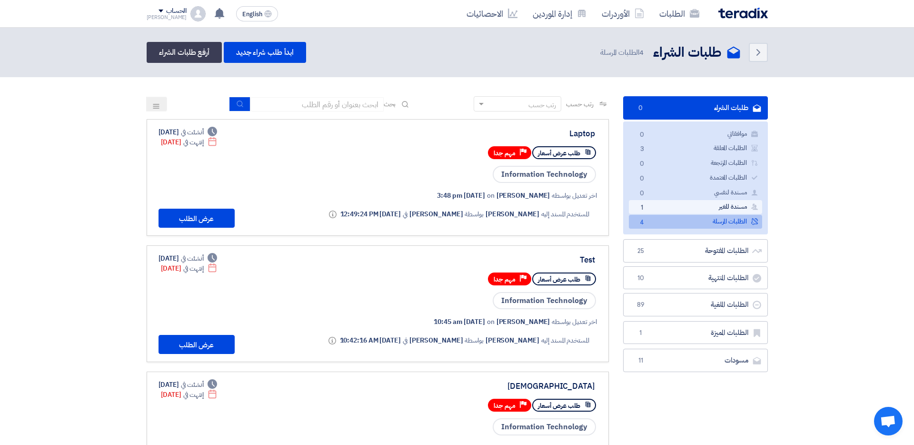
click at [700, 205] on link "مسندة للغير مسندة للغير 1" at bounding box center [695, 207] width 133 height 14
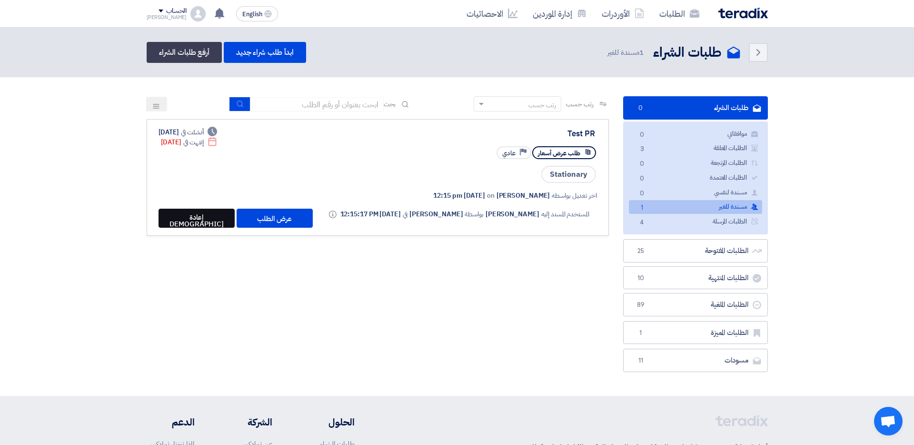
click at [189, 228] on button "إعادة [DEMOGRAPHIC_DATA] لمستخدم" at bounding box center [197, 218] width 76 height 19
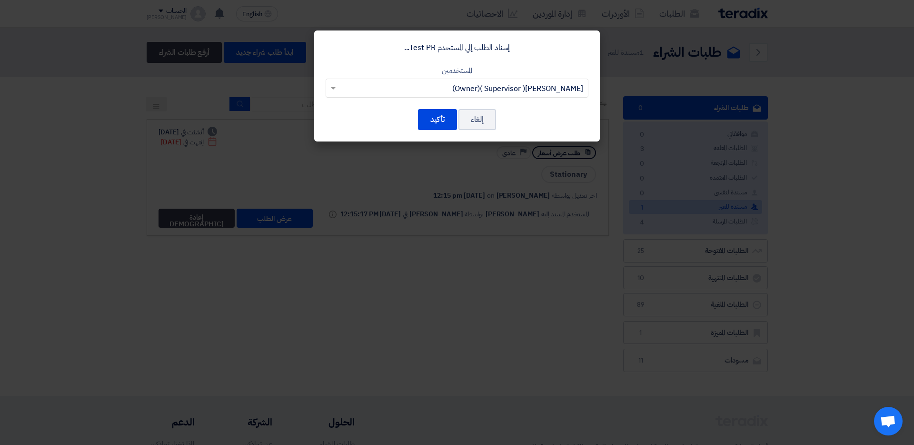
click at [467, 87] on input "text" at bounding box center [462, 89] width 244 height 16
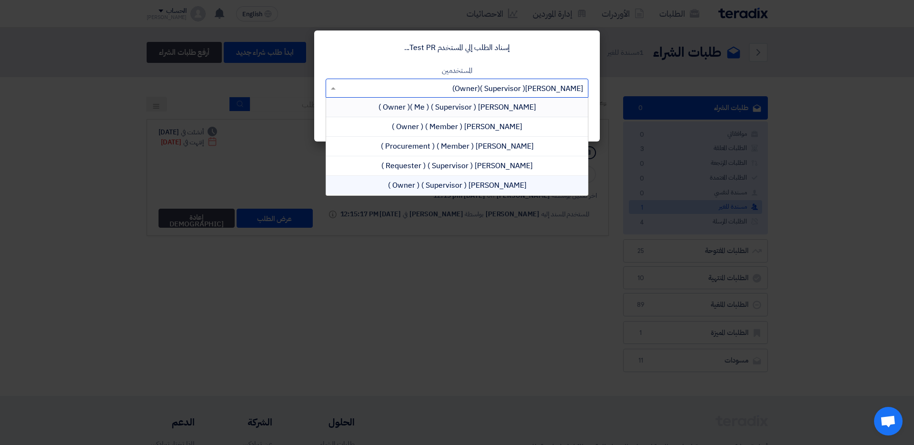
click at [473, 111] on span "( Supervisor )" at bounding box center [453, 106] width 45 height 11
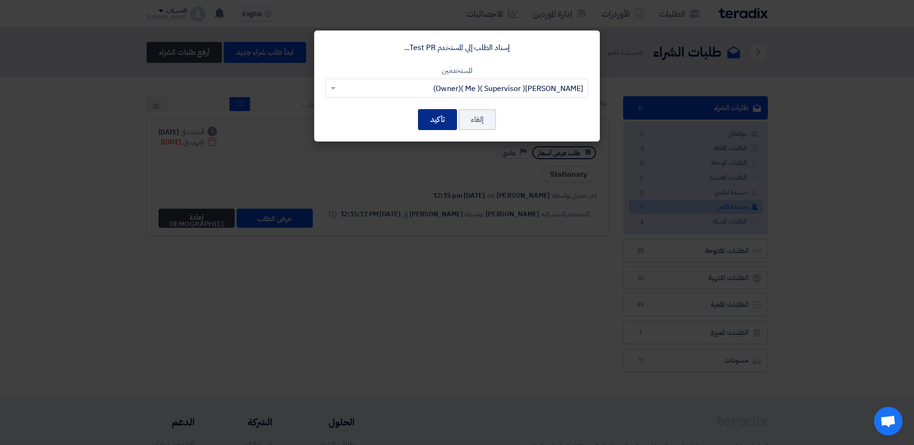
click at [432, 122] on button "تأكيد" at bounding box center [437, 119] width 39 height 21
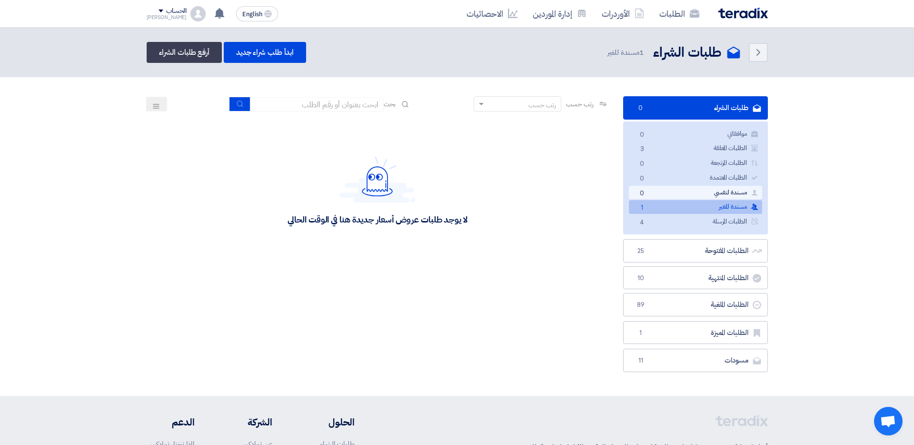
click at [663, 190] on link "مسندة لنفسي مسندة لنفسي 0" at bounding box center [695, 193] width 133 height 14
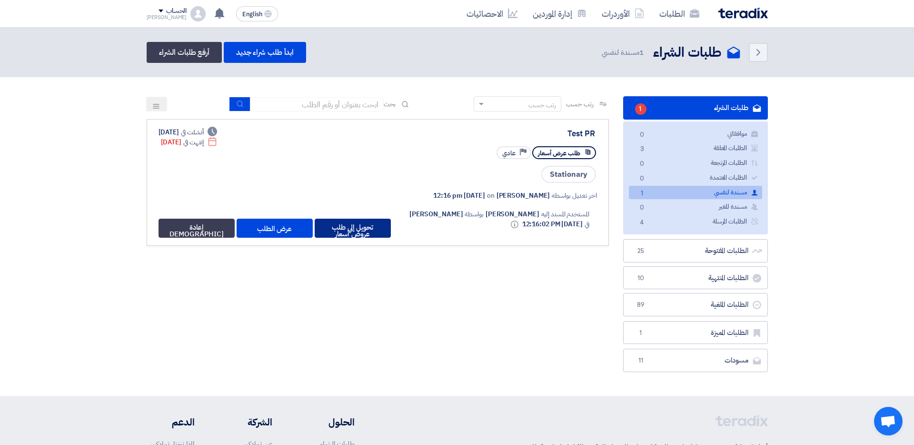
click at [348, 229] on button "تحويل إلي طلب عروض أسعار" at bounding box center [353, 228] width 76 height 19
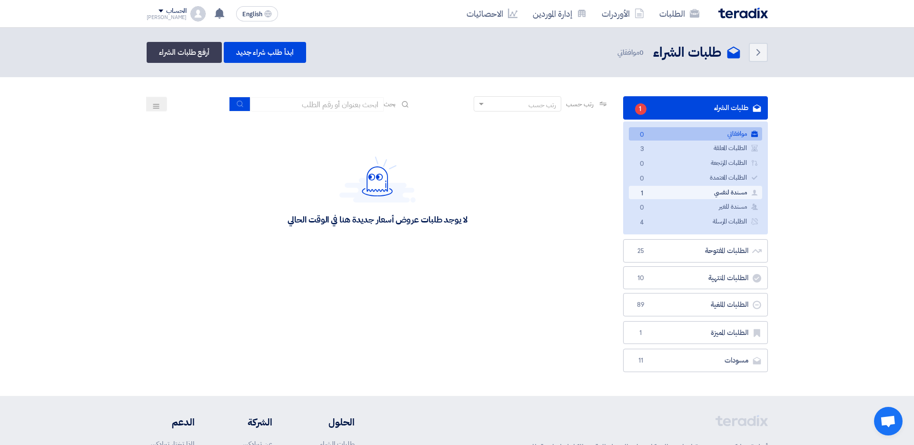
click at [652, 192] on link "مسندة لنفسي مسندة لنفسي 1" at bounding box center [695, 193] width 133 height 14
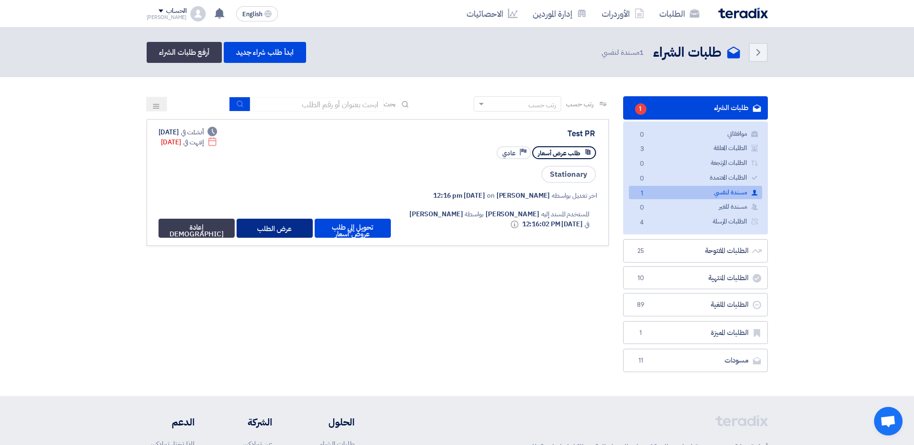
click at [278, 233] on button "عرض الطلب" at bounding box center [275, 228] width 76 height 19
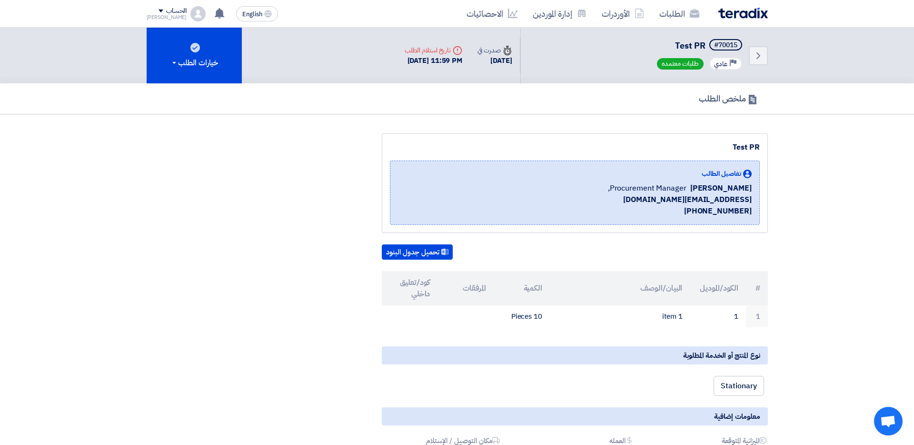
scroll to position [27, 0]
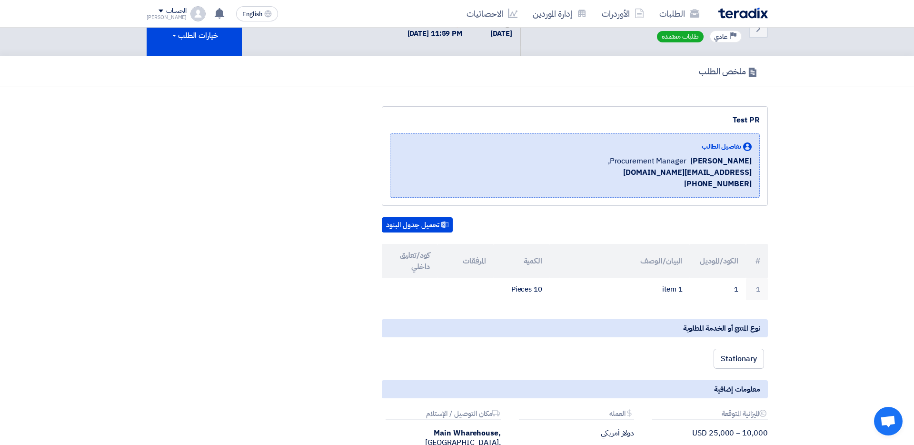
drag, startPoint x: 719, startPoint y: 159, endPoint x: 665, endPoint y: 159, distance: 53.3
click at [665, 159] on div "[PERSON_NAME] Procurement Manager," at bounding box center [680, 160] width 144 height 11
click at [700, 175] on span "[EMAIL_ADDRESS][DOMAIN_NAME]" at bounding box center [687, 172] width 128 height 11
click at [700, 190] on div "تفاصيل الطالب [PERSON_NAME] Procurement Manager, [EMAIL_ADDRESS][DOMAIN_NAME] […" at bounding box center [575, 165] width 370 height 64
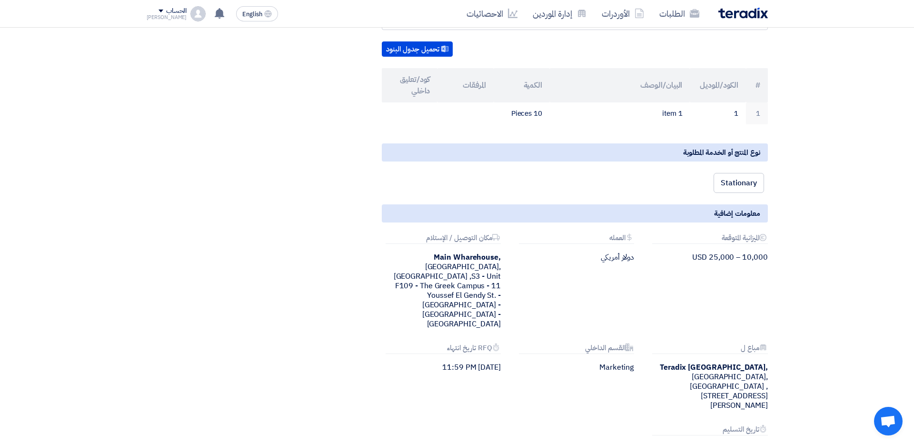
scroll to position [203, 0]
click at [617, 362] on div "Marketing" at bounding box center [574, 367] width 119 height 10
click at [490, 343] on div "Attachments RFQ تاريخ انتهاء [DATE] 11:59 PM" at bounding box center [441, 376] width 133 height 66
drag, startPoint x: 493, startPoint y: 324, endPoint x: 381, endPoint y: 325, distance: 111.4
click at [381, 343] on div "Attachments RFQ تاريخ انتهاء [DATE] 11:59 PM" at bounding box center [441, 376] width 133 height 66
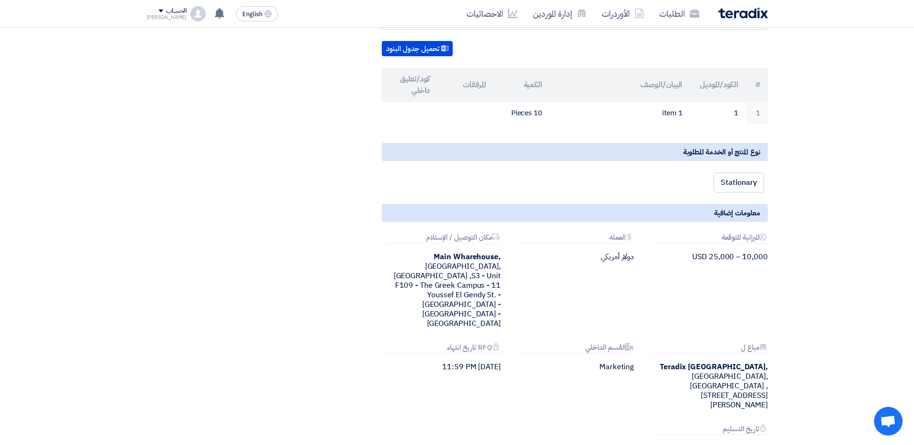
drag, startPoint x: 763, startPoint y: 359, endPoint x: 740, endPoint y: 379, distance: 30.7
click at [700, 370] on div "Attachments تاريخ [GEOGRAPHIC_DATA] [DATE]" at bounding box center [708, 439] width 119 height 28
click at [700, 370] on div "[DATE]" at bounding box center [708, 448] width 119 height 10
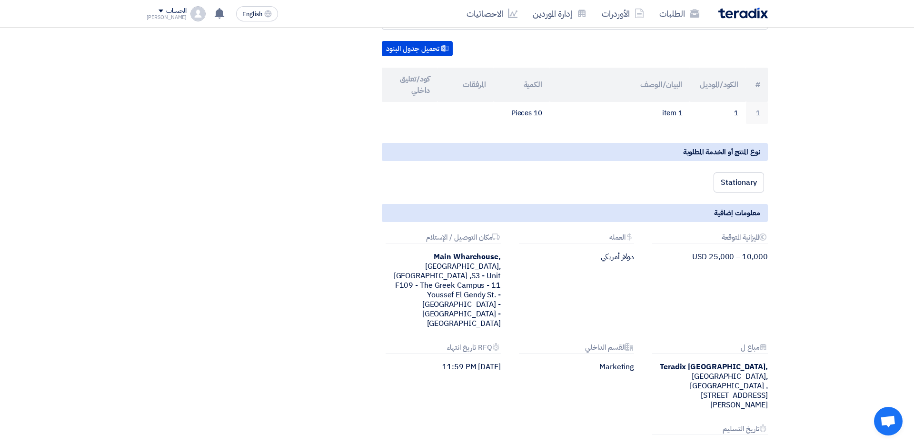
click at [700, 370] on div "[DATE]" at bounding box center [708, 448] width 119 height 10
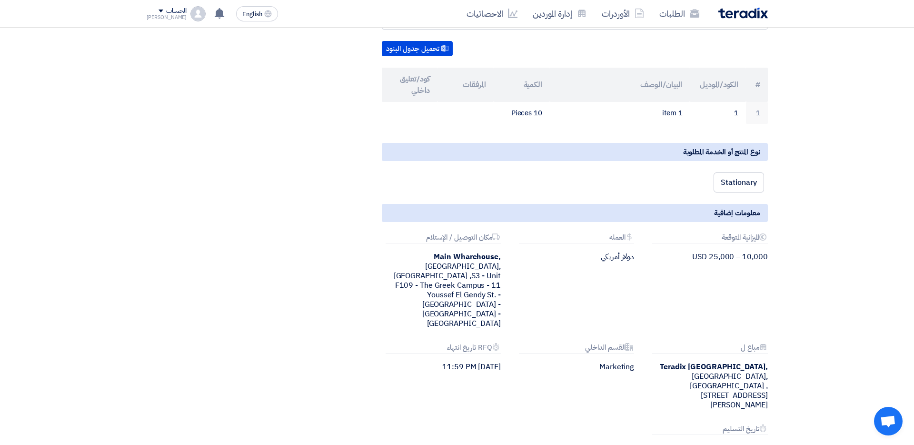
click at [700, 370] on div "[DATE]" at bounding box center [708, 448] width 119 height 10
drag, startPoint x: 503, startPoint y: 330, endPoint x: 428, endPoint y: 333, distance: 75.3
click at [428, 343] on div "Attachments RFQ تاريخ انتهاء [DATE] 11:59 PM" at bounding box center [441, 376] width 133 height 66
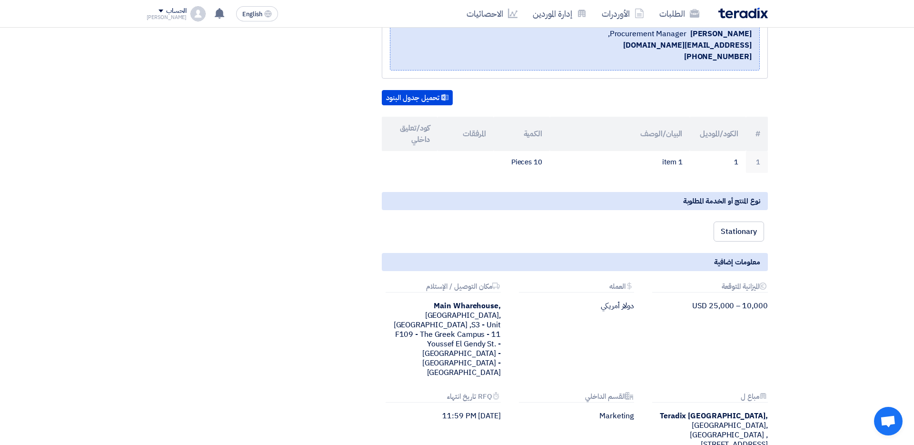
scroll to position [0, 0]
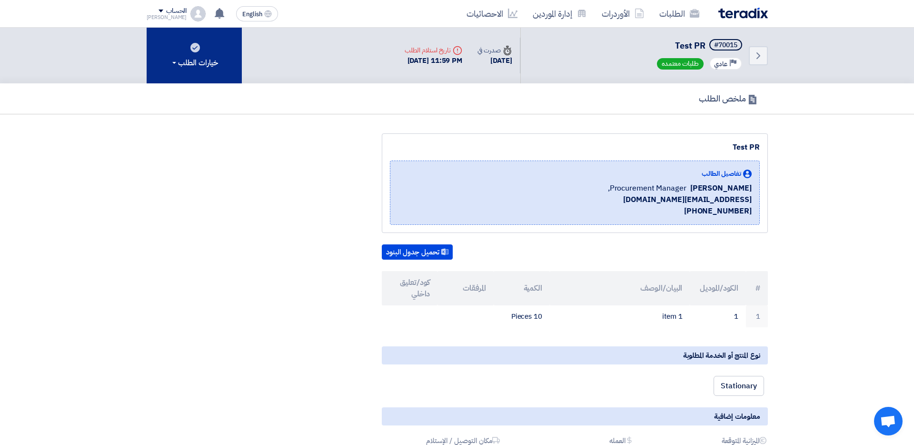
click at [184, 58] on div "خيارات الطلب" at bounding box center [194, 62] width 48 height 11
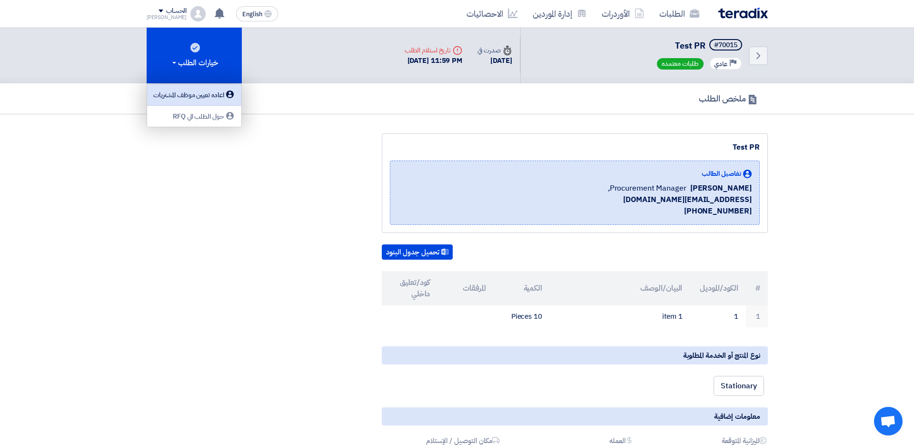
click at [216, 97] on div "اعاده تعيين موظف المشتريات" at bounding box center [194, 94] width 83 height 11
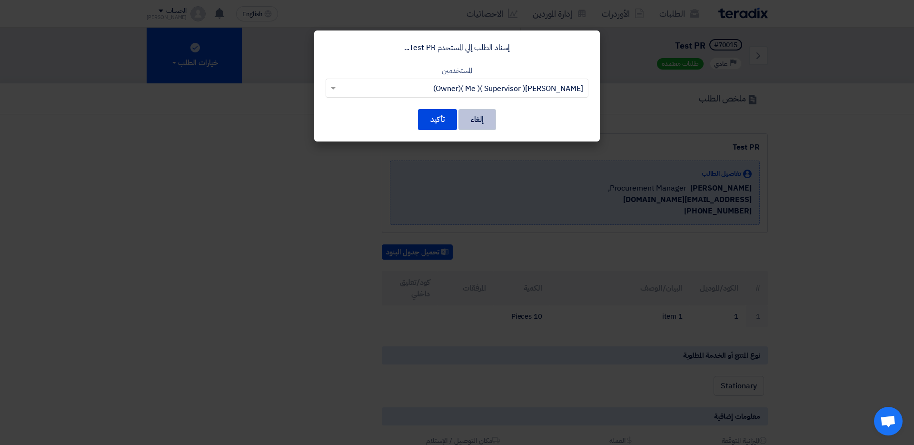
click at [480, 115] on button "إلغاء" at bounding box center [478, 119] width 38 height 21
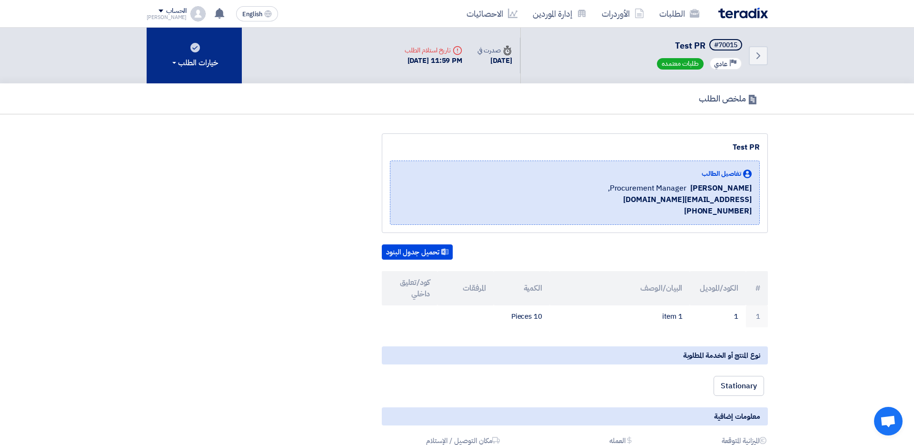
click at [201, 53] on button "خيارات الطلب" at bounding box center [194, 56] width 95 height 56
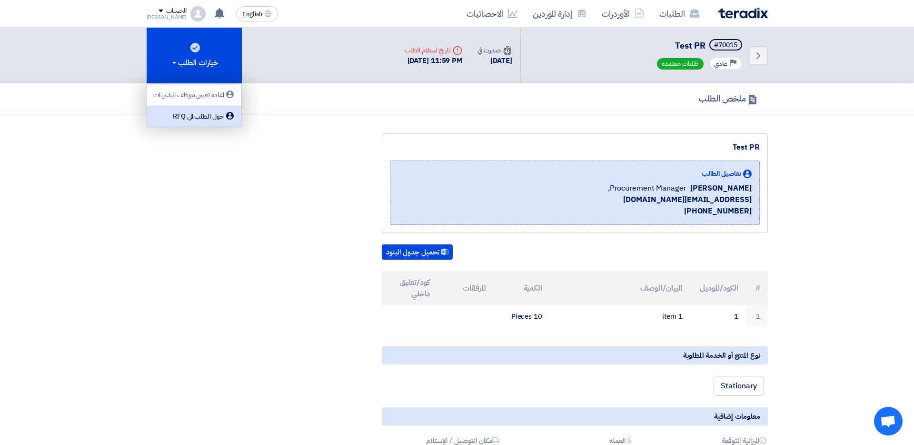
click at [208, 120] on div "حول الطلب الي RFQ" at bounding box center [194, 115] width 83 height 11
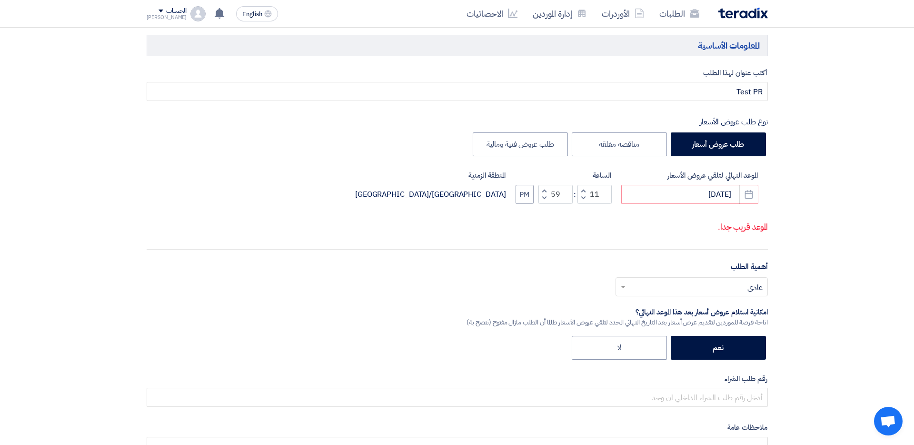
scroll to position [315, 0]
click at [700, 200] on input "[DATE]" at bounding box center [689, 193] width 137 height 19
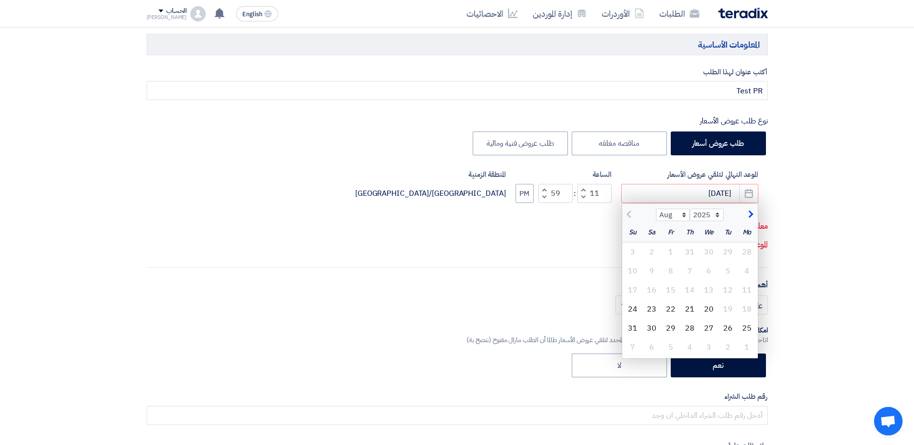
click at [523, 306] on div "أختر أهمية الطلب... × عادي ×" at bounding box center [457, 308] width 621 height 27
click at [692, 204] on div "Aug Sep Oct Nov [DATE] 2026 2027 2028 2029 2030 2031 2032 2033 2034 2035" at bounding box center [690, 213] width 136 height 19
click at [548, 220] on p "معلومة مطلوبة" at bounding box center [457, 226] width 621 height 12
click at [700, 190] on use "button" at bounding box center [749, 193] width 8 height 9
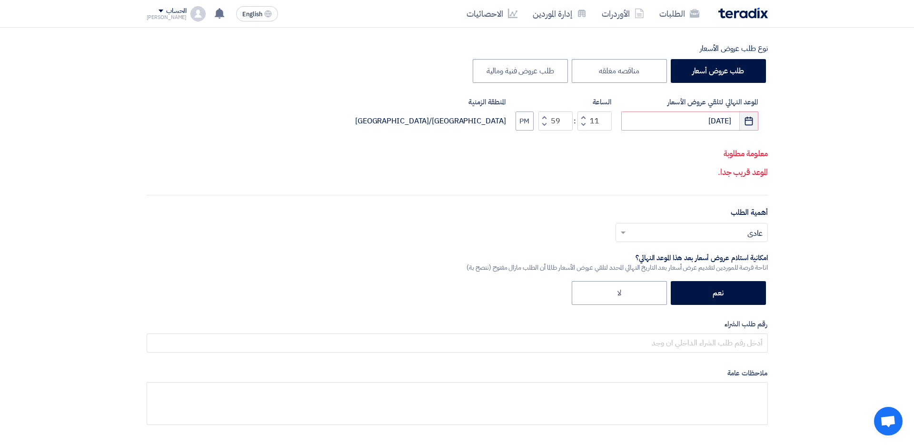
scroll to position [421, 0]
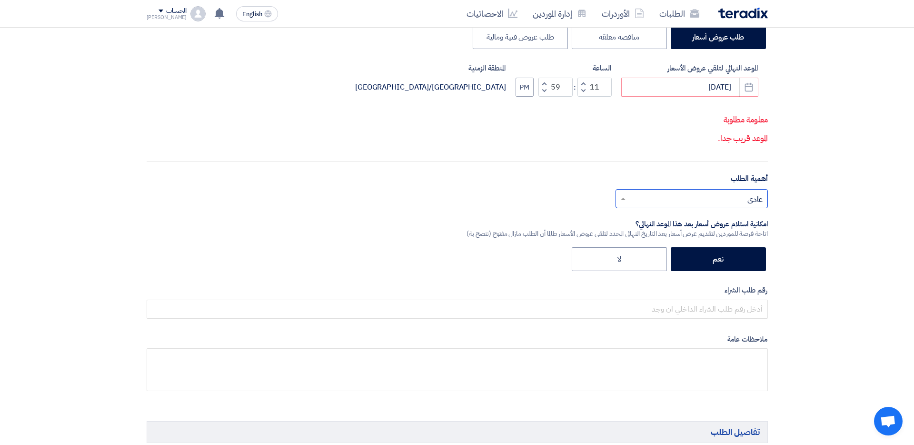
click at [700, 199] on input "text" at bounding box center [696, 199] width 133 height 16
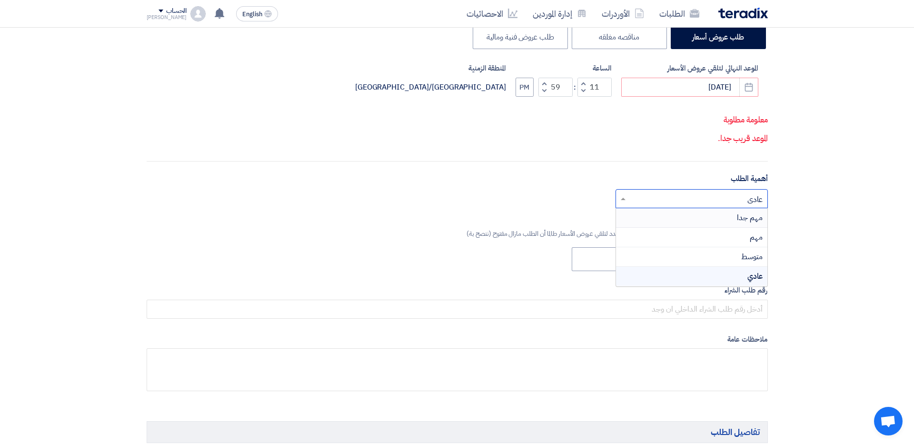
click at [532, 220] on div "امكانية استلام عروض أسعار بعد هذا الموعد النهائي؟" at bounding box center [617, 225] width 301 height 10
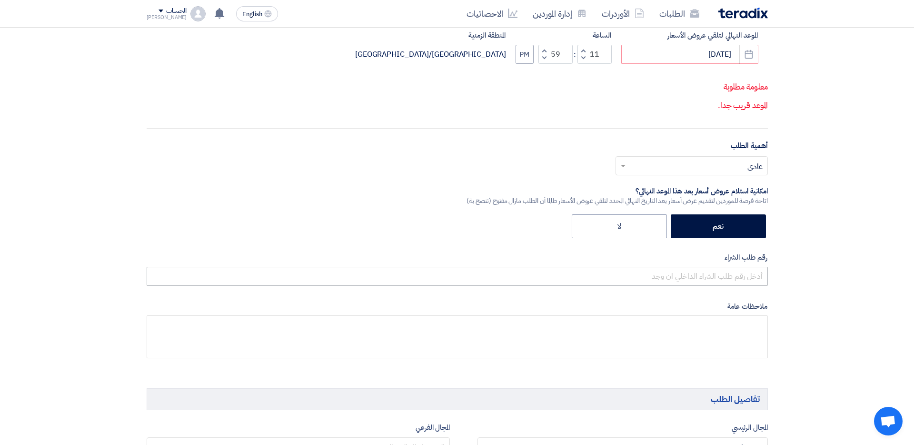
scroll to position [461, 0]
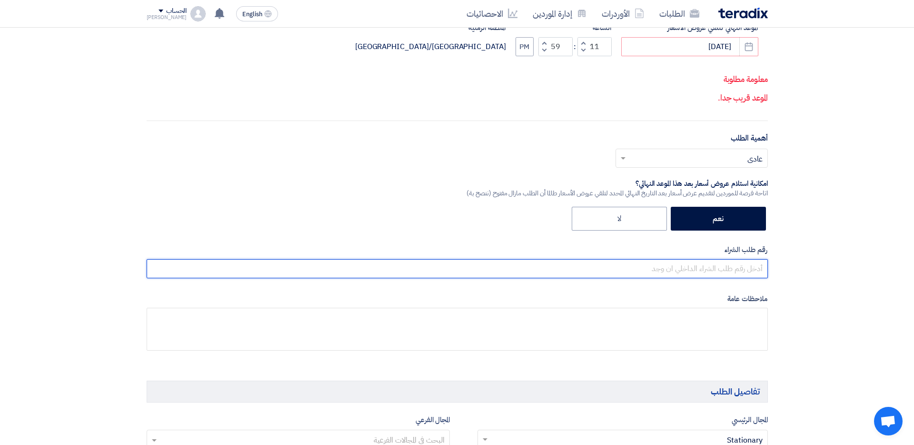
click at [686, 275] on input "text" at bounding box center [457, 268] width 621 height 19
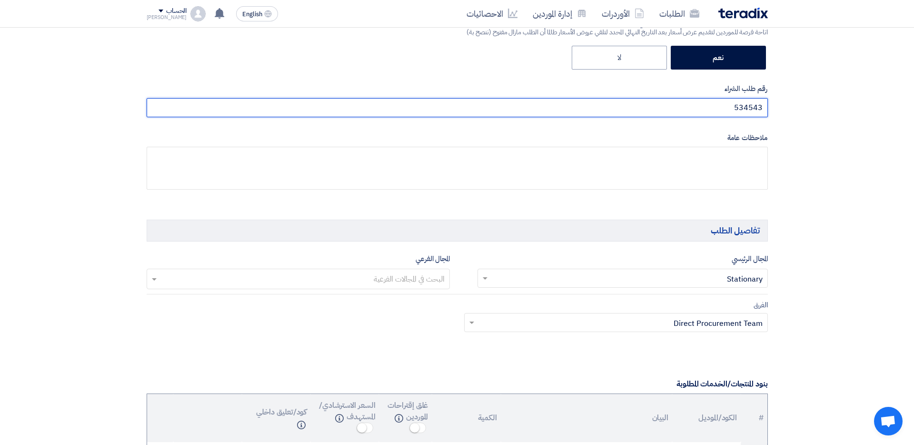
scroll to position [623, 0]
type input "534543"
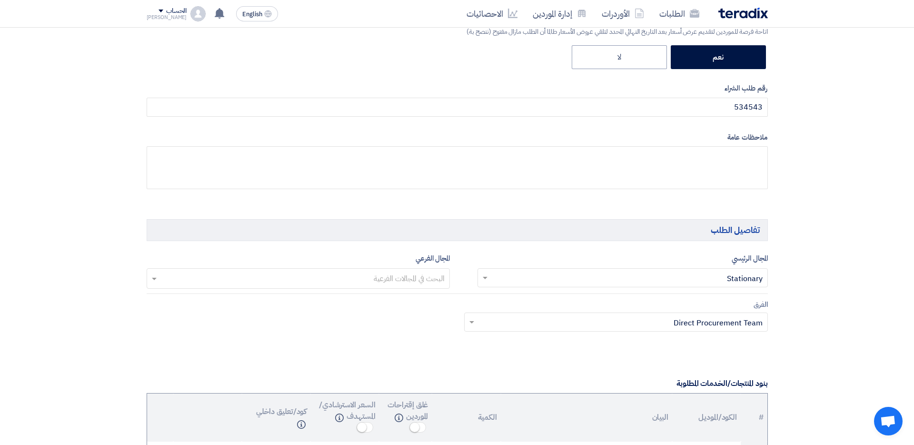
click at [583, 278] on input "text" at bounding box center [627, 279] width 271 height 16
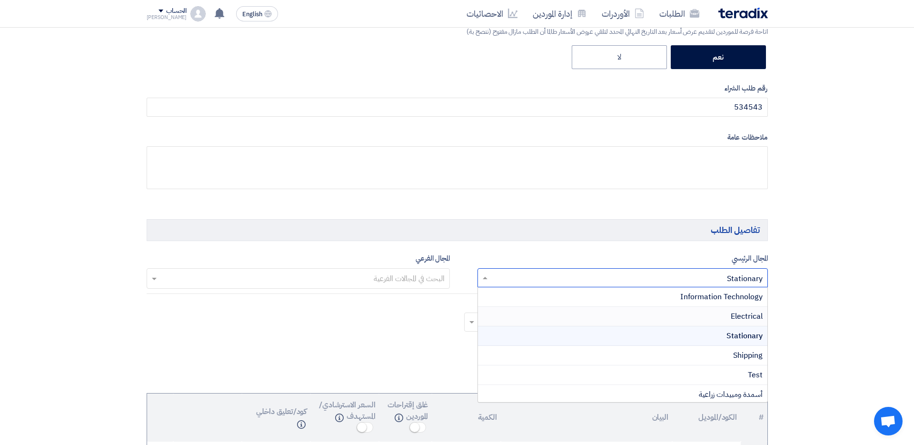
click at [438, 300] on div "الفرق Teams.. × Direct Procurement Team ×" at bounding box center [458, 321] width 636 height 45
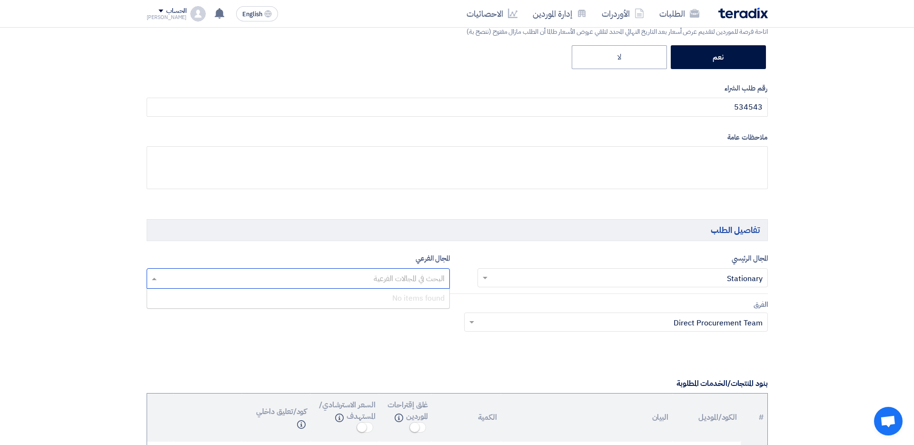
click at [412, 273] on input "text" at bounding box center [298, 279] width 294 height 16
click at [428, 331] on div "الفرق Teams.. × Direct Procurement Team ×" at bounding box center [458, 321] width 636 height 45
click at [700, 279] on input "text" at bounding box center [627, 279] width 271 height 16
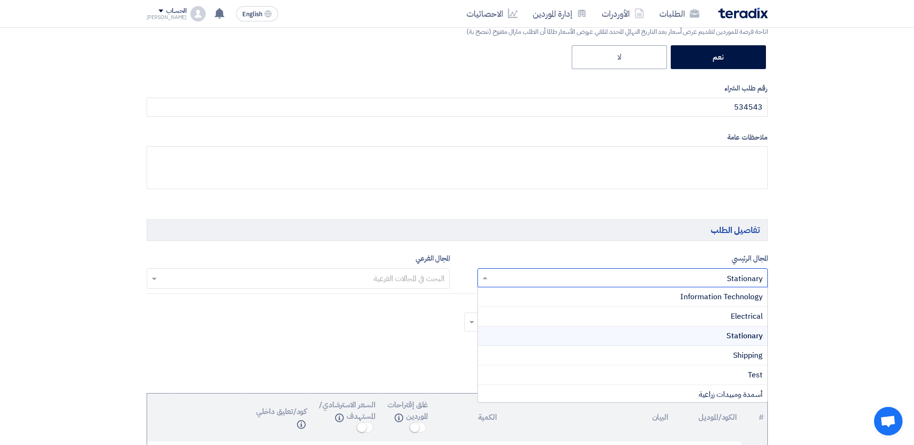
click at [700, 272] on input "text" at bounding box center [627, 279] width 271 height 16
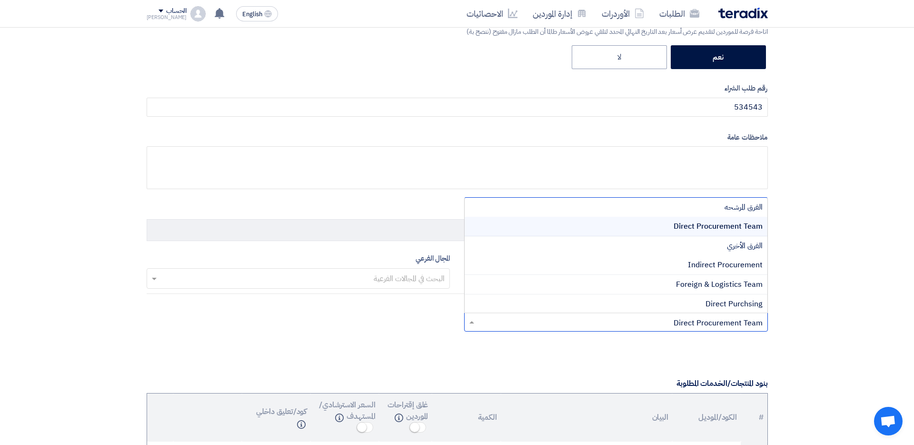
click at [700, 321] on input "text" at bounding box center [621, 323] width 285 height 16
click at [700, 222] on span "Direct Procurement Team" at bounding box center [718, 225] width 89 height 11
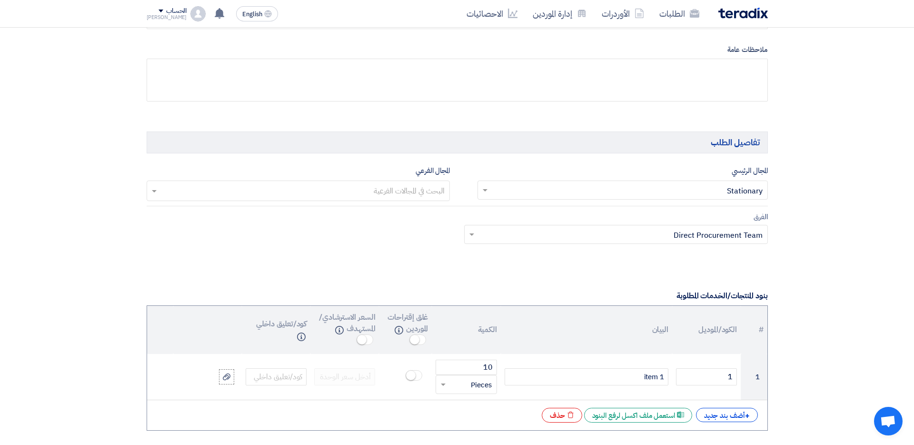
scroll to position [756, 0]
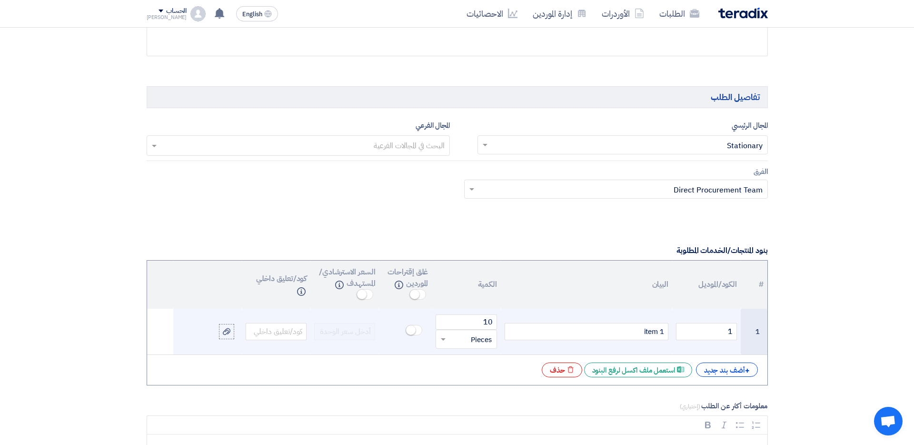
click at [411, 331] on small at bounding box center [411, 330] width 10 height 10
click at [419, 333] on small at bounding box center [417, 330] width 10 height 10
click at [286, 330] on input "text" at bounding box center [276, 331] width 61 height 17
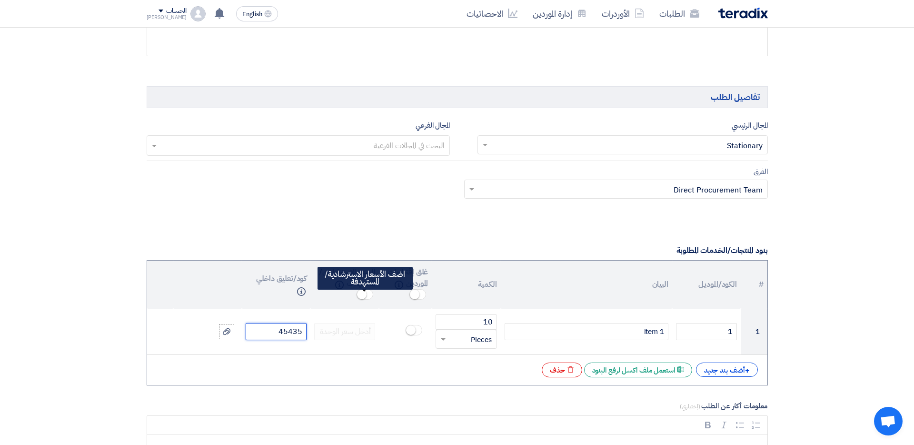
type input "45435"
click at [366, 295] on small at bounding box center [362, 295] width 10 height 10
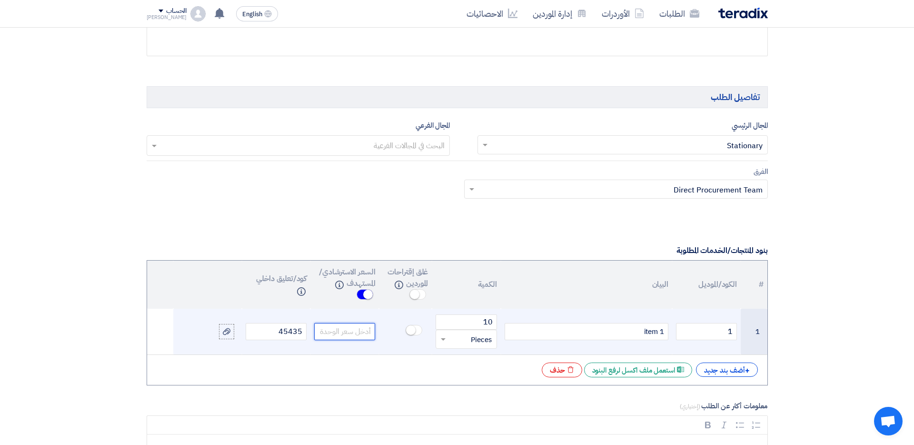
click at [359, 330] on input "number" at bounding box center [344, 331] width 61 height 17
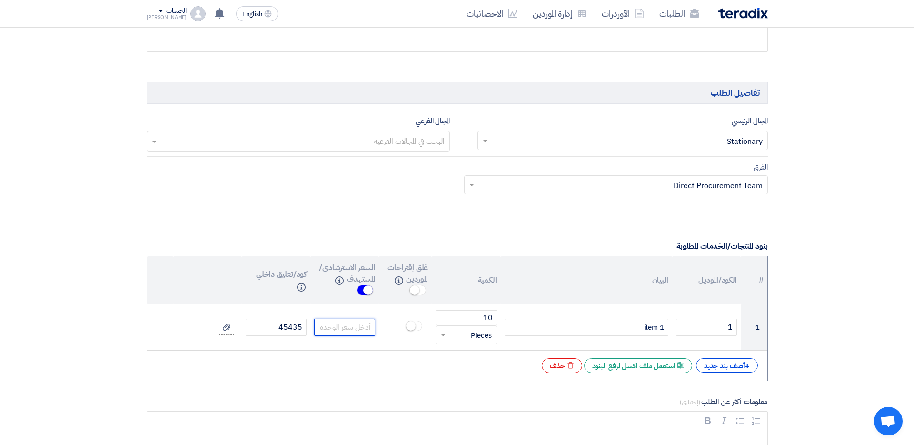
scroll to position [763, 0]
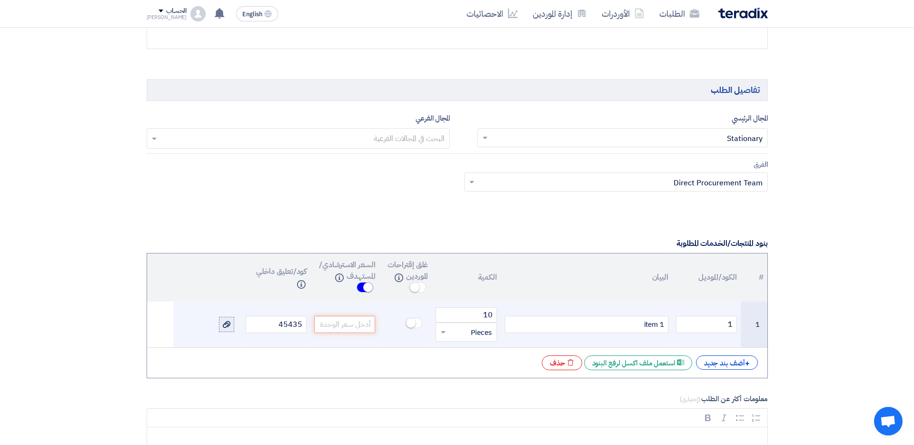
click at [223, 322] on icon at bounding box center [227, 324] width 8 height 8
click at [0, 0] on input "file" at bounding box center [0, 0] width 0 height 0
click at [227, 330] on div "File abefdacbb_1755681588927.png Cancel" at bounding box center [215, 331] width 38 height 13
drag, startPoint x: 227, startPoint y: 330, endPoint x: 230, endPoint y: 324, distance: 6.0
click at [230, 324] on td "File abefdacbb_1755681588927.png Cancel" at bounding box center [207, 324] width 69 height 46
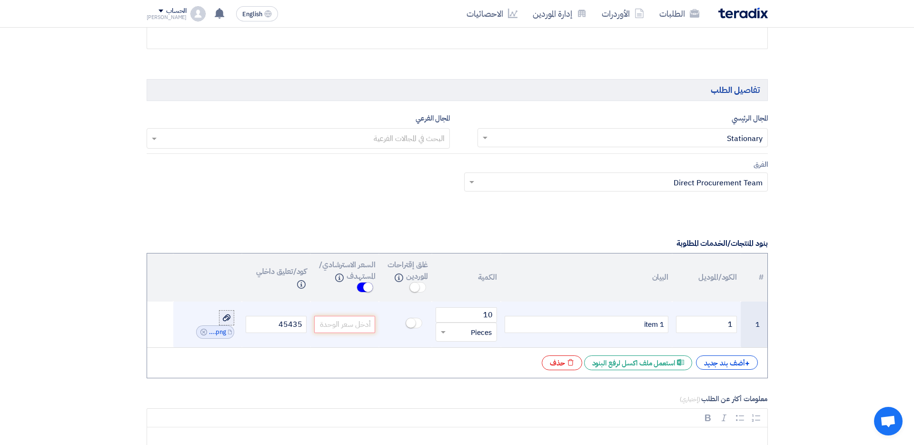
click at [227, 319] on use at bounding box center [227, 317] width 8 height 7
click at [0, 0] on input "file" at bounding box center [0, 0] width 0 height 0
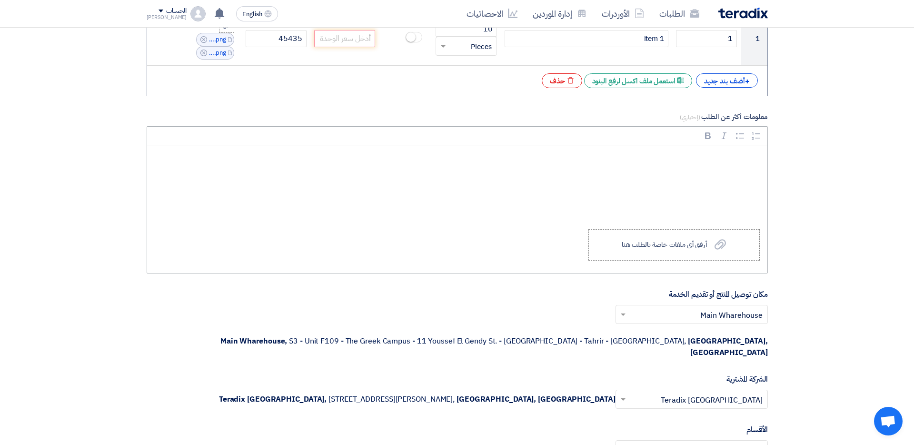
scroll to position [1166, 0]
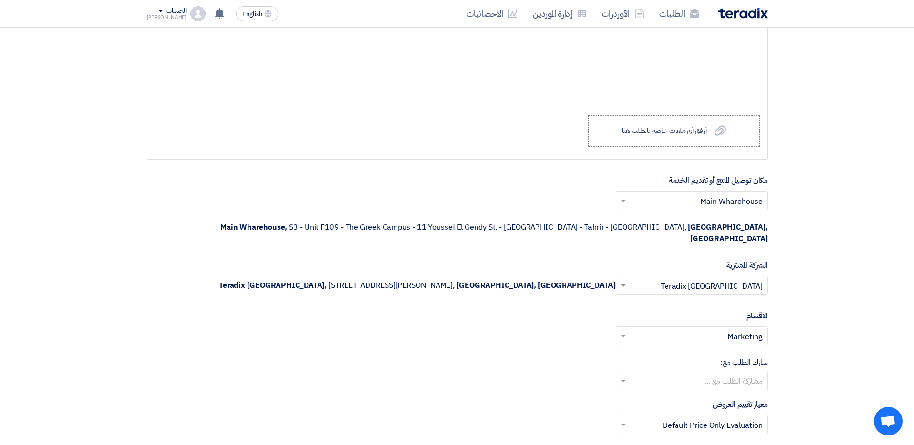
click at [700, 207] on input "text" at bounding box center [696, 201] width 133 height 16
click at [700, 278] on input "text" at bounding box center [696, 286] width 133 height 16
click at [700, 329] on input "text" at bounding box center [696, 337] width 133 height 16
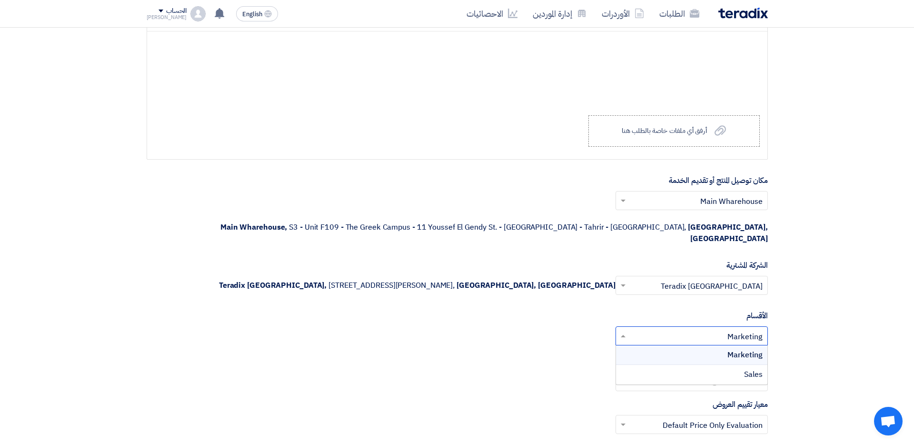
click at [700, 370] on div "مشاركة الطلب مع ..." at bounding box center [698, 381] width 140 height 20
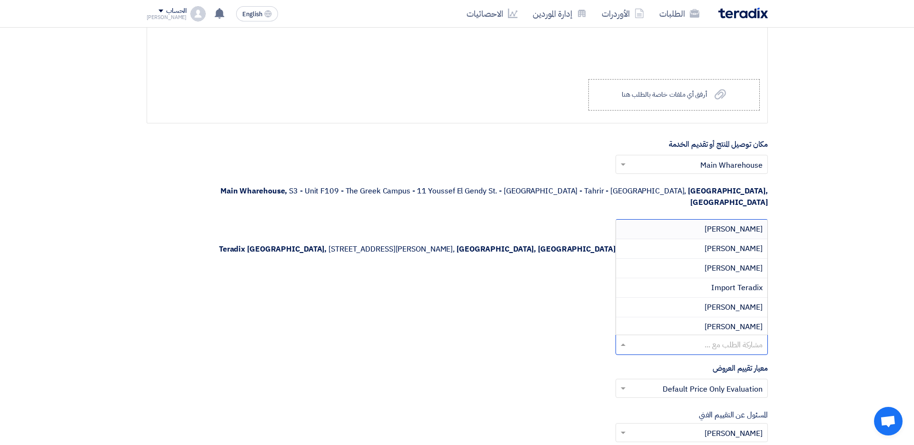
scroll to position [1245, 0]
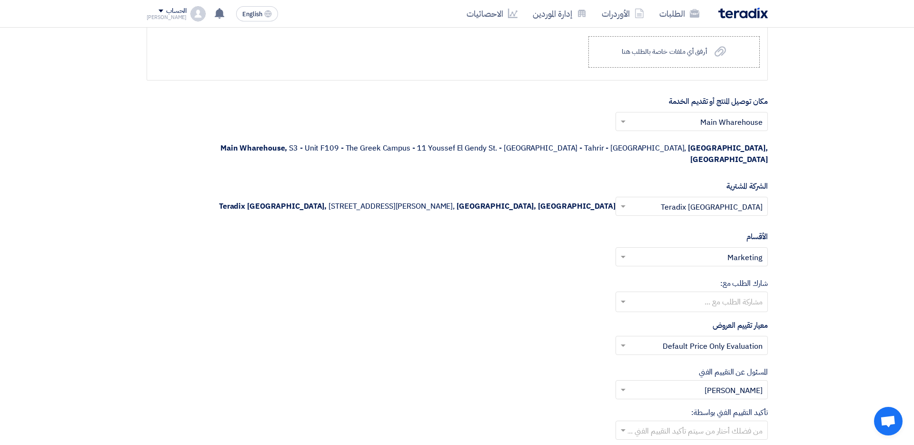
click at [700, 338] on input "text" at bounding box center [696, 346] width 133 height 16
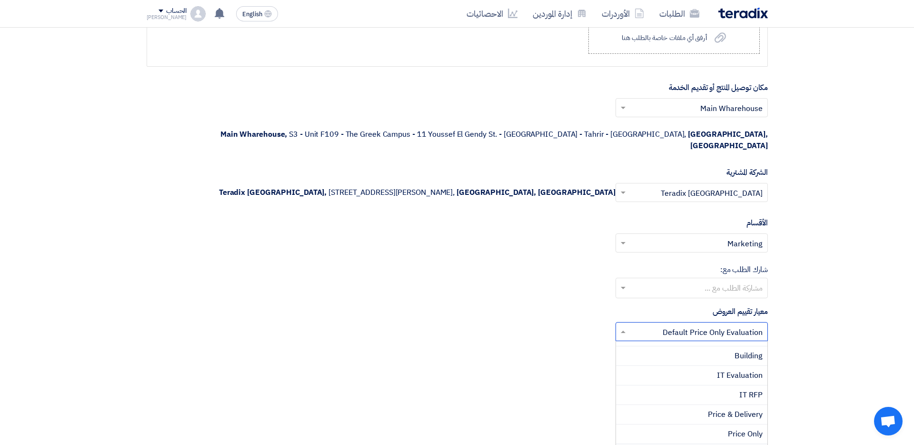
scroll to position [0, 0]
click at [700, 369] on input "text" at bounding box center [696, 377] width 133 height 16
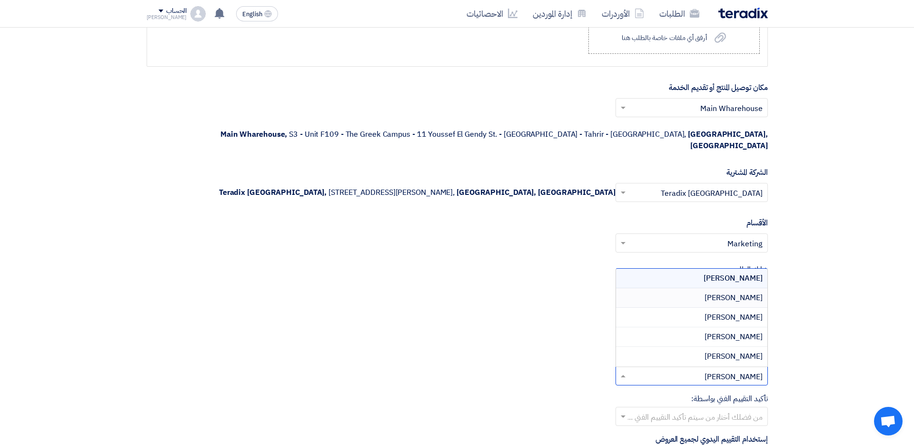
click at [700, 292] on span "[PERSON_NAME]" at bounding box center [734, 297] width 58 height 11
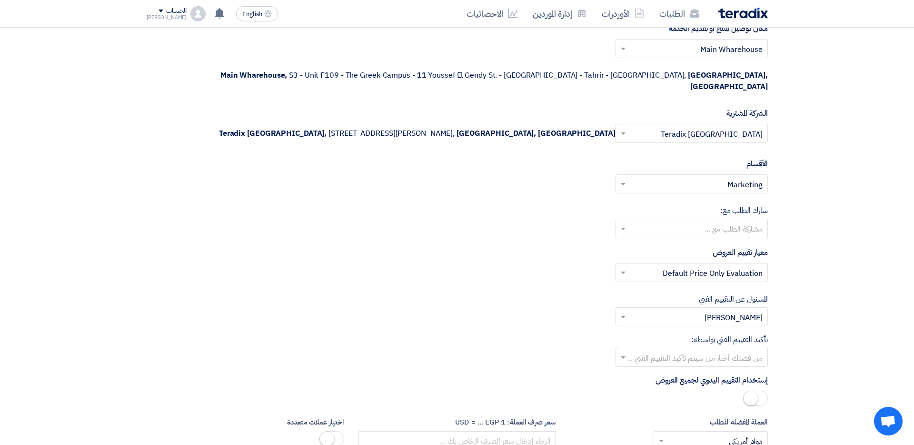
scroll to position [1324, 0]
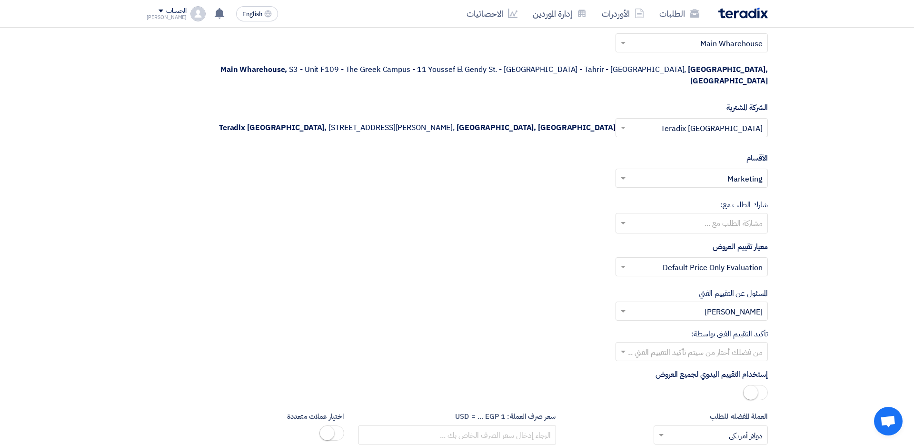
click at [700, 344] on input "text" at bounding box center [696, 352] width 133 height 16
click at [700, 328] on div "تأكيد التقييم الفني بواسطة: من فضلك أختار من سيتم تأكيد التقييم الفني ..." at bounding box center [457, 344] width 621 height 33
click at [700, 344] on input "text" at bounding box center [696, 352] width 133 height 16
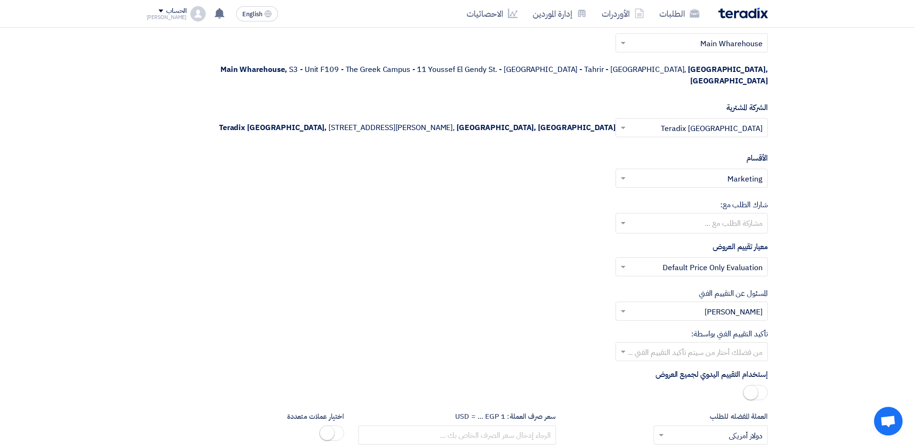
click at [700, 304] on input "text" at bounding box center [696, 312] width 133 height 16
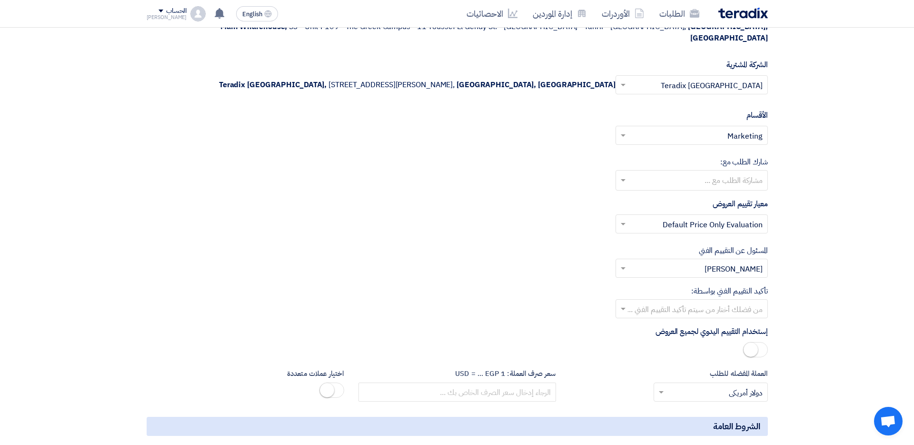
scroll to position [1369, 0]
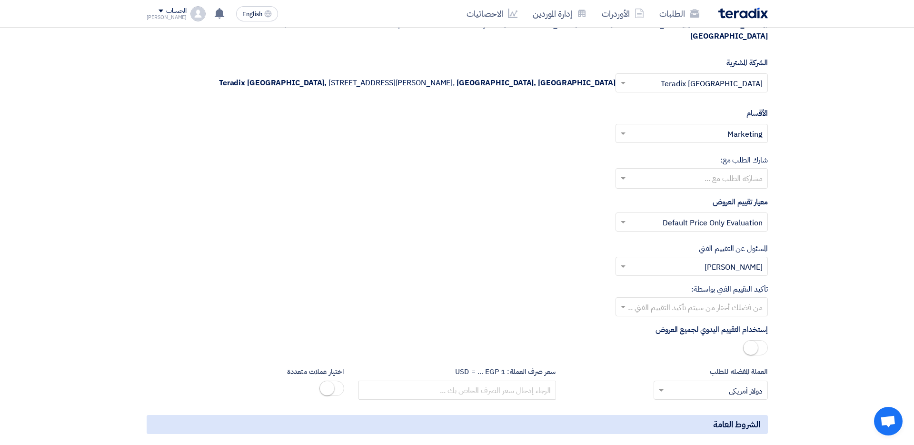
click at [700, 340] on span at bounding box center [755, 347] width 25 height 15
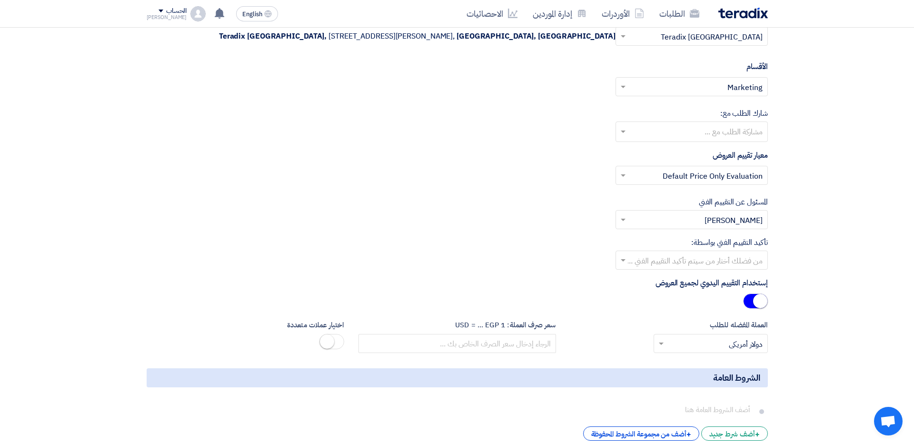
scroll to position [1417, 0]
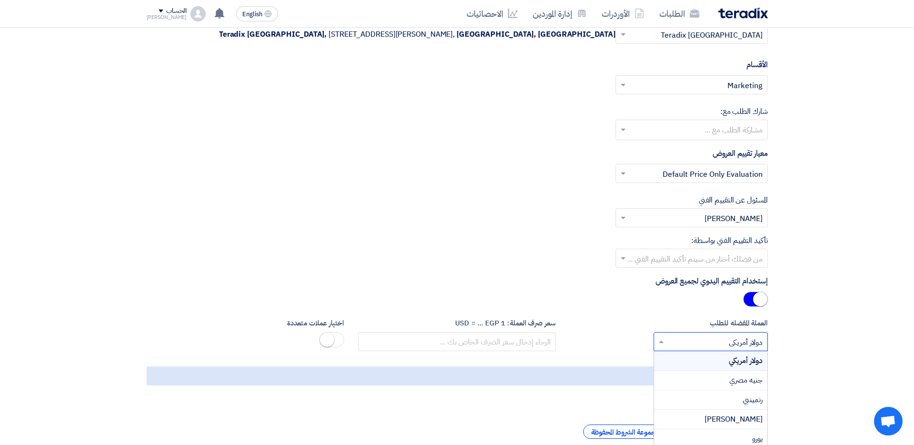
click at [700, 335] on input "text" at bounding box center [716, 343] width 95 height 16
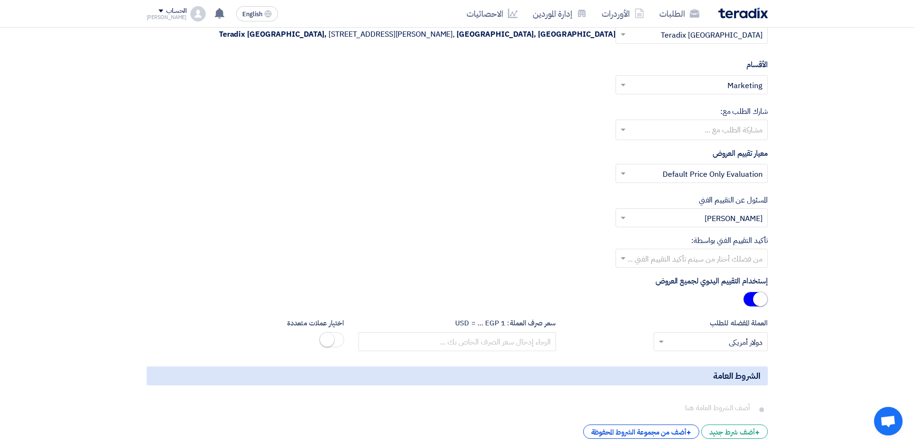
click at [700, 318] on div "العملة المفضله للطلب × دولار أمريكي ×" at bounding box center [669, 335] width 212 height 34
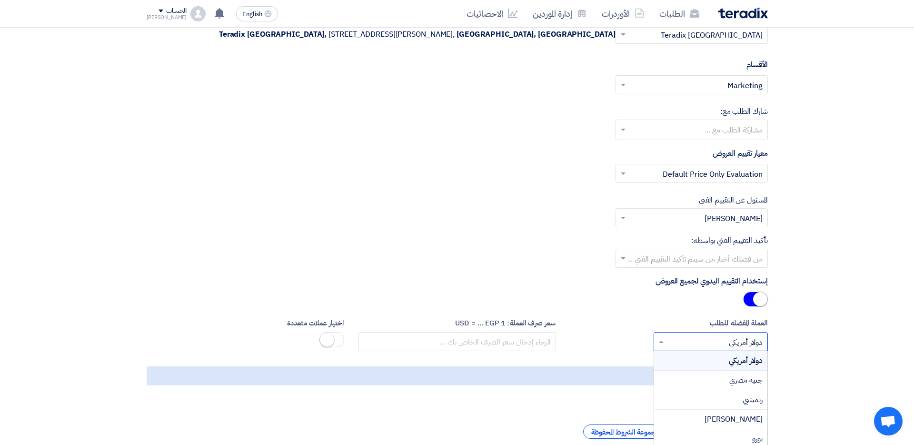
click at [700, 335] on input "text" at bounding box center [716, 343] width 95 height 16
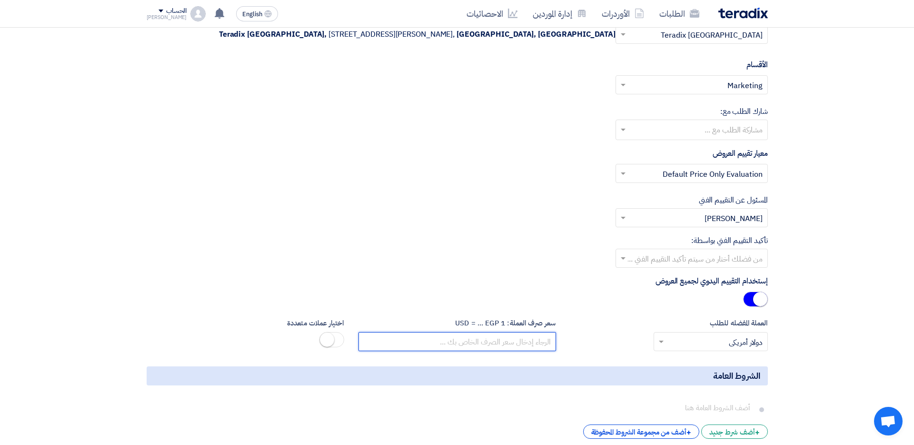
click at [539, 332] on input "number" at bounding box center [458, 341] width 198 height 19
type input "5"
click at [618, 318] on label "العملة المفضله للطلب" at bounding box center [669, 323] width 198 height 11
click at [583, 318] on div "العملة المفضله للطلب × دولار أمريكي ×" at bounding box center [669, 335] width 212 height 34
click at [551, 332] on input "48.5" at bounding box center [458, 341] width 198 height 19
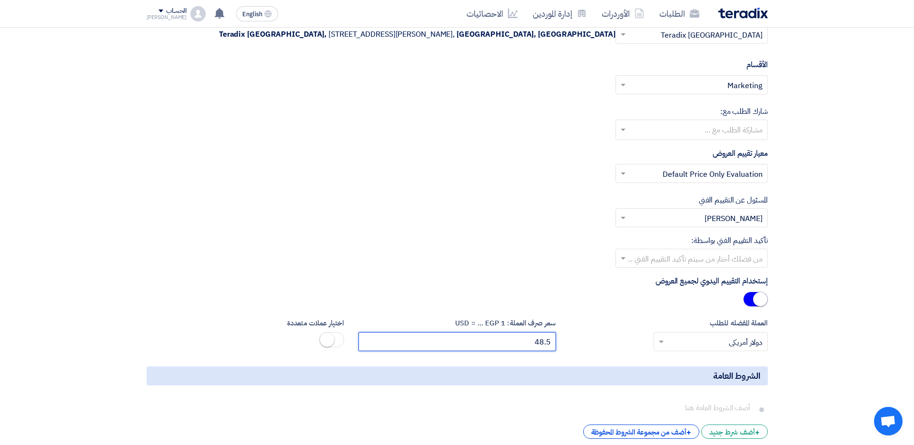
drag, startPoint x: 546, startPoint y: 307, endPoint x: 552, endPoint y: 308, distance: 5.7
click at [552, 332] on input "48.5" at bounding box center [458, 341] width 198 height 19
type input "48.3"
click at [640, 318] on div "العملة المفضله للطلب × دولار أمريكي ×" at bounding box center [669, 335] width 212 height 34
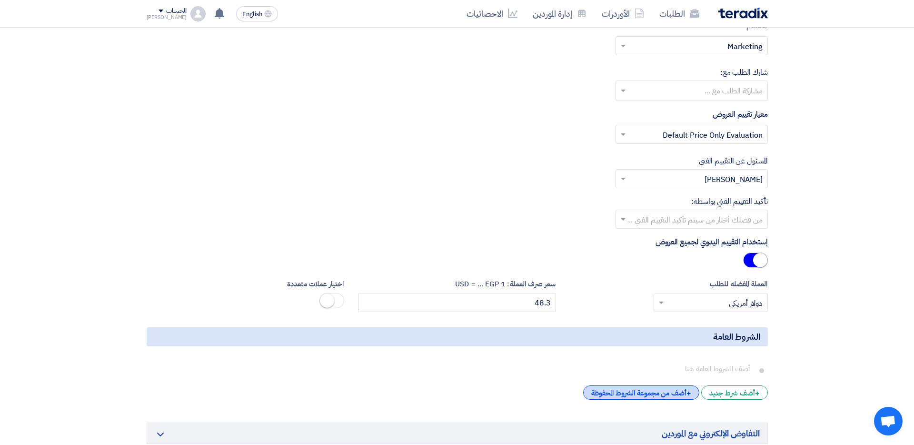
click at [648, 370] on div "+ أضف من مجموعة الشروط المحفوظة" at bounding box center [641, 392] width 116 height 14
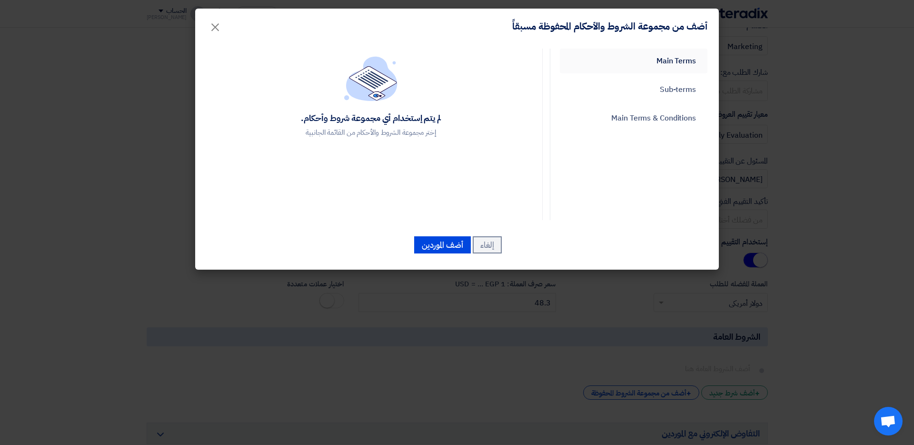
click at [671, 58] on link "Main Terms" at bounding box center [634, 61] width 148 height 25
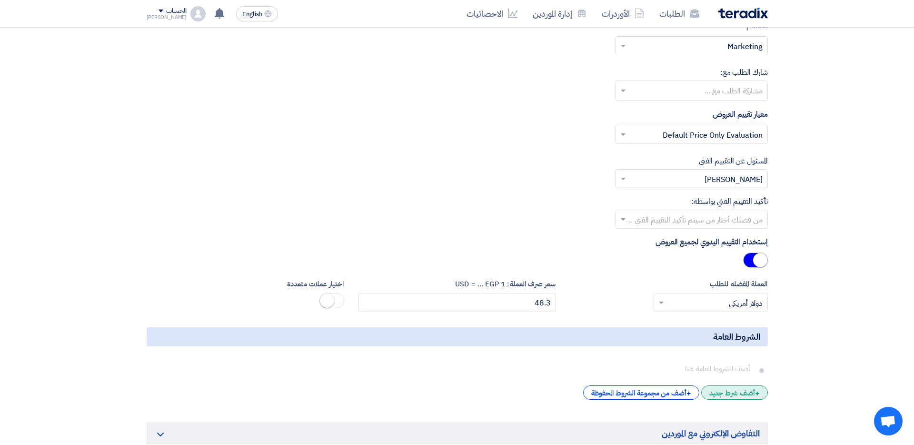
click at [700, 370] on div "+ أضف شرط جديد" at bounding box center [734, 392] width 67 height 14
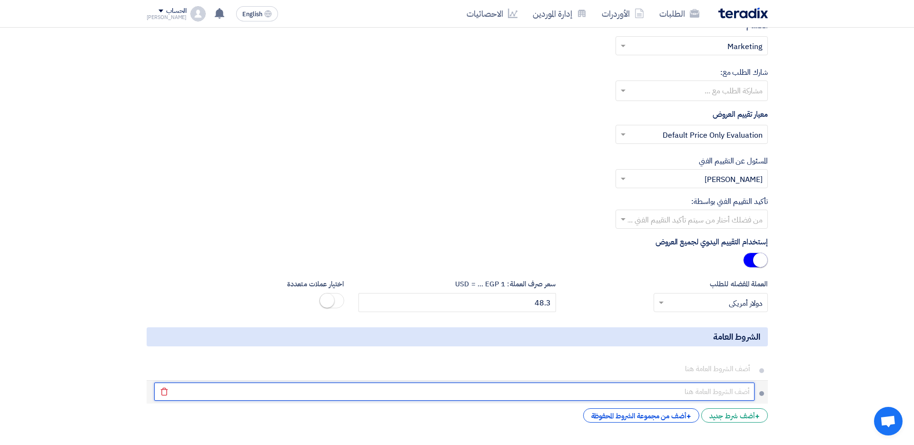
click at [700, 370] on input "text" at bounding box center [454, 391] width 600 height 18
type input "fdsdfsdfsdfsfsdf"
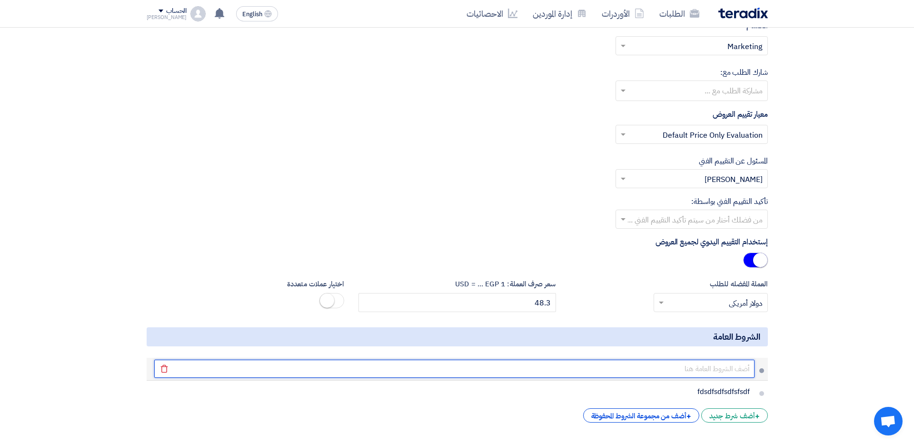
click at [700, 360] on input "text" at bounding box center [454, 369] width 600 height 18
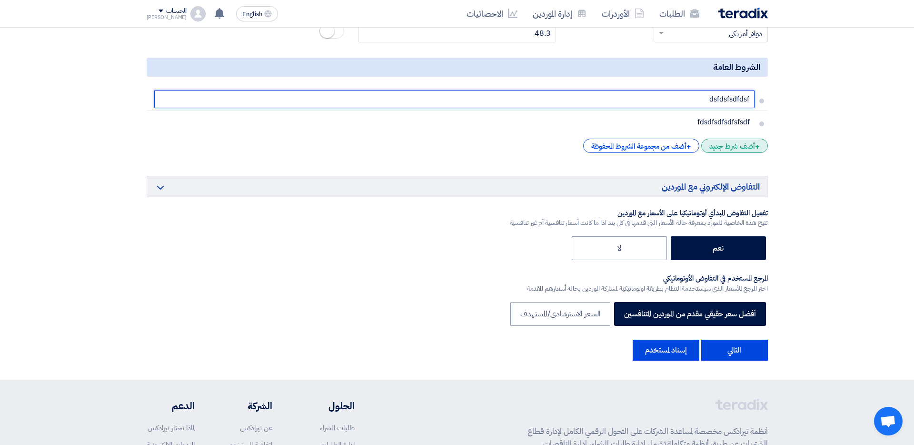
scroll to position [1725, 0]
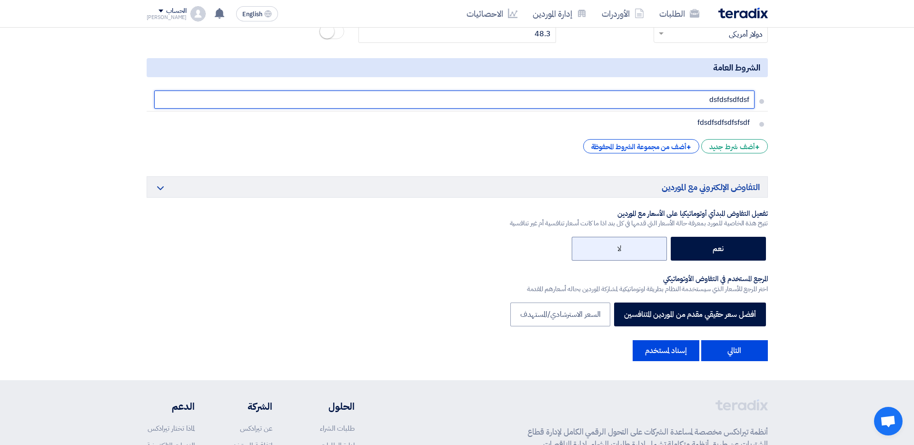
type input "dsfdsfsdfdsf"
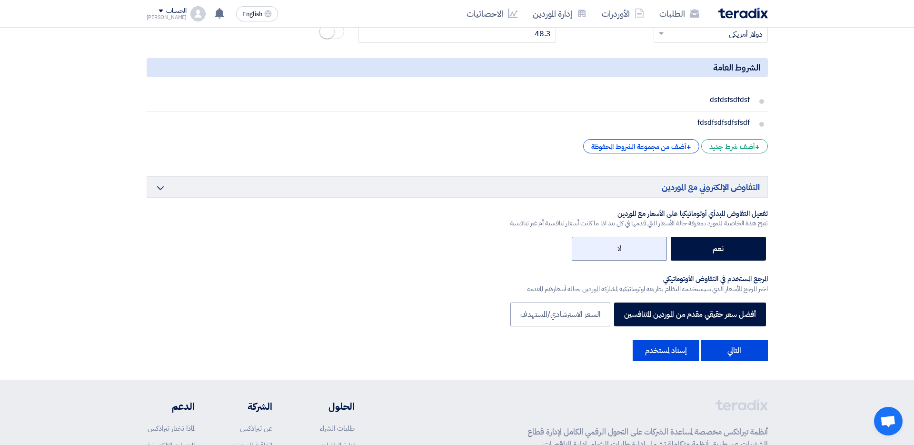
click at [644, 237] on label "لا" at bounding box center [619, 249] width 95 height 24
click at [621, 245] on input "لا" at bounding box center [618, 248] width 6 height 6
radio input "true"
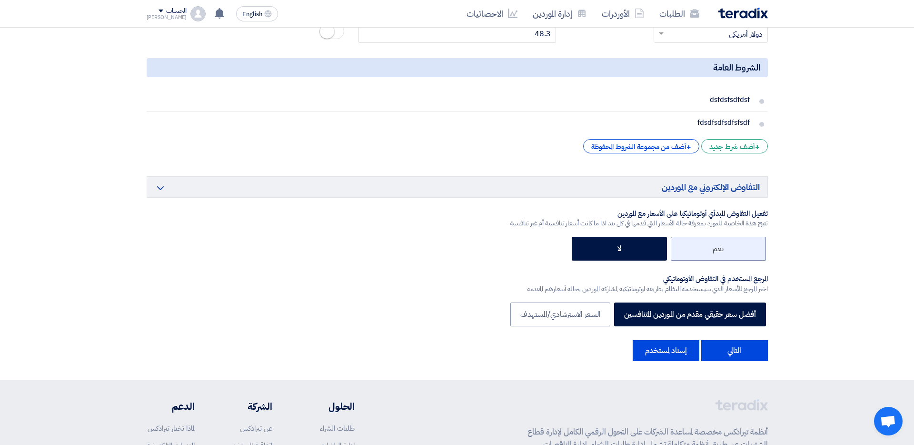
click at [700, 237] on label "نعم" at bounding box center [718, 249] width 95 height 24
click at [700, 245] on input "نعم" at bounding box center [721, 248] width 6 height 6
radio input "true"
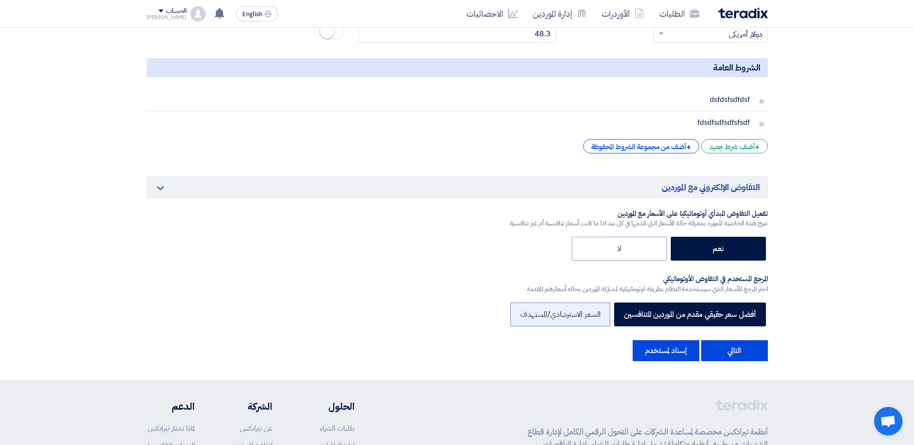
click at [570, 302] on label "السعر الاسترشادي/المستهدف" at bounding box center [560, 314] width 100 height 24
click at [594, 310] on input "السعر الاسترشادي/المستهدف" at bounding box center [597, 313] width 6 height 6
radio input "true"
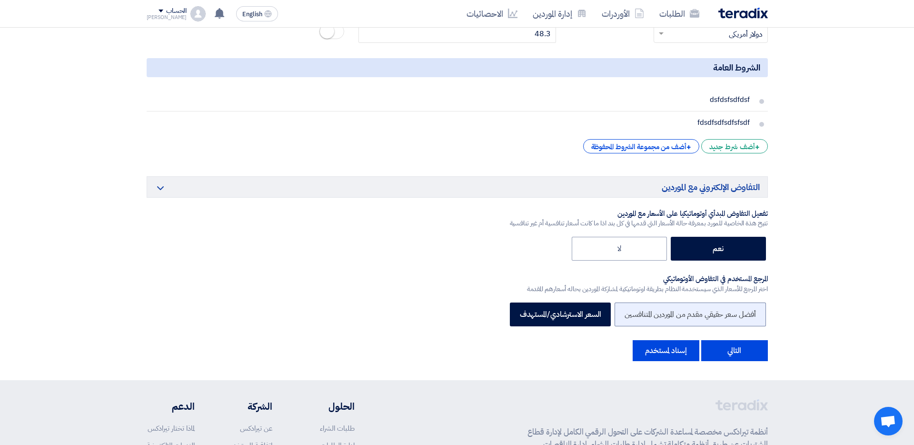
click at [700, 302] on label "أفضل سعر حقيقي مقدم من الموردين المتنافسين" at bounding box center [690, 314] width 151 height 24
click at [700, 310] on input "أفضل سعر حقيقي مقدم من الموردين المتنافسين" at bounding box center [753, 313] width 6 height 6
radio input "true"
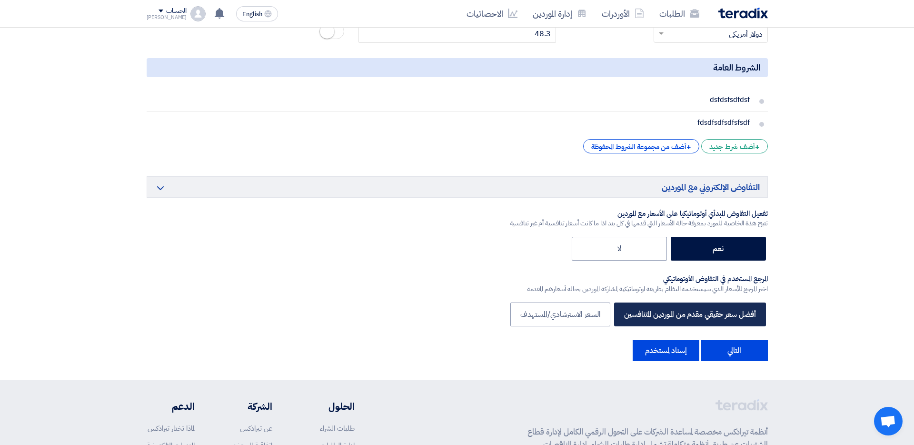
click at [700, 302] on label "أفضل سعر حقيقي مقدم من الموردين المتنافسين" at bounding box center [689, 314] width 151 height 24
click at [700, 310] on input "أفضل سعر حقيقي مقدم من الموردين المتنافسين" at bounding box center [753, 313] width 6 height 6
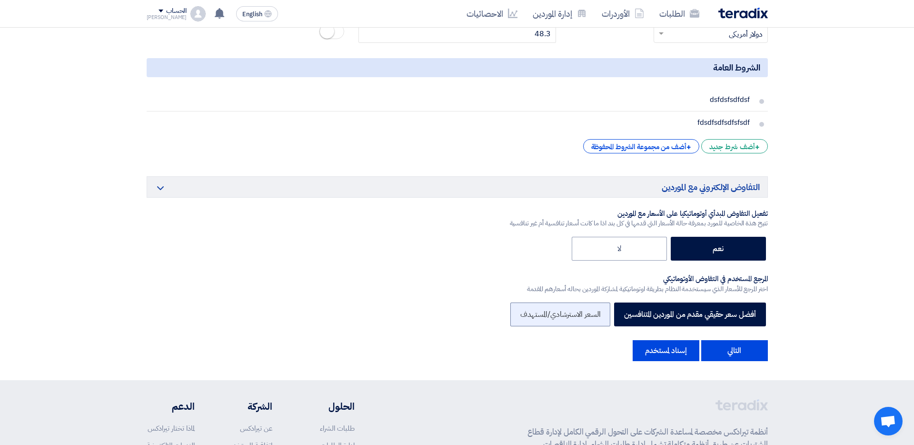
click at [578, 302] on label "السعر الاسترشادي/المستهدف" at bounding box center [560, 314] width 100 height 24
click at [594, 310] on input "السعر الاسترشادي/المستهدف" at bounding box center [597, 313] width 6 height 6
radio input "true"
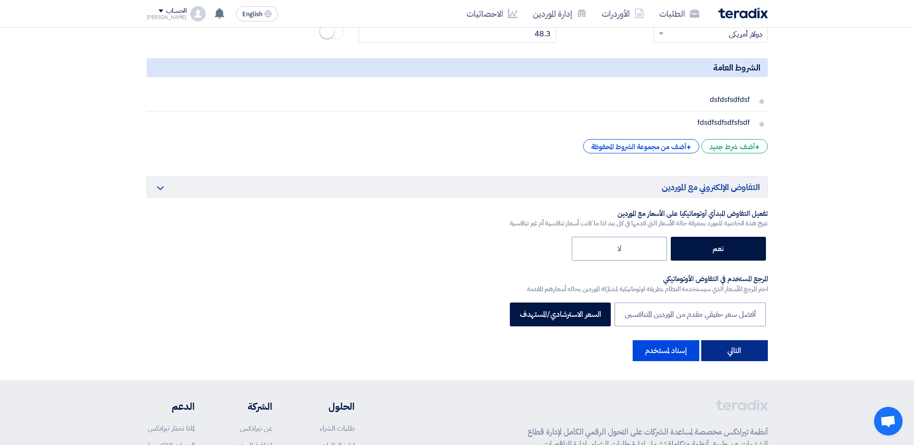
click at [700, 340] on button "التالي" at bounding box center [734, 350] width 67 height 21
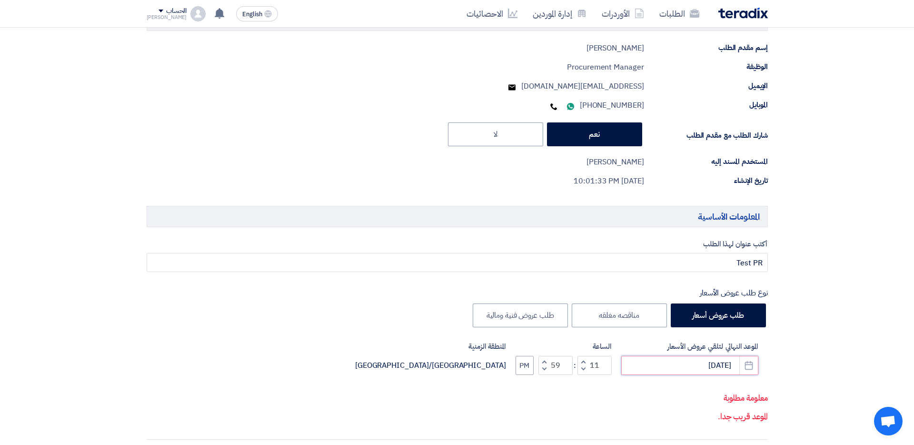
click at [700, 362] on input "[DATE]" at bounding box center [689, 365] width 137 height 19
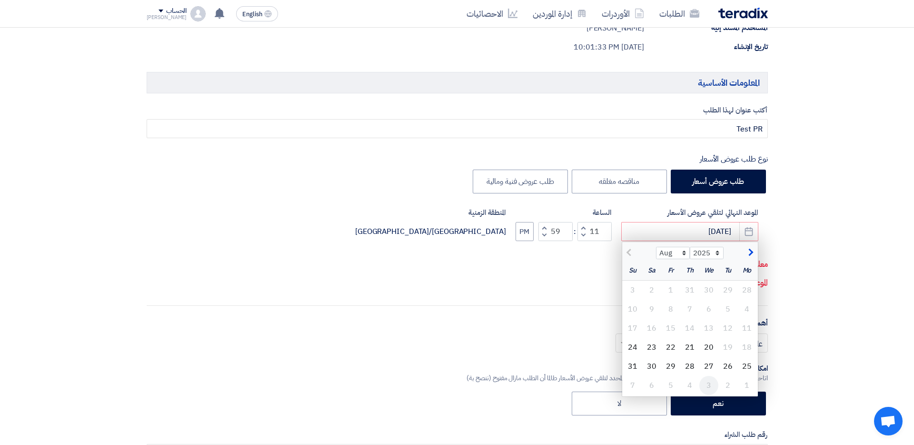
scroll to position [283, 0]
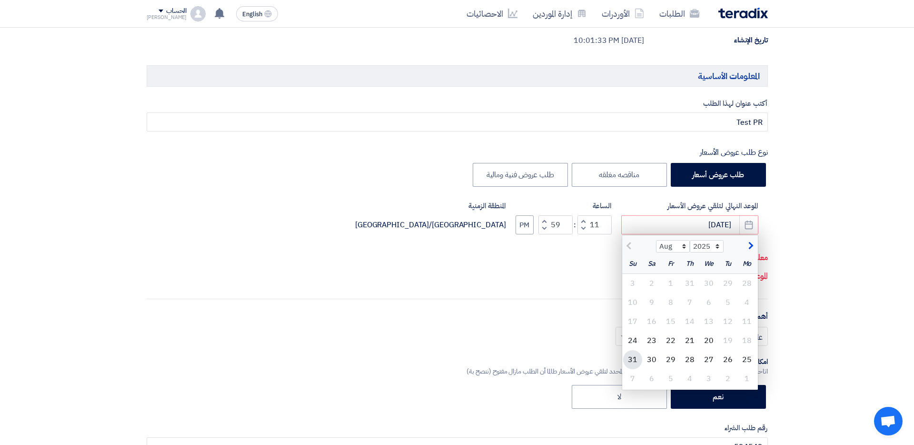
click at [635, 353] on div "31" at bounding box center [632, 359] width 19 height 19
type input "[DATE]"
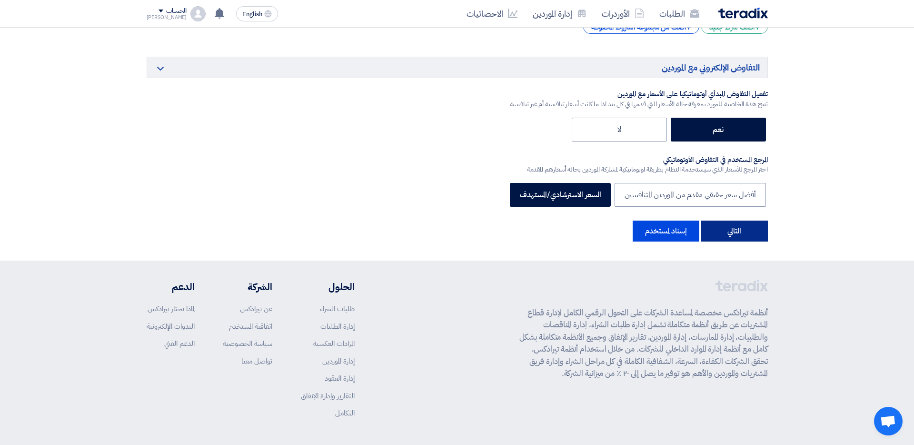
click at [700, 220] on button "التالي" at bounding box center [734, 230] width 67 height 21
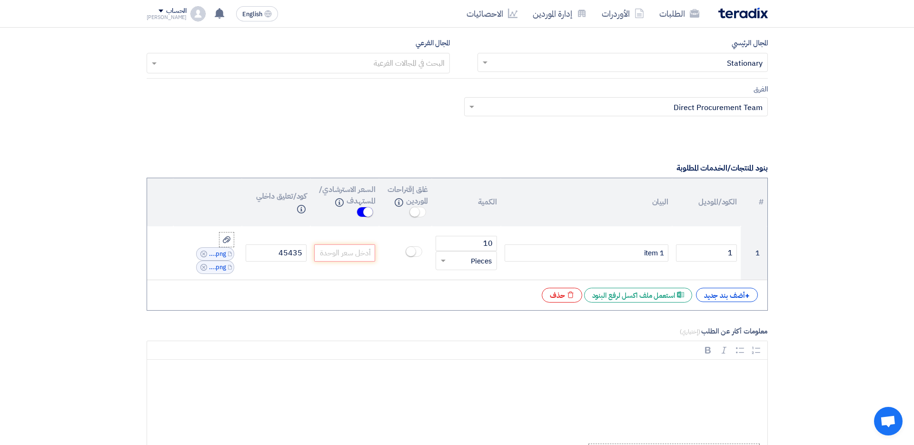
scroll to position [804, 0]
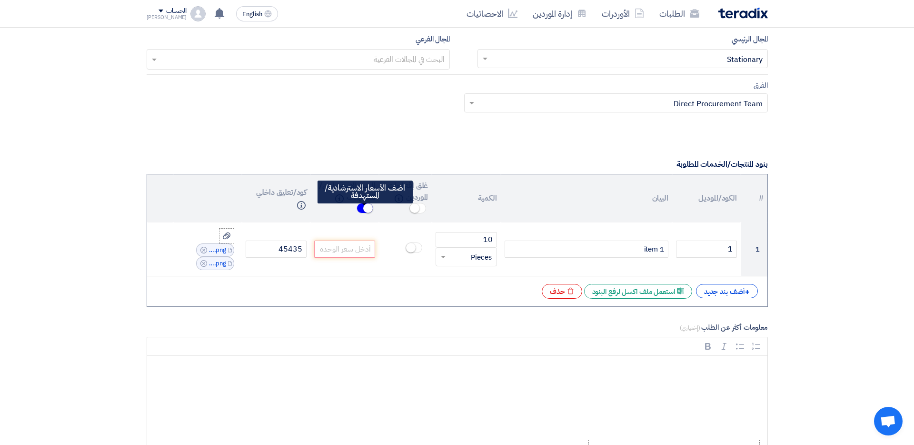
click at [361, 206] on span at bounding box center [365, 208] width 17 height 10
radio input "true"
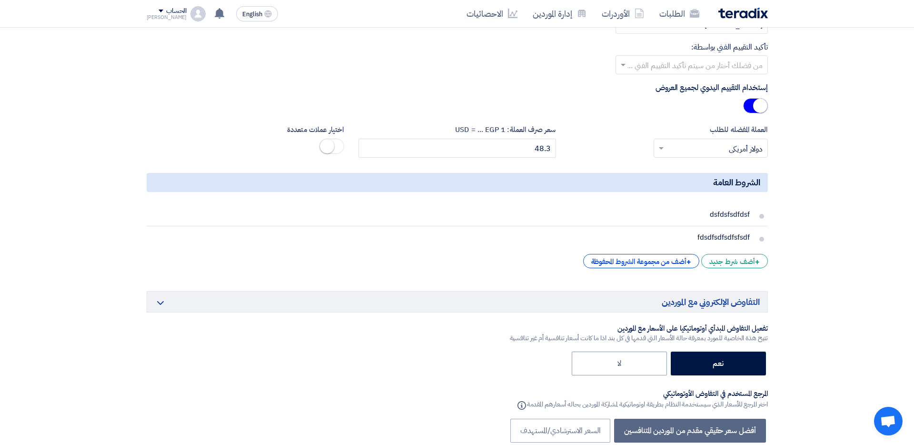
scroll to position [1808, 0]
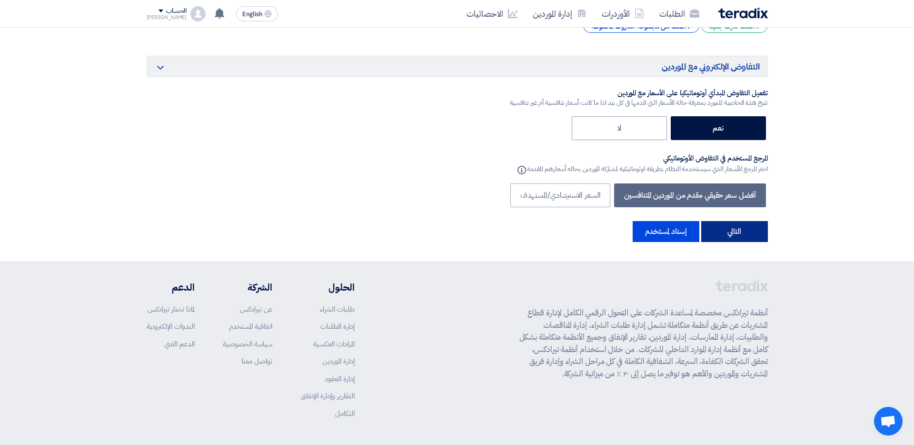
click at [700, 221] on button "التالي" at bounding box center [734, 231] width 67 height 21
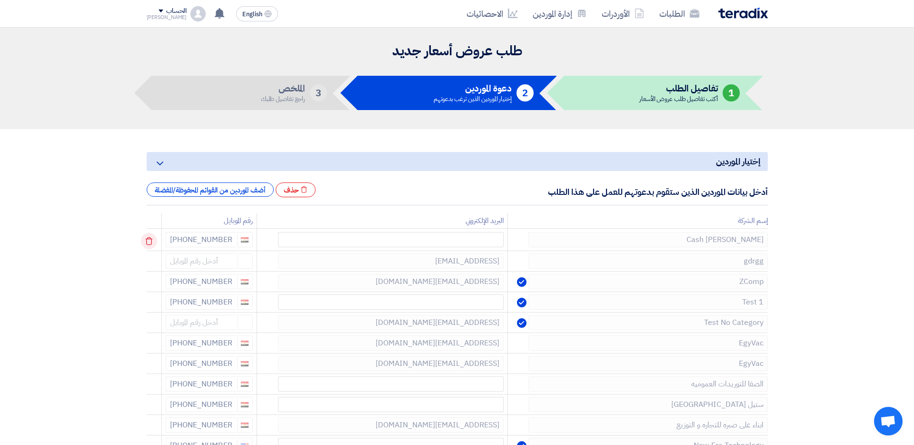
click at [155, 238] on icon at bounding box center [149, 241] width 16 height 16
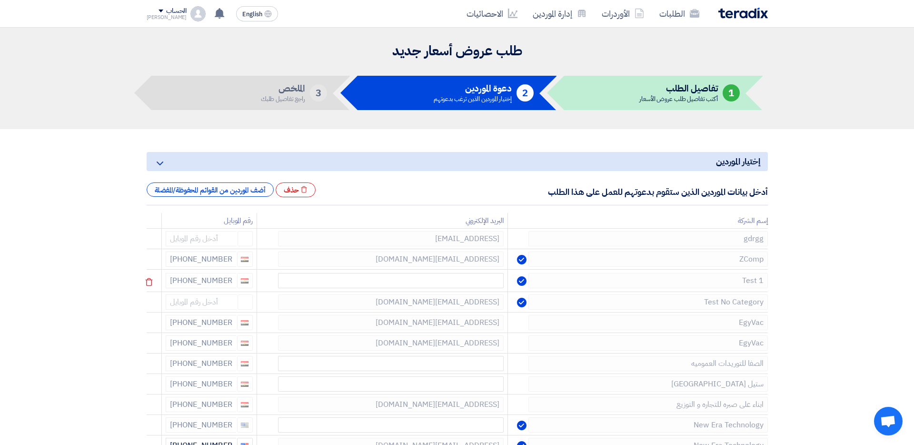
click at [154, 271] on td at bounding box center [154, 281] width 15 height 22
click at [152, 258] on use at bounding box center [148, 262] width 7 height 8
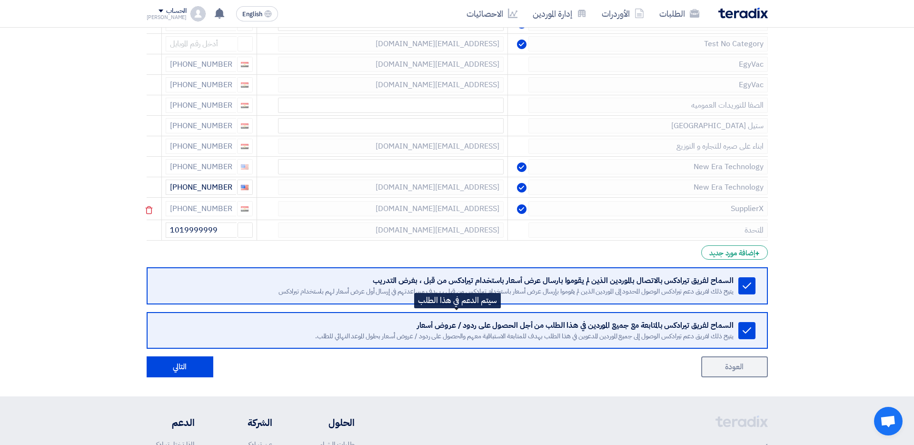
scroll to position [211, 0]
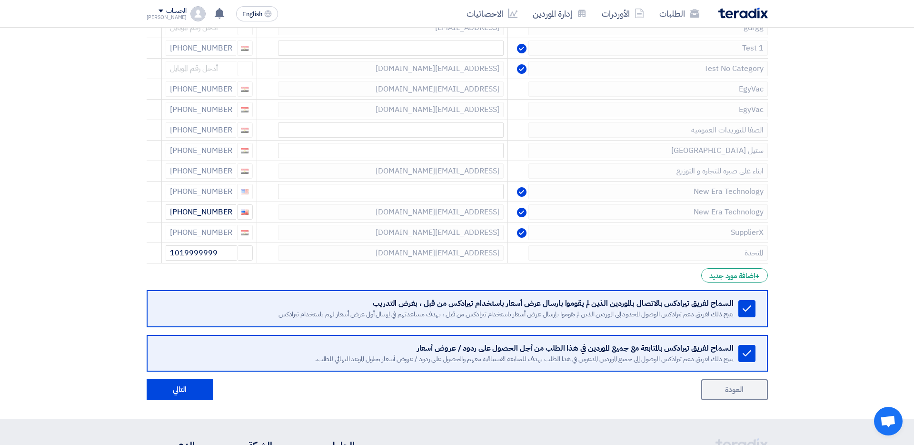
click at [700, 282] on form "إختيار الموردين Minimize/Maximize Category أدخل بيانات الموردين الذين ستقوم بدع…" at bounding box center [457, 170] width 621 height 459
click at [700, 278] on div "+ إضافة مورد جديد" at bounding box center [734, 275] width 66 height 14
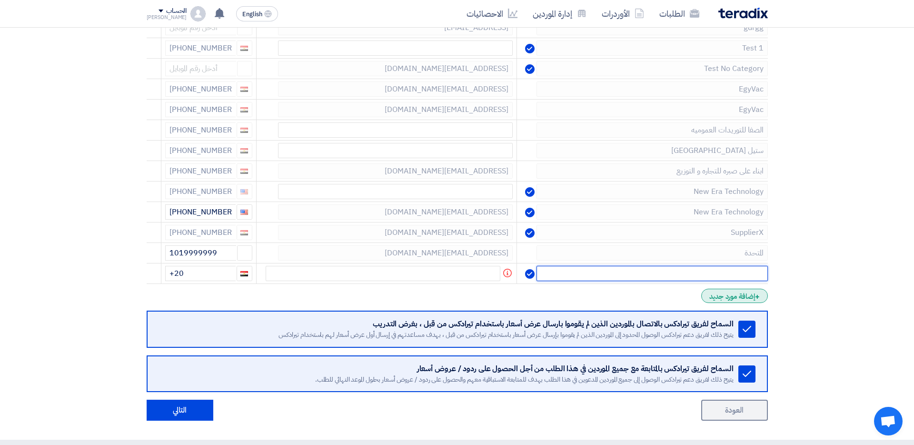
click at [700, 278] on input "text" at bounding box center [652, 273] width 231 height 15
type input "tert"
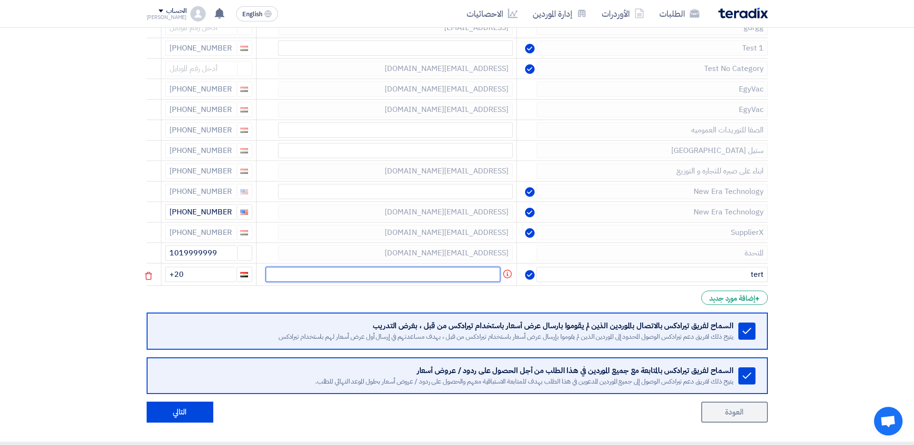
click at [472, 271] on input "text" at bounding box center [383, 274] width 235 height 15
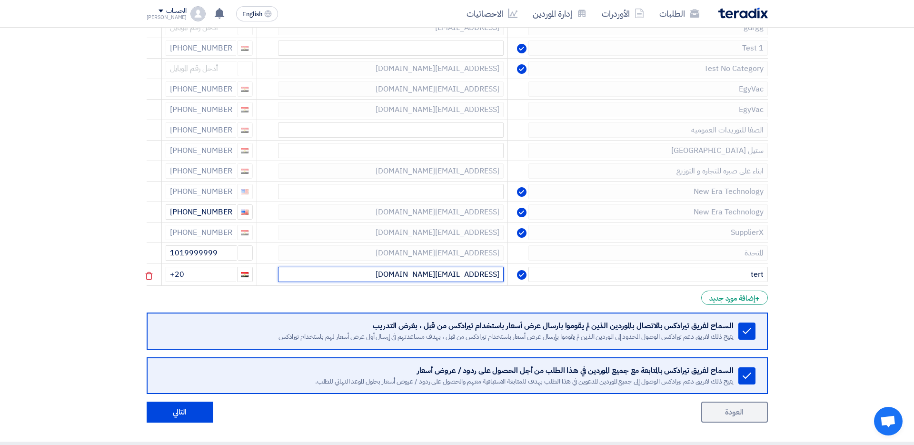
click at [494, 273] on input "[EMAIL_ADDRESS][DOMAIN_NAME]" at bounding box center [391, 274] width 226 height 15
click at [326, 279] on input "[EMAIL_ADDRESS][DOMAIN_NAME]" at bounding box center [391, 274] width 226 height 15
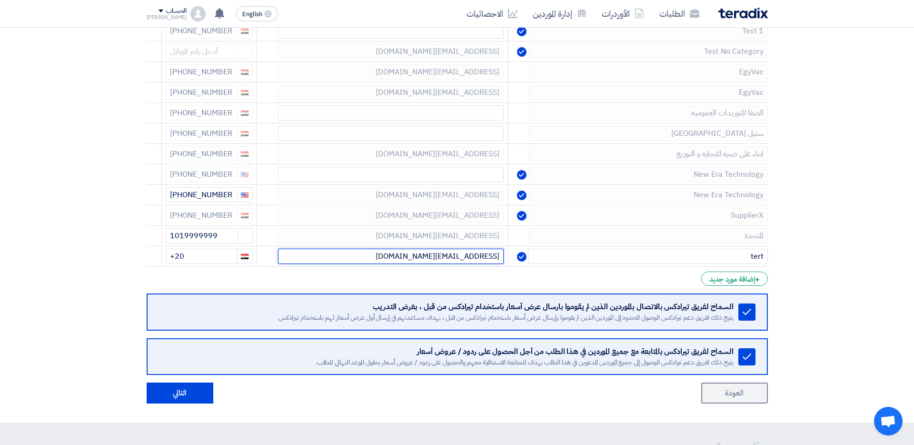
type input "[EMAIL_ADDRESS][DOMAIN_NAME]"
click at [694, 323] on div "Remove service السماح لفريق تيرادكس بالاتصال بالموردين الذين لم يقوموا بارسال ع…" at bounding box center [457, 311] width 621 height 37
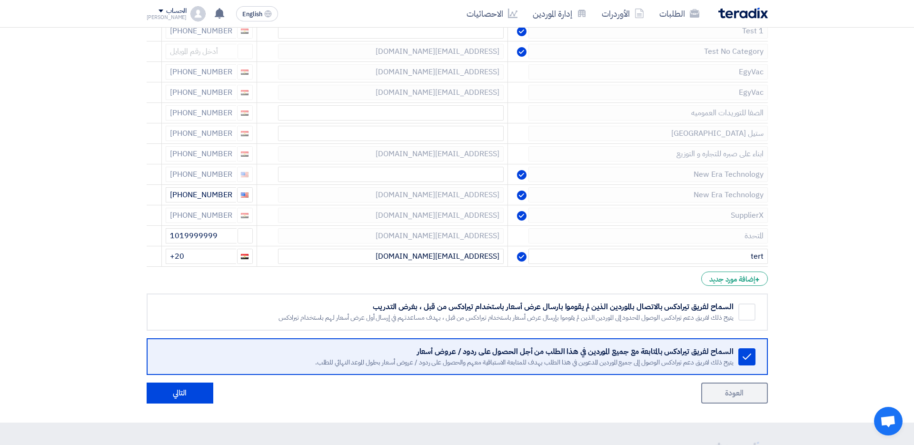
click at [700, 313] on div "يتيح ذلك لفريق دعم تيرادكس الوصول المحدود إلى الموردين الذين لم يقوموا بإرسال ع…" at bounding box center [447, 317] width 574 height 9
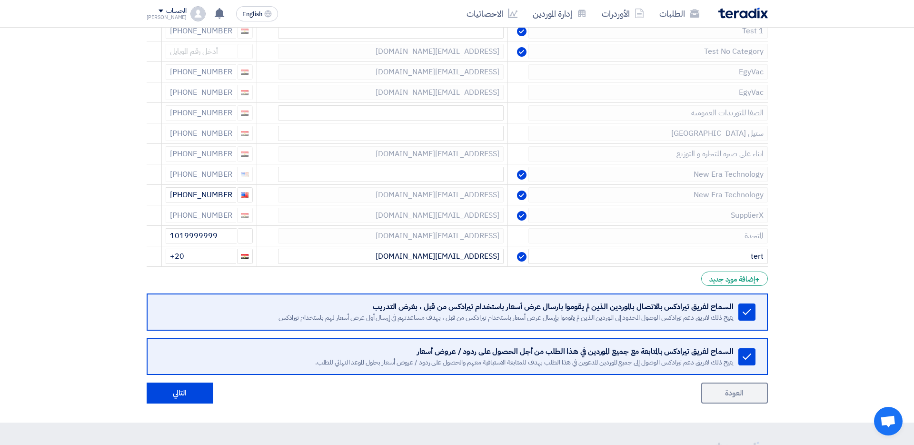
click at [700, 313] on div "يتيح ذلك لفريق دعم تيرادكس الوصول المحدود إلى الموردين الذين لم يقوموا بإرسال ع…" at bounding box center [447, 317] width 574 height 9
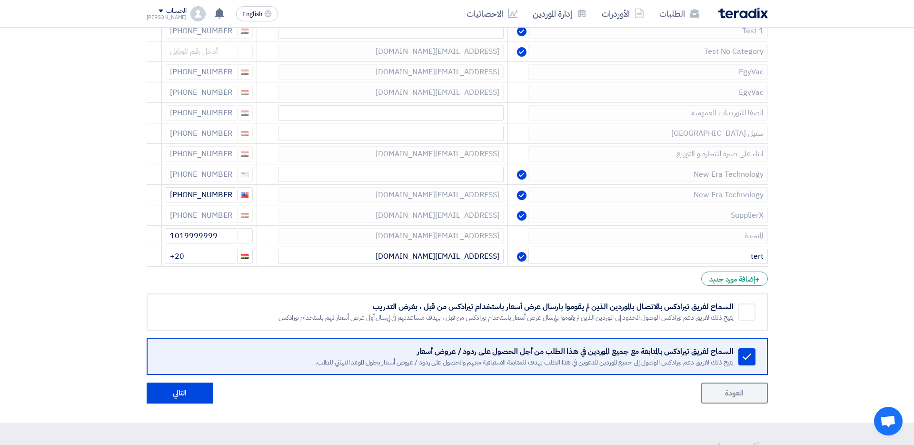
click at [700, 313] on div "يتيح ذلك لفريق دعم تيرادكس الوصول المحدود إلى الموردين الذين لم يقوموا بإرسال ع…" at bounding box center [447, 317] width 574 height 9
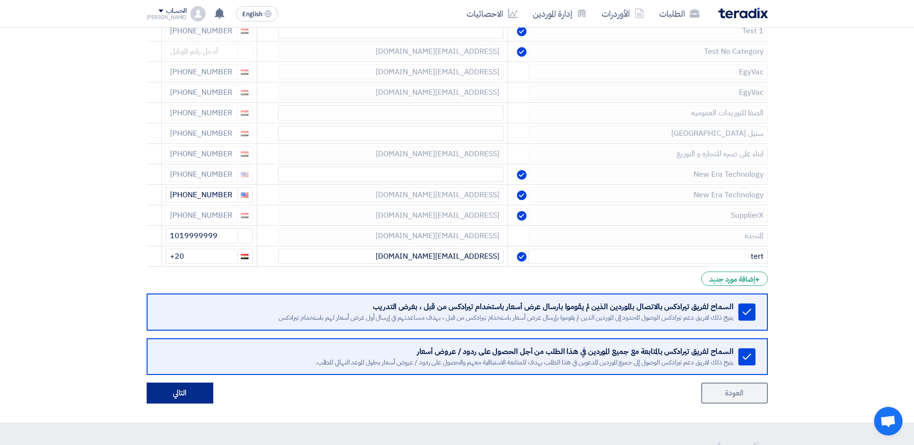
click at [183, 370] on button "التالي" at bounding box center [180, 392] width 67 height 21
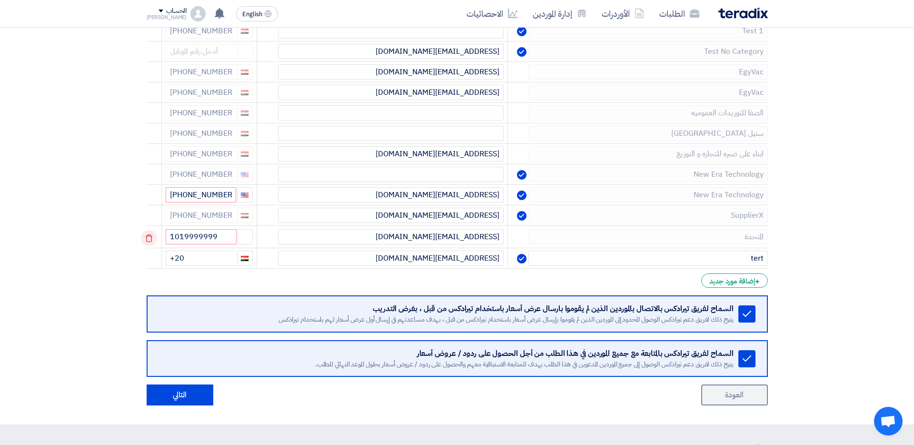
click at [155, 238] on icon at bounding box center [149, 238] width 16 height 16
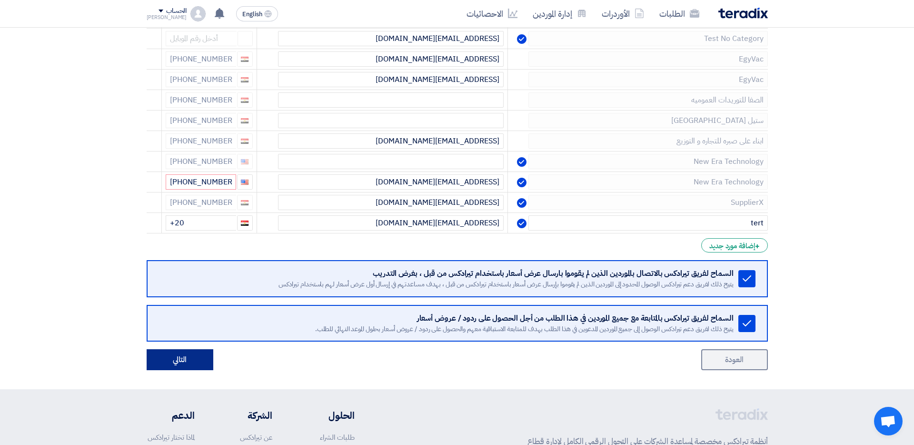
scroll to position [242, 0]
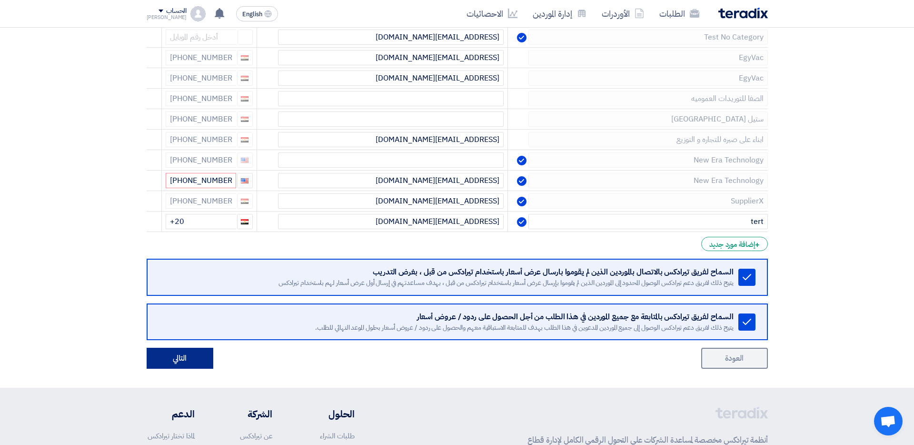
click at [192, 359] on button "التالي" at bounding box center [180, 358] width 67 height 21
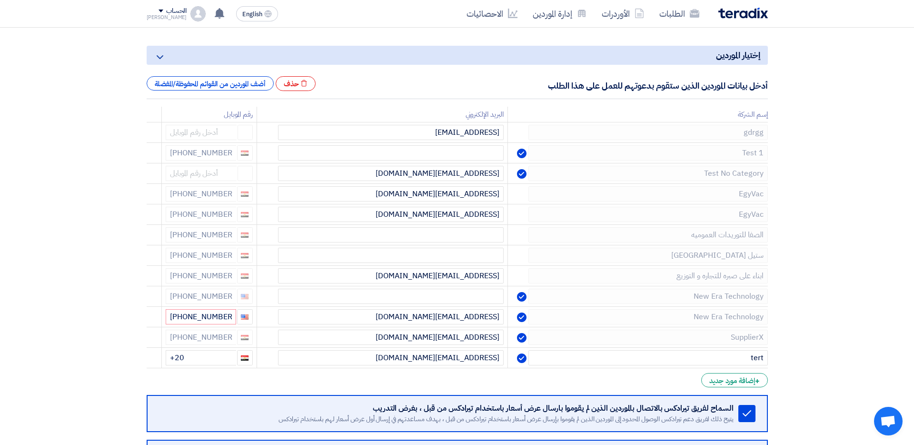
scroll to position [99, 0]
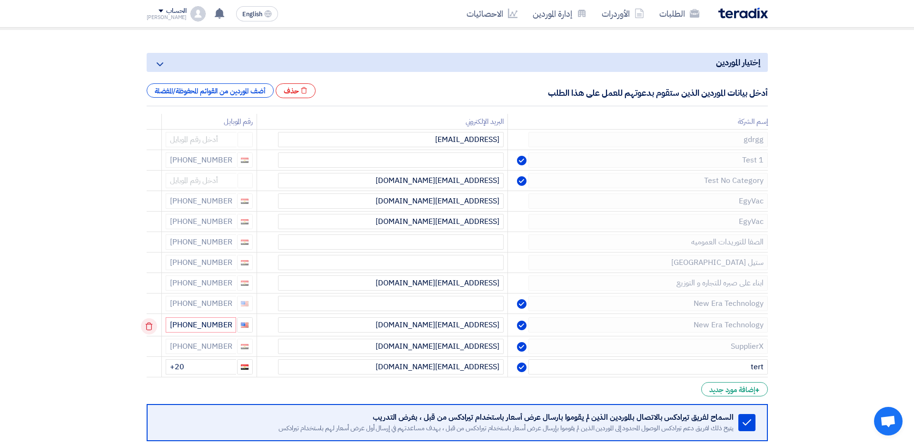
click at [152, 324] on use at bounding box center [148, 326] width 7 height 8
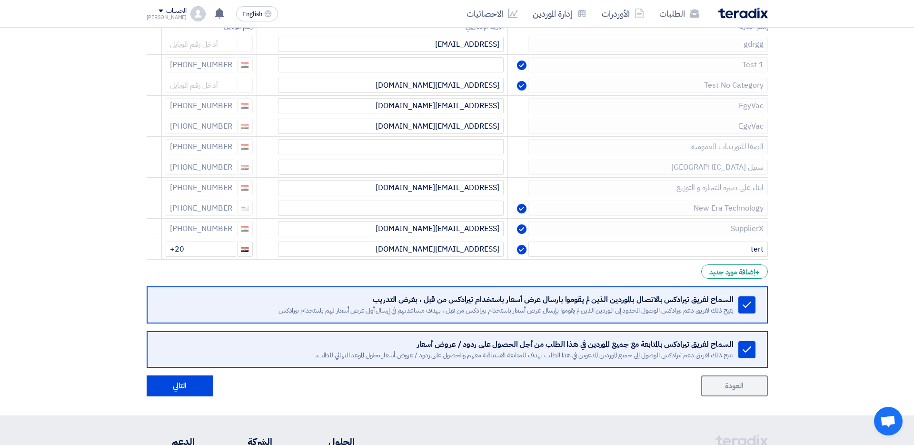
scroll to position [212, 0]
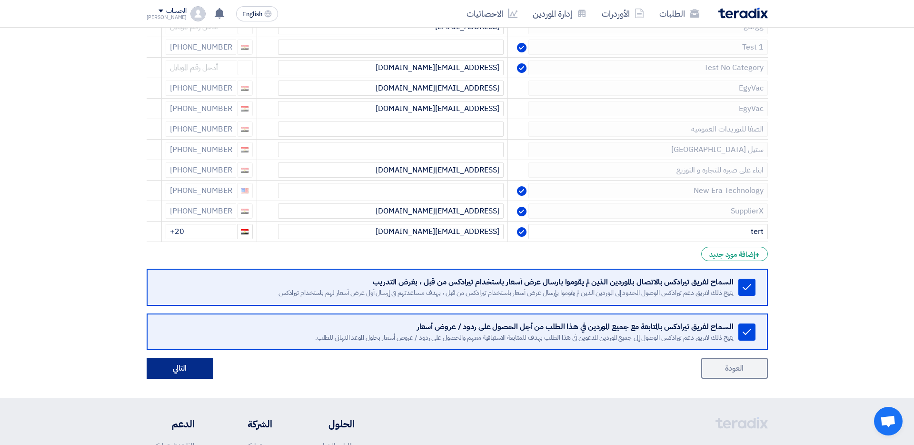
click at [184, 360] on button "التالي" at bounding box center [180, 368] width 67 height 21
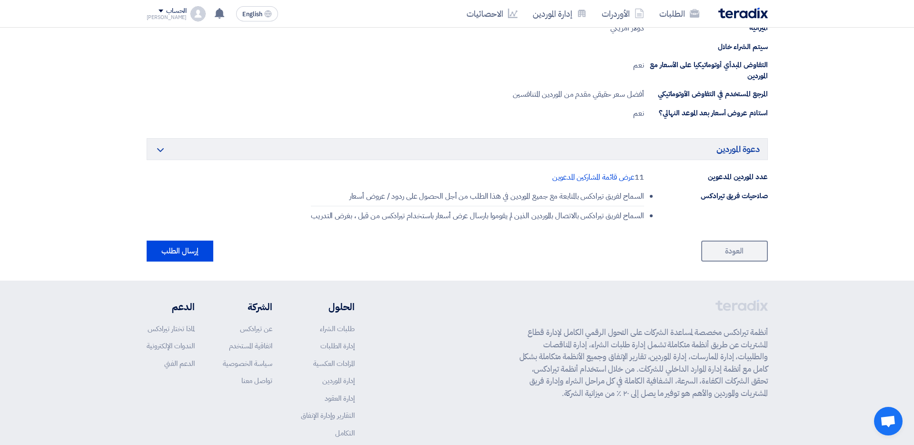
scroll to position [529, 0]
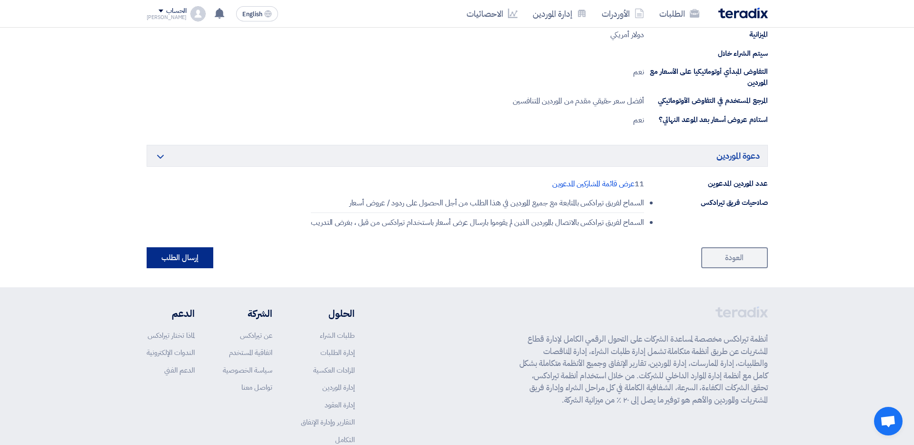
click at [196, 248] on button "إرسال الطلب" at bounding box center [180, 257] width 67 height 21
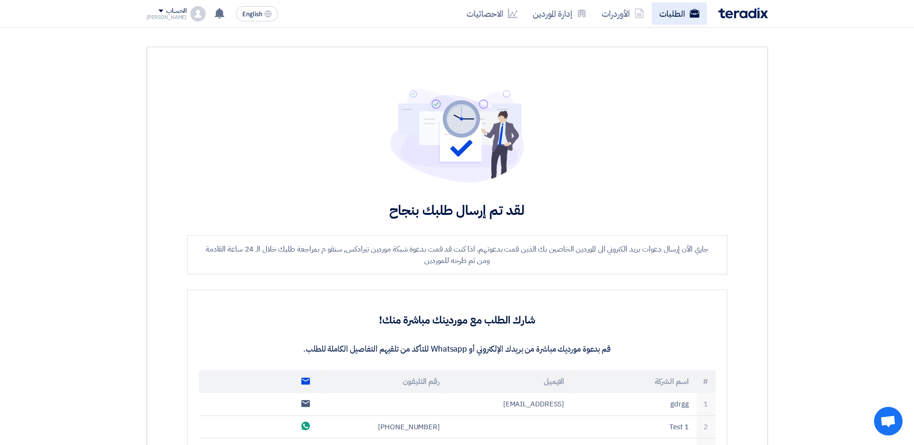
click at [696, 9] on icon at bounding box center [695, 14] width 10 height 10
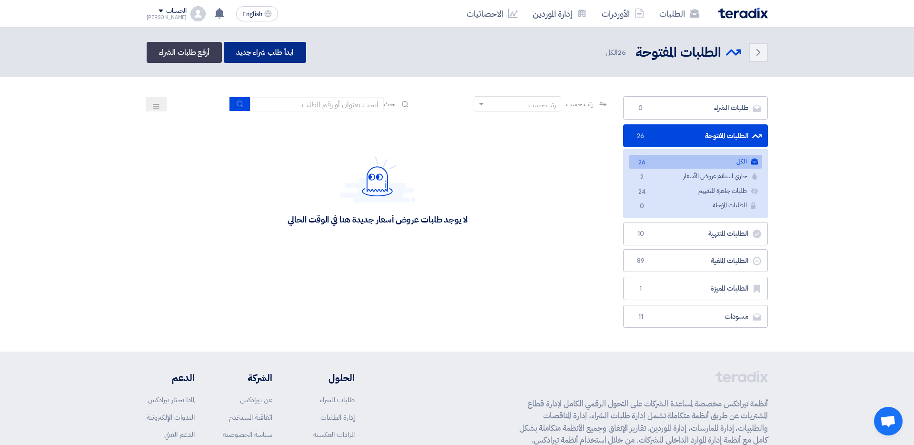
click at [260, 47] on link "ابدأ طلب شراء جديد" at bounding box center [265, 52] width 82 height 21
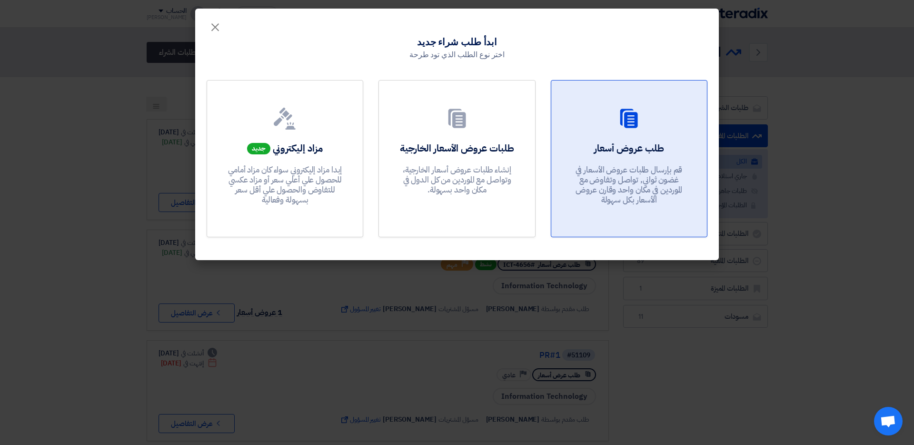
click at [595, 180] on p "قم بإرسال طلبات عروض الأسعار في غضون ثواني, تواصل وتفاوض مع الموردين في مكان وا…" at bounding box center [629, 185] width 114 height 40
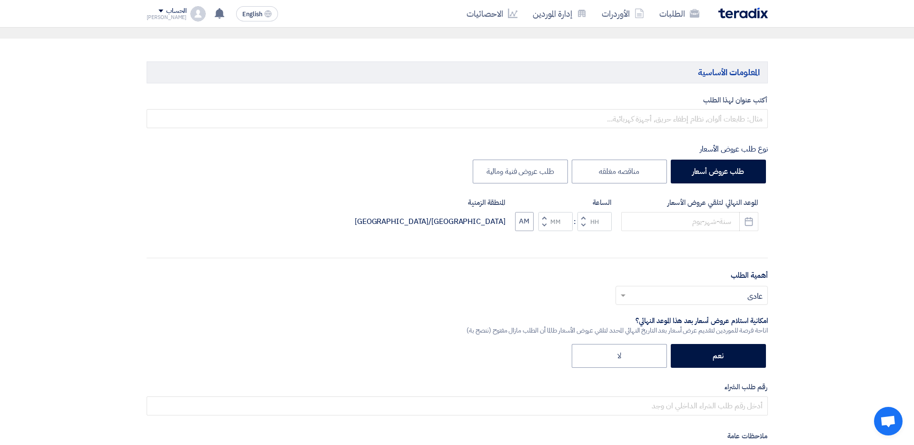
scroll to position [76, 0]
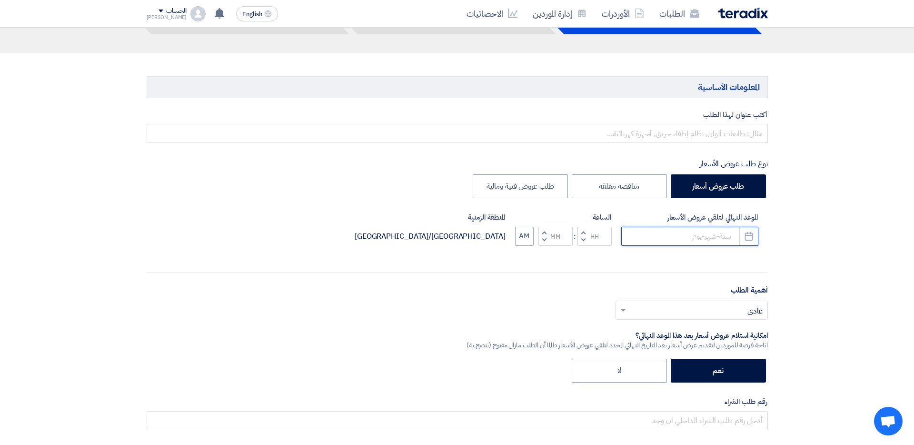
click at [696, 234] on input at bounding box center [689, 236] width 137 height 19
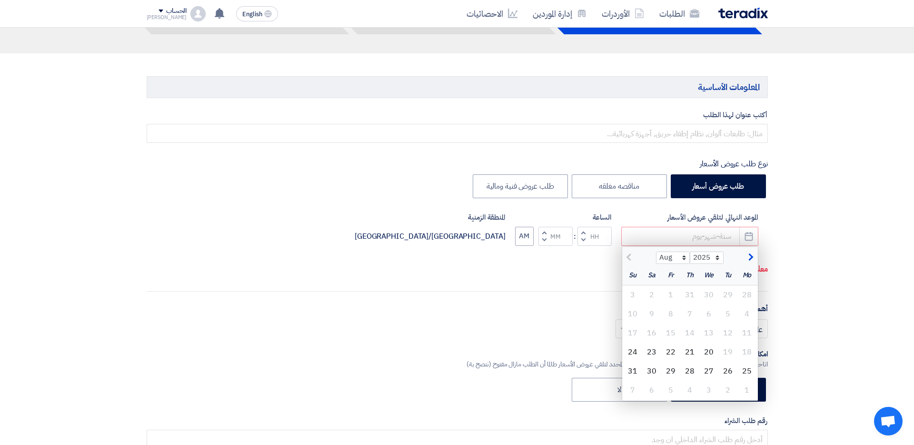
click at [540, 264] on p "معلومة مطلوبة" at bounding box center [457, 269] width 621 height 12
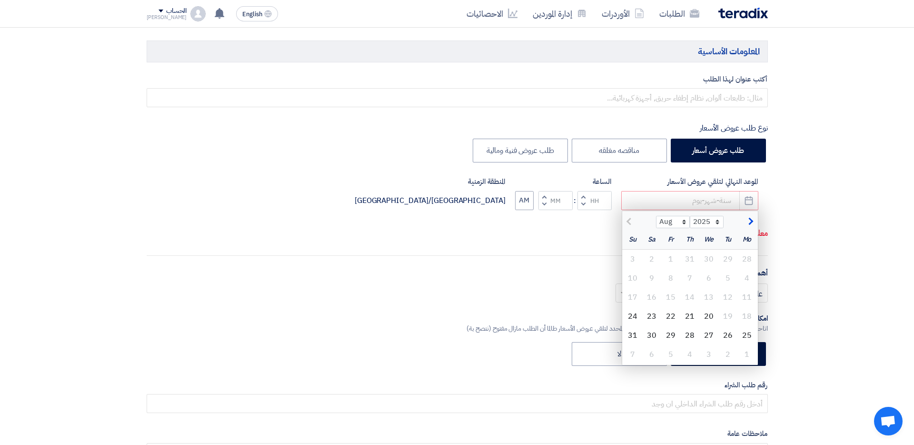
click at [700, 206] on button "Pick a date" at bounding box center [749, 200] width 19 height 19
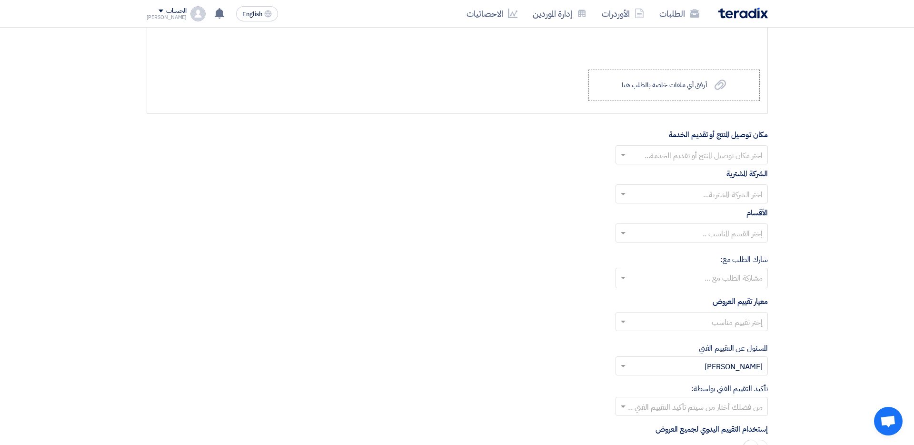
scroll to position [982, 0]
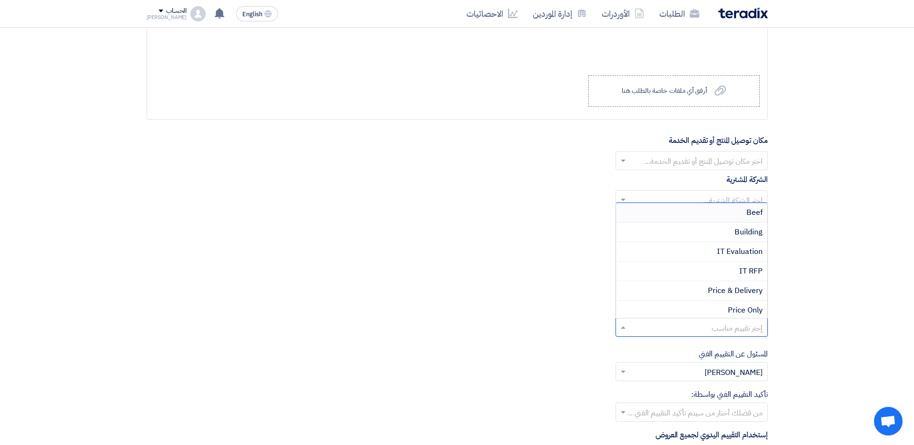
click at [700, 319] on div at bounding box center [691, 327] width 151 height 16
click at [700, 214] on div "Beef" at bounding box center [691, 213] width 151 height 20
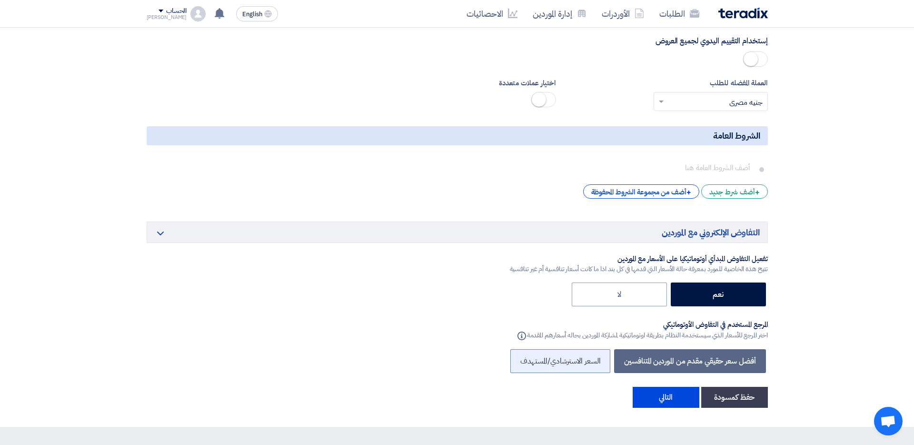
scroll to position [1379, 0]
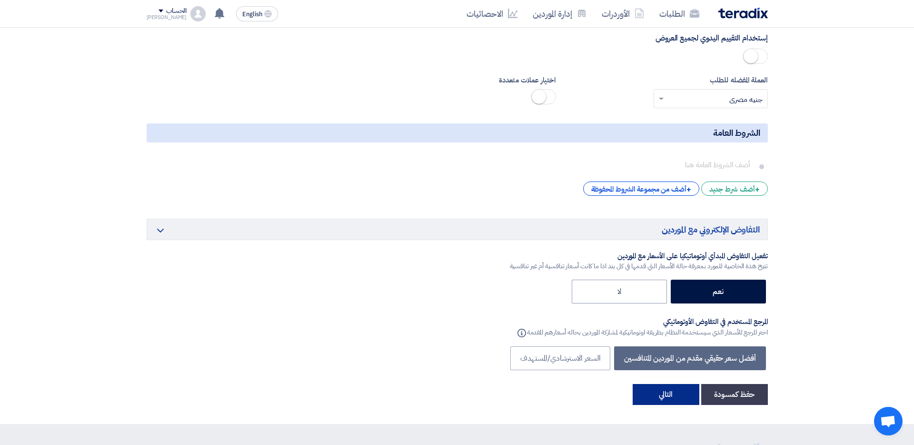
click at [660, 370] on button "التالي" at bounding box center [666, 394] width 67 height 21
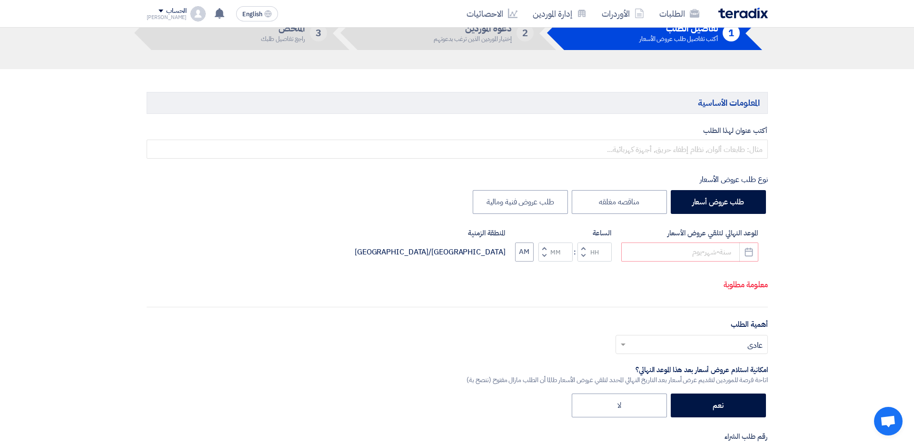
scroll to position [0, 0]
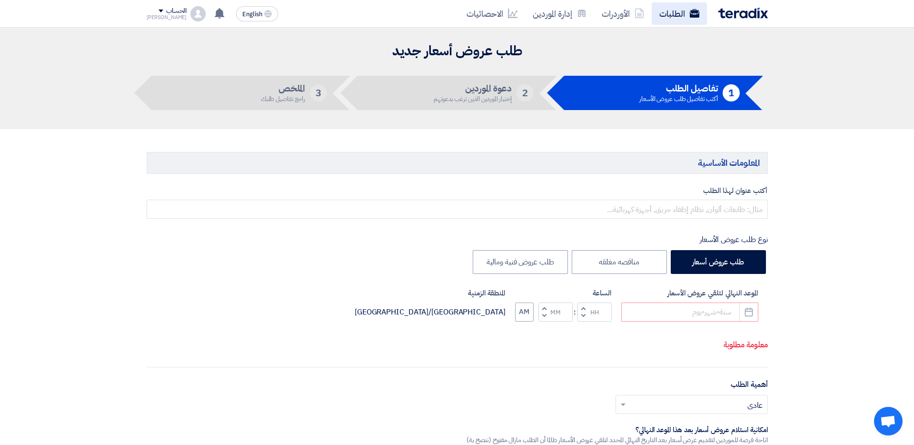
click at [685, 11] on link "الطلبات" at bounding box center [679, 13] width 55 height 22
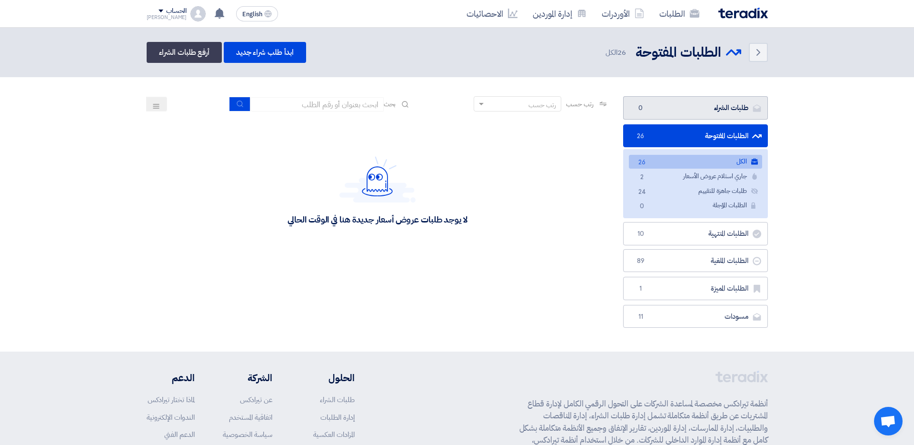
click at [700, 103] on link "طلبات الشراء طلبات الشراء 0" at bounding box center [695, 107] width 145 height 23
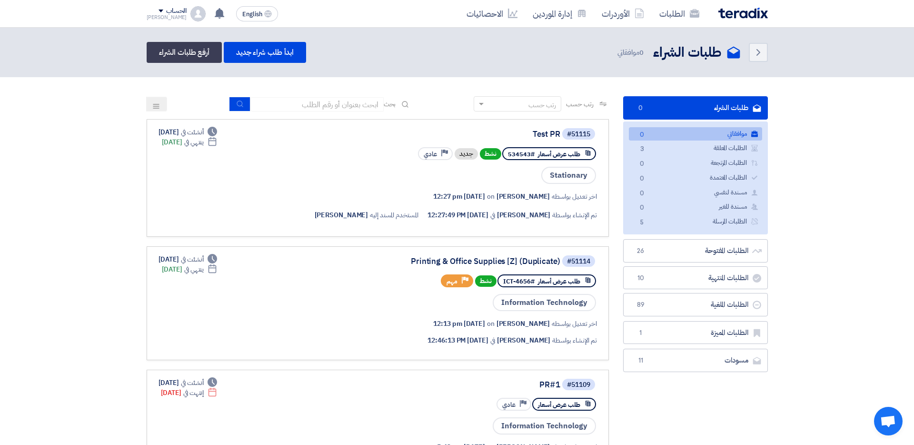
click at [353, 48] on div "Back طلبات الشراء طلبات الشراء 0 موافقاتي ابدأ طلب شراء جديد أرفع طلبات الشراء" at bounding box center [457, 52] width 621 height 21
click at [166, 10] on div "الحساب" at bounding box center [176, 11] width 20 height 8
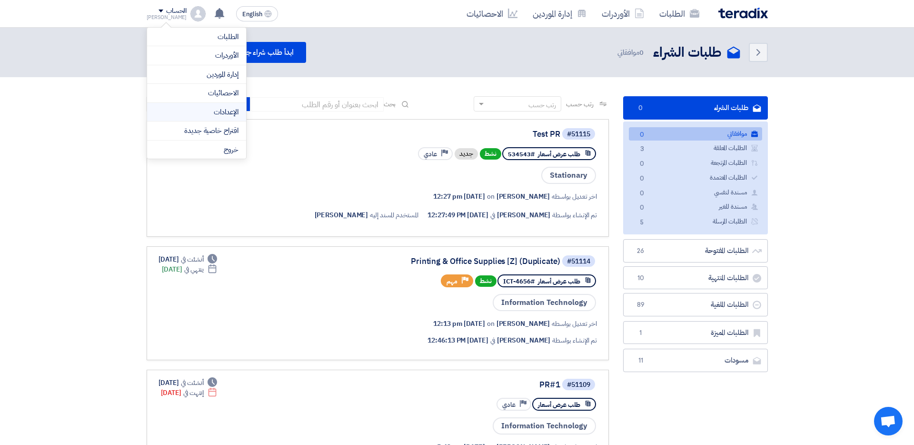
click at [216, 111] on link "الإعدادات" at bounding box center [197, 112] width 84 height 11
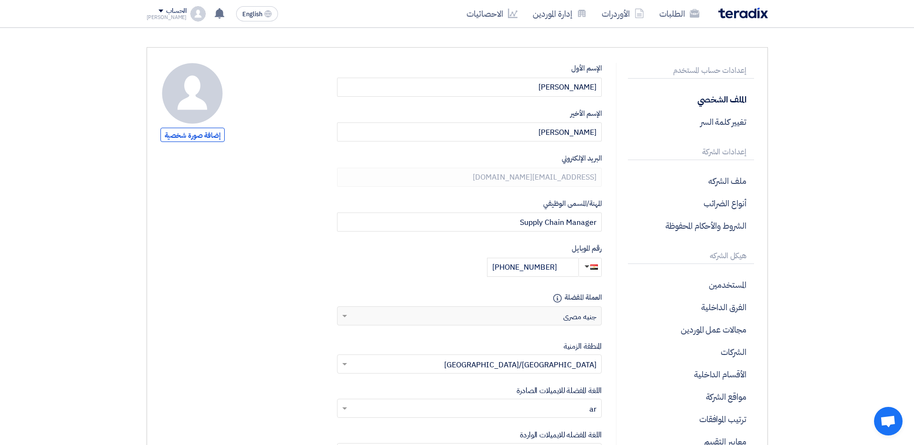
scroll to position [58, 0]
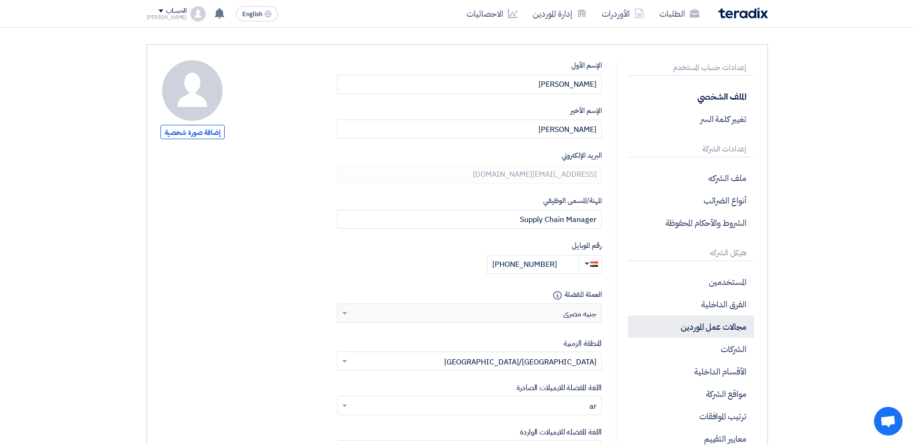
click at [700, 335] on p "مجالات عمل الموردين" at bounding box center [691, 326] width 126 height 22
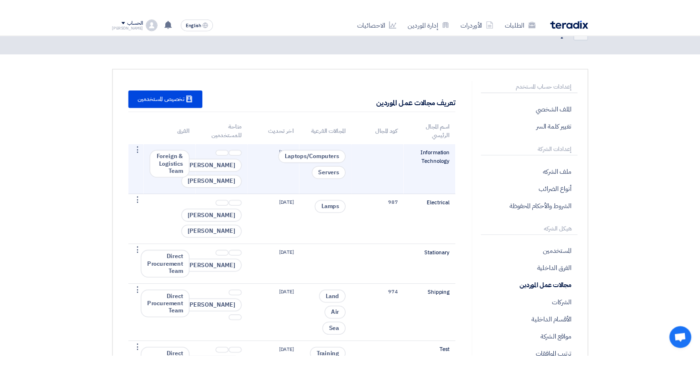
scroll to position [33, 0]
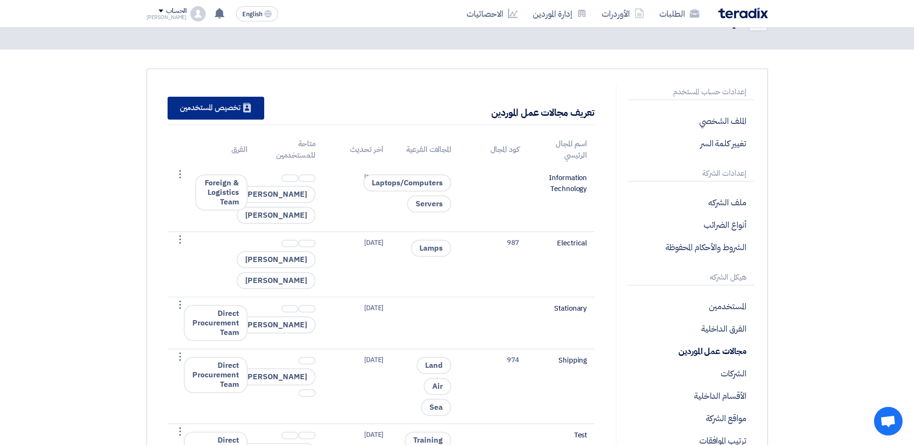
click at [197, 110] on div "New Supplier تخصيص المستخدمين" at bounding box center [216, 108] width 97 height 23
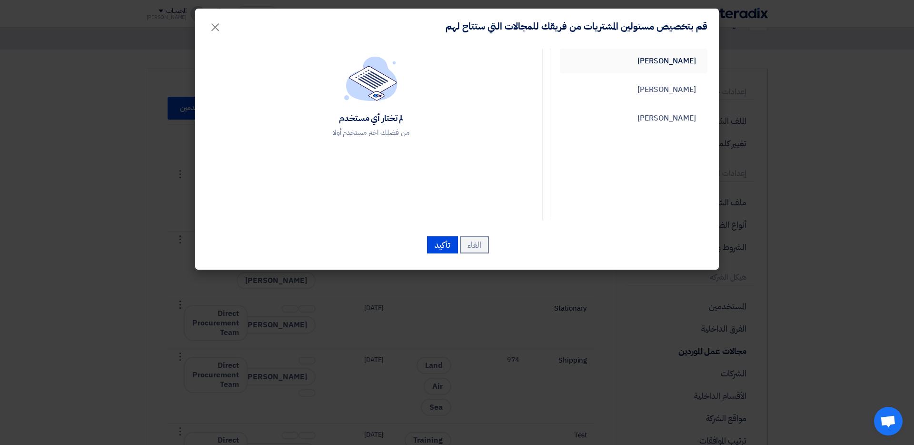
click at [668, 63] on link "[PERSON_NAME]" at bounding box center [634, 61] width 148 height 25
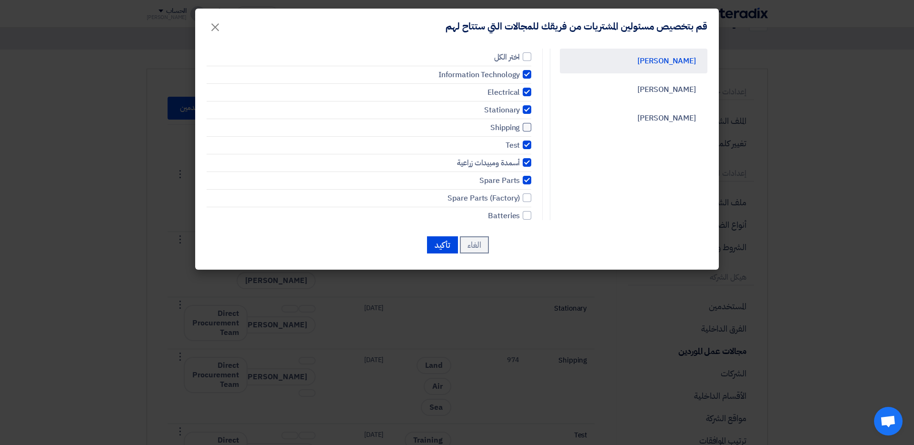
click at [526, 124] on div at bounding box center [527, 127] width 9 height 9
click at [520, 78] on input "Shipping" at bounding box center [517, 74] width 6 height 6
checkbox input "true"
click at [528, 76] on div at bounding box center [527, 74] width 9 height 9
click at [520, 76] on input "Information Technology" at bounding box center [517, 74] width 6 height 6
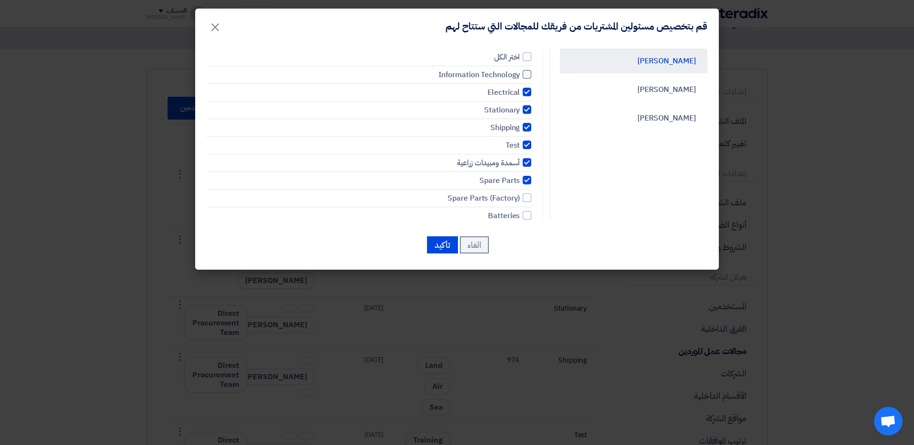
checkbox input "false"
click at [526, 88] on div at bounding box center [527, 92] width 9 height 9
click at [520, 78] on input "Electrical" at bounding box center [517, 74] width 6 height 6
checkbox input "false"
click at [450, 241] on button "تأكيد" at bounding box center [442, 244] width 31 height 17
